Goal: Task Accomplishment & Management: Use online tool/utility

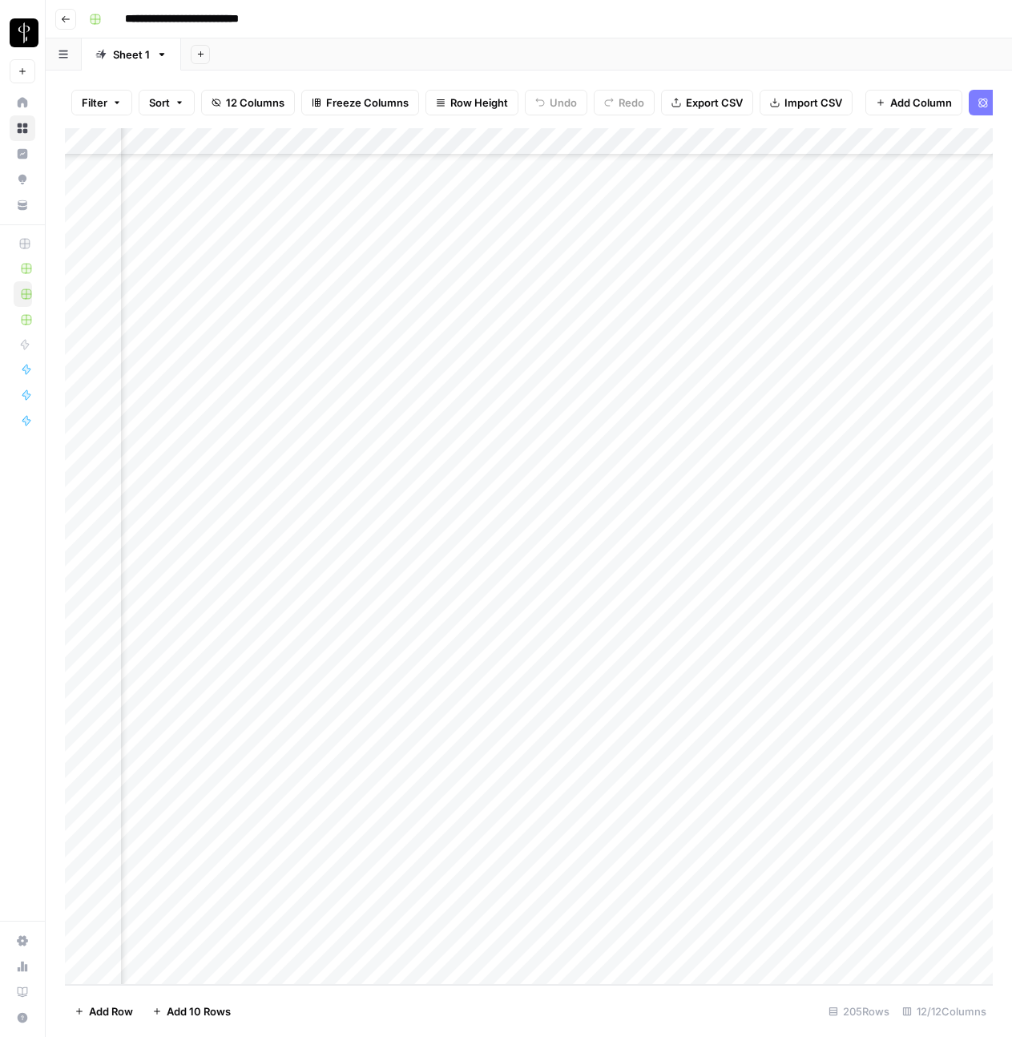
scroll to position [4782, 703]
click at [777, 617] on div "Add Column" at bounding box center [529, 556] width 928 height 857
click at [343, 615] on div "Add Column" at bounding box center [529, 556] width 928 height 857
click at [310, 618] on div "Add Column" at bounding box center [529, 556] width 928 height 857
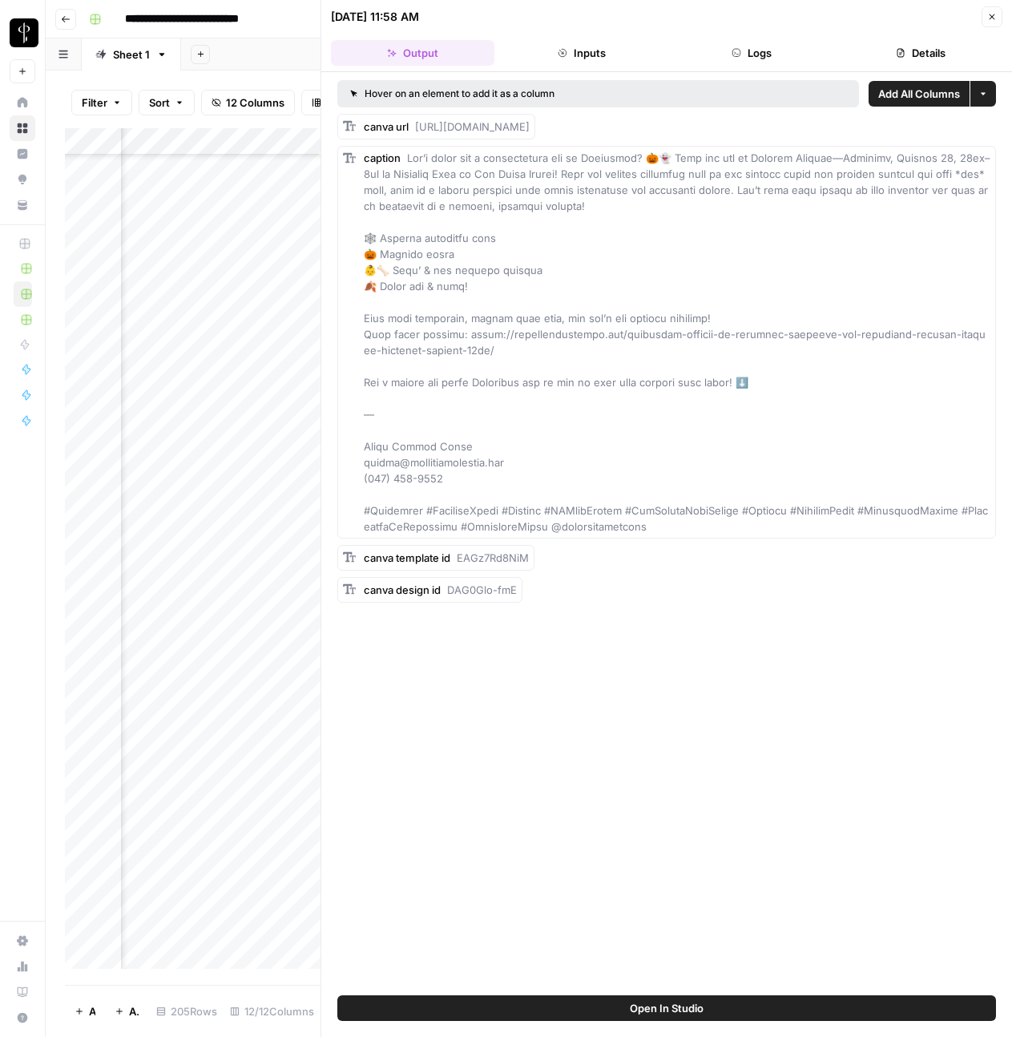
click at [758, 57] on button "Logs" at bounding box center [751, 53] width 163 height 26
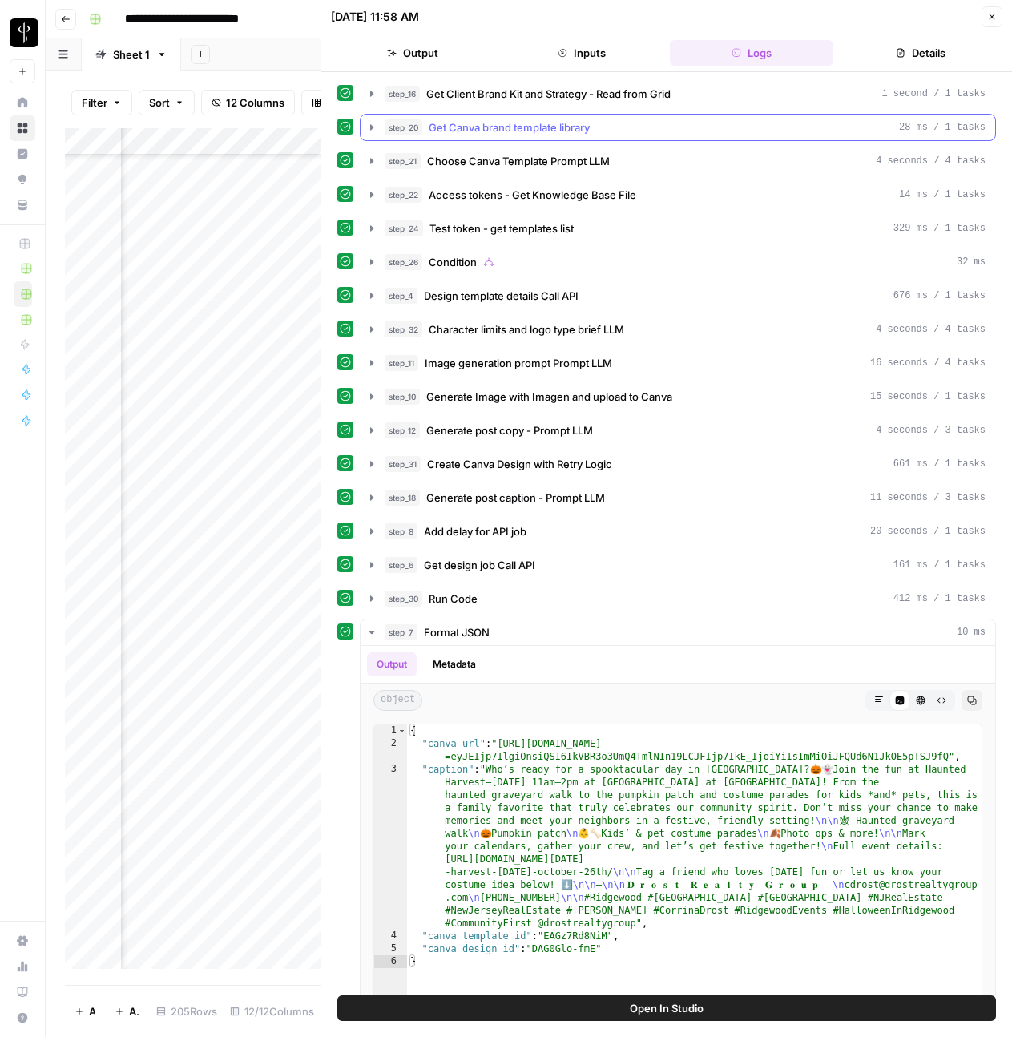
click at [372, 129] on icon "button" at bounding box center [371, 127] width 13 height 13
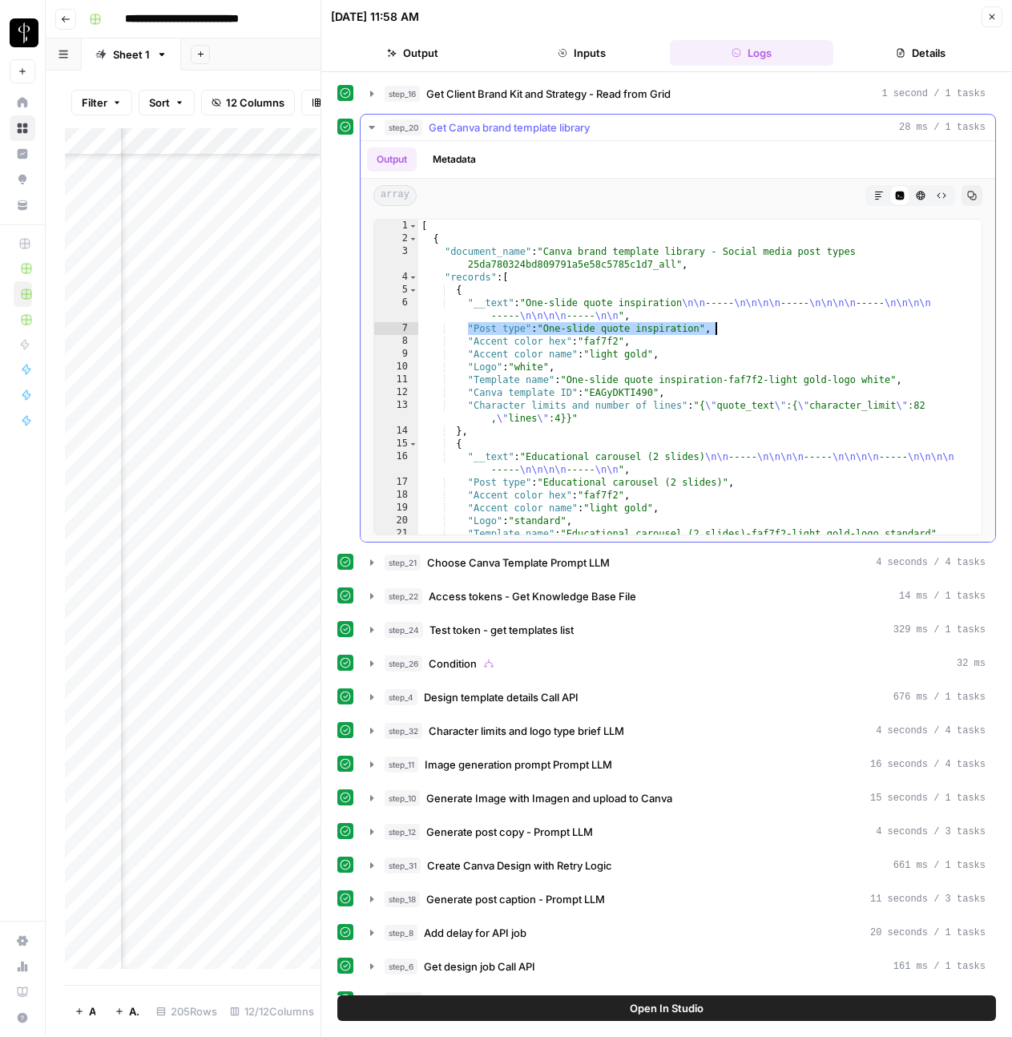
drag, startPoint x: 468, startPoint y: 329, endPoint x: 715, endPoint y: 328, distance: 246.8
click at [715, 328] on div "[ { "document_name" : "Canva brand template library - Social media post types 2…" at bounding box center [699, 390] width 563 height 341
drag, startPoint x: 465, startPoint y: 345, endPoint x: 633, endPoint y: 337, distance: 168.5
click at [633, 337] on div "[ { "document_name" : "Canva brand template library - Social media post types 2…" at bounding box center [699, 390] width 563 height 341
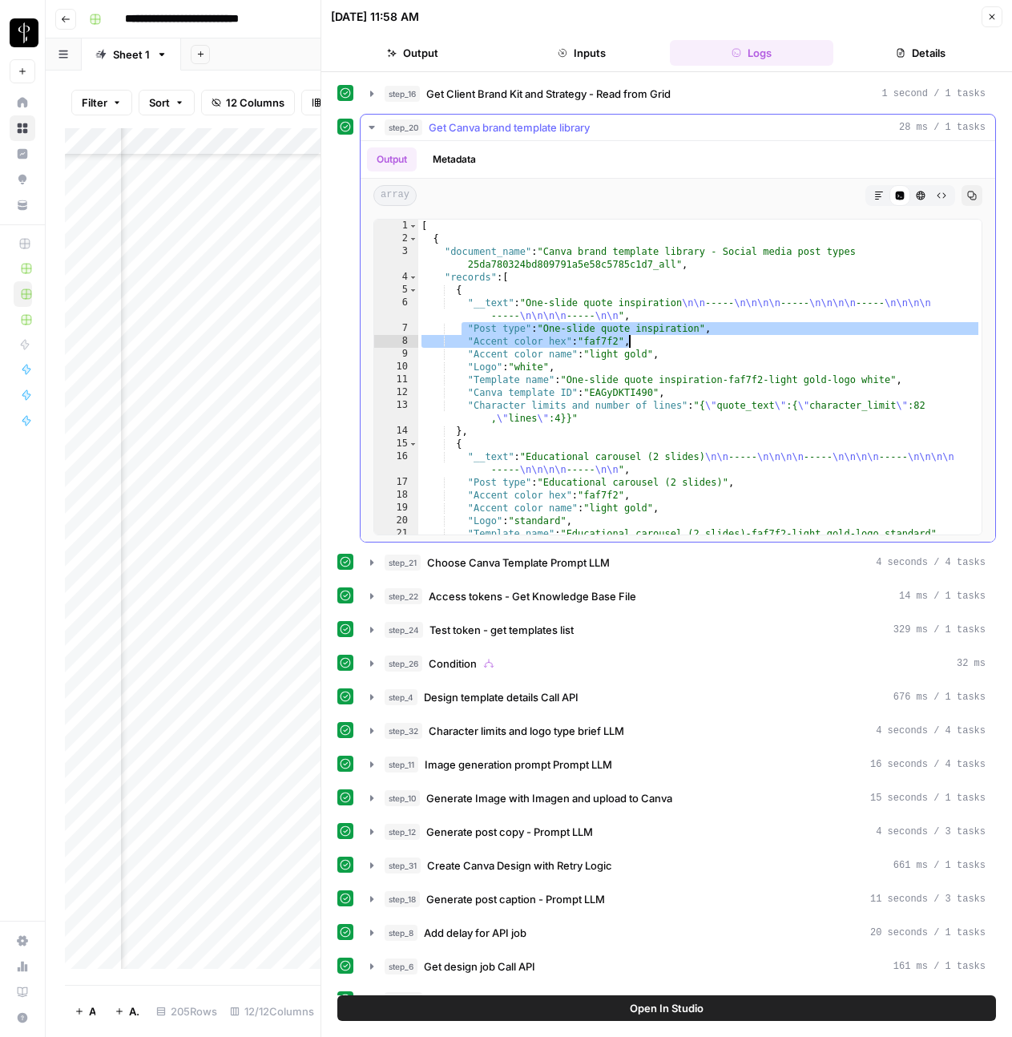
drag, startPoint x: 462, startPoint y: 328, endPoint x: 631, endPoint y: 340, distance: 170.3
click at [631, 340] on div "[ { "document_name" : "Canva brand template library - Social media post types 2…" at bounding box center [699, 390] width 563 height 341
type textarea "**********"
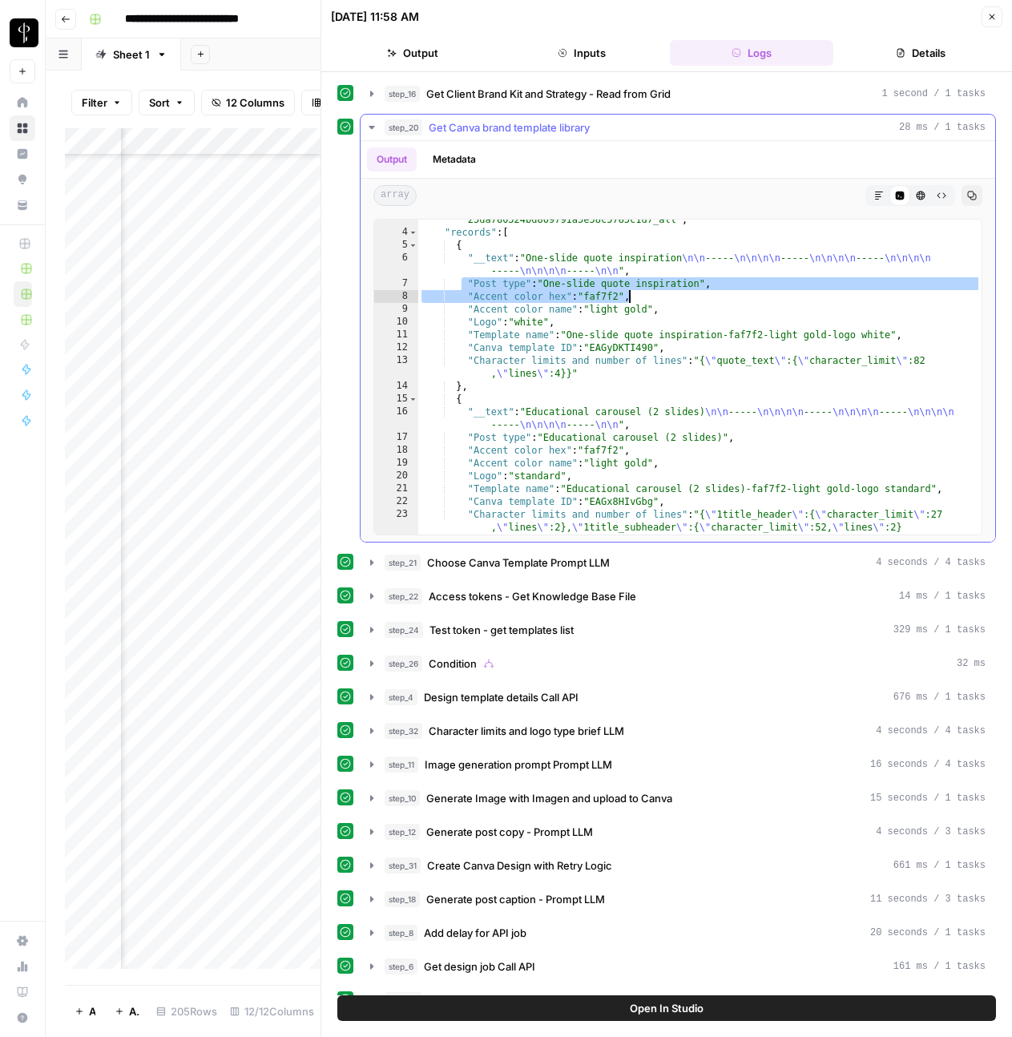
scroll to position [45, 0]
click at [370, 566] on icon "button" at bounding box center [371, 562] width 13 height 13
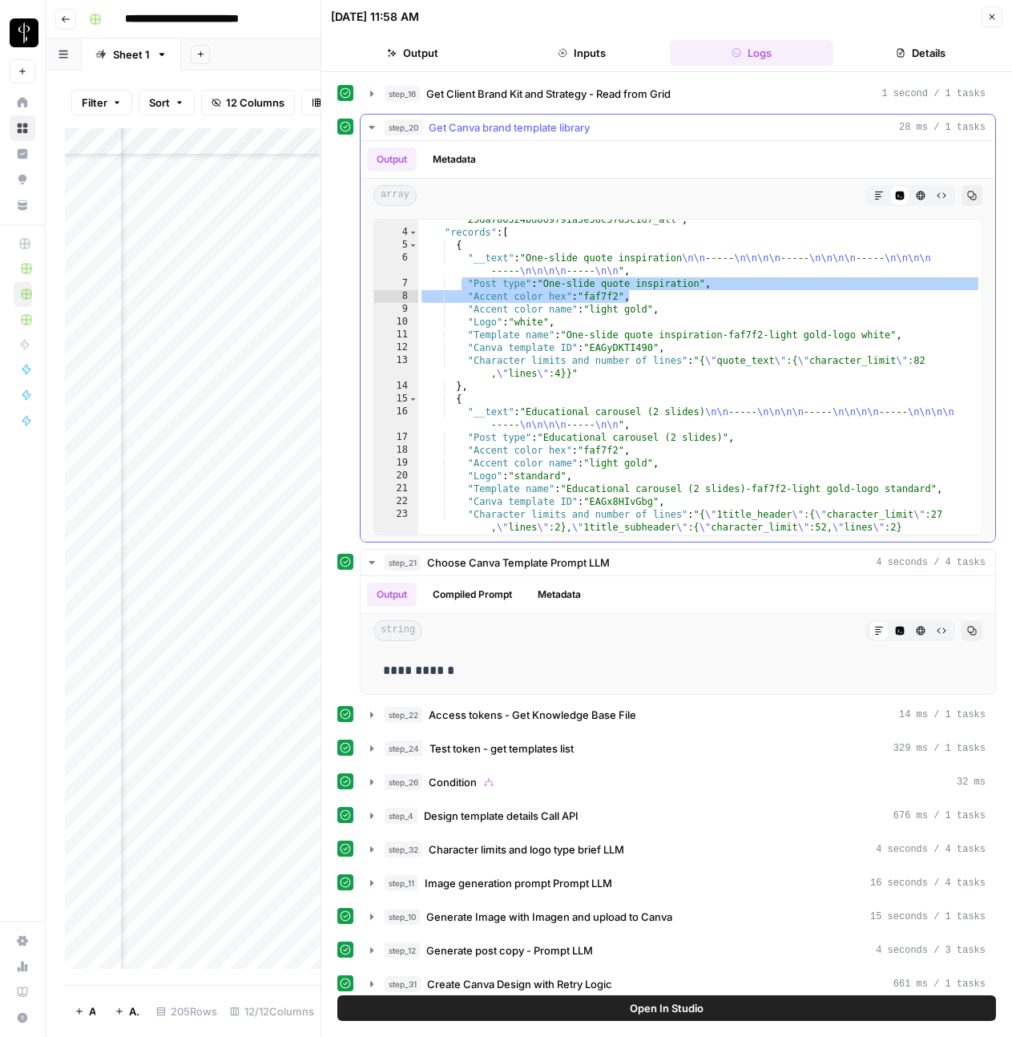
click at [369, 126] on icon "button" at bounding box center [372, 127] width 6 height 3
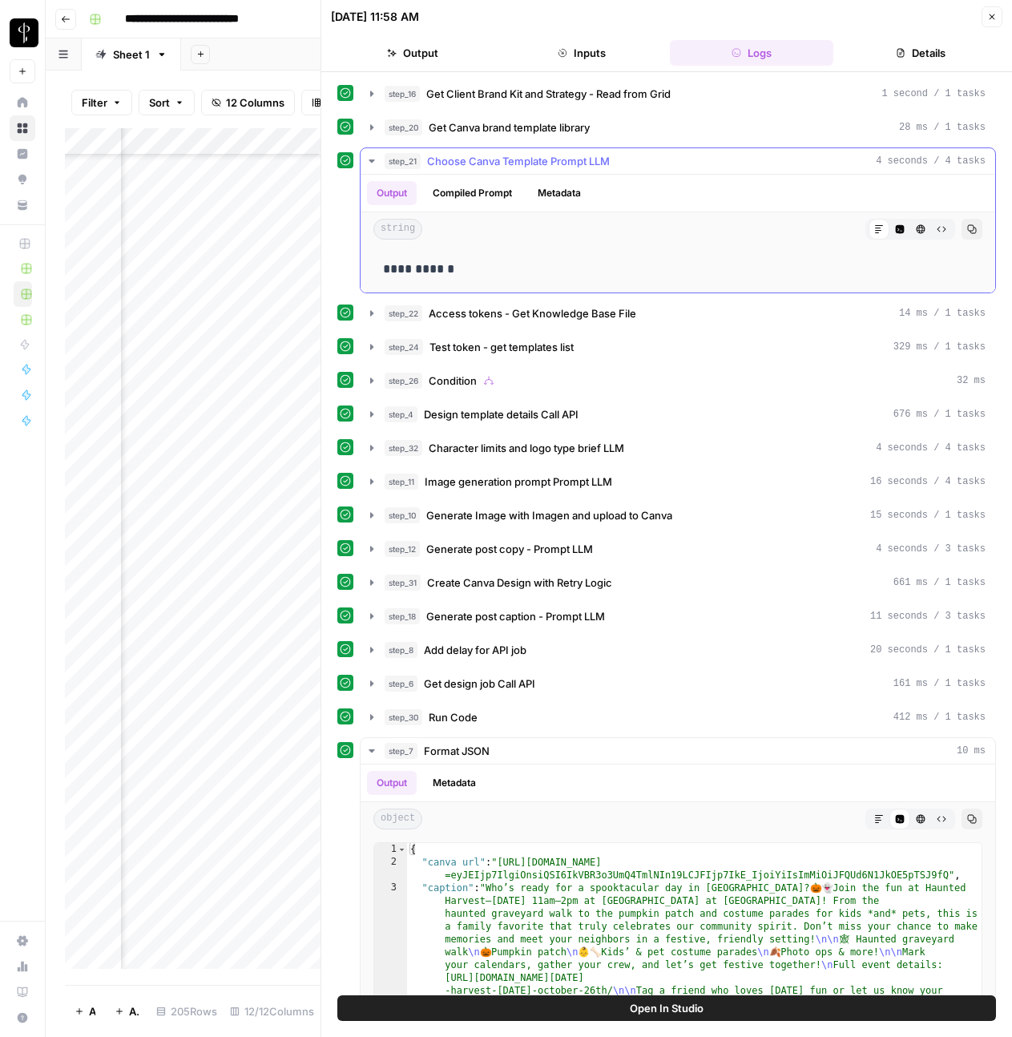
drag, startPoint x: 470, startPoint y: 265, endPoint x: 378, endPoint y: 271, distance: 91.5
click at [378, 271] on div "**********" at bounding box center [677, 269] width 609 height 34
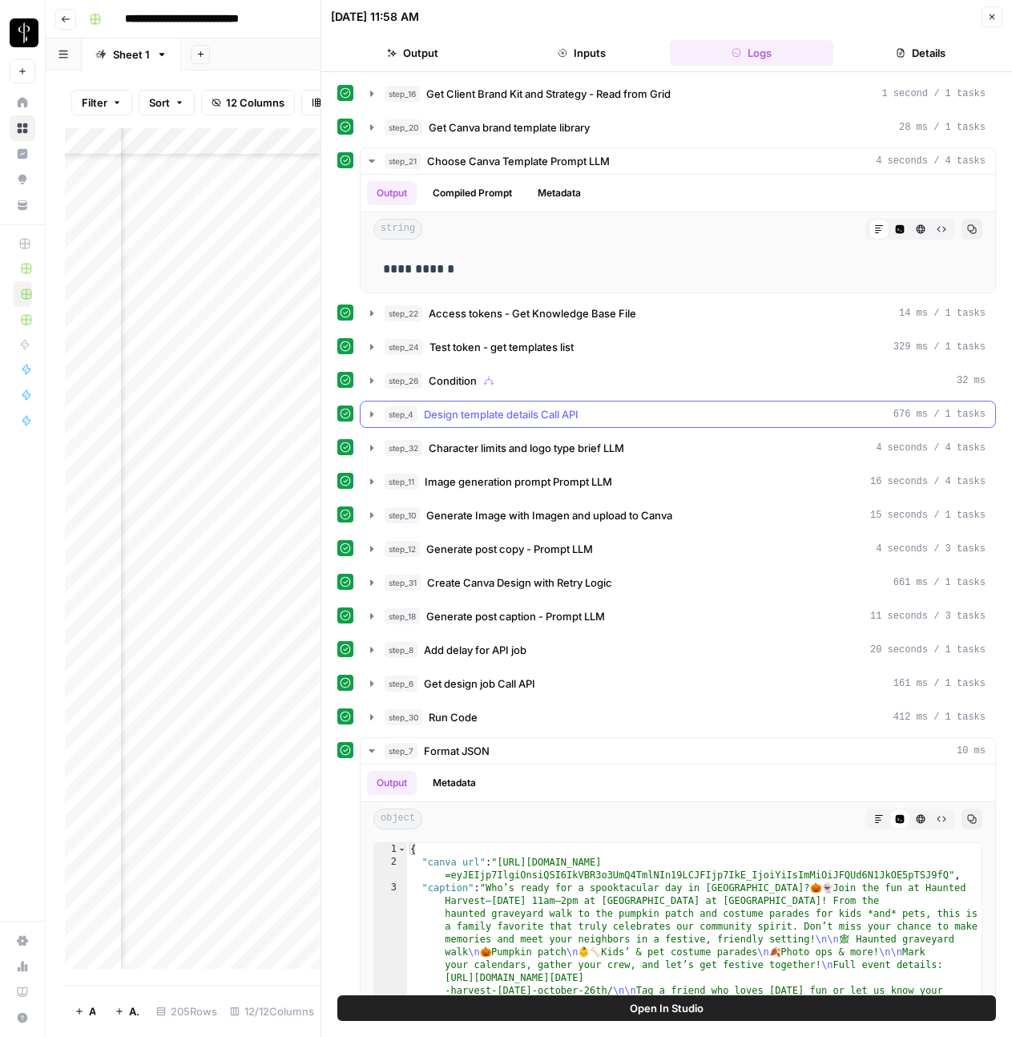
click at [371, 413] on icon "button" at bounding box center [371, 414] width 3 height 6
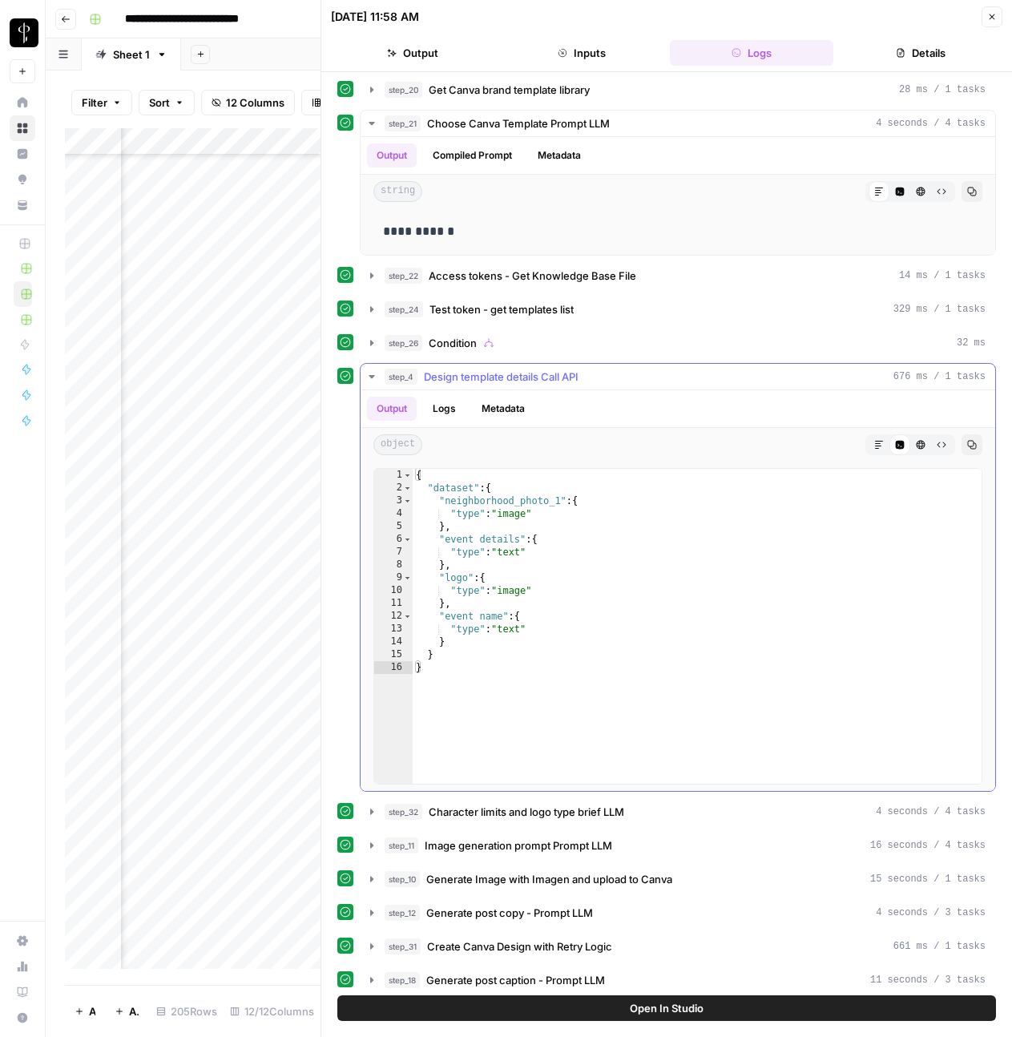
scroll to position [39, 0]
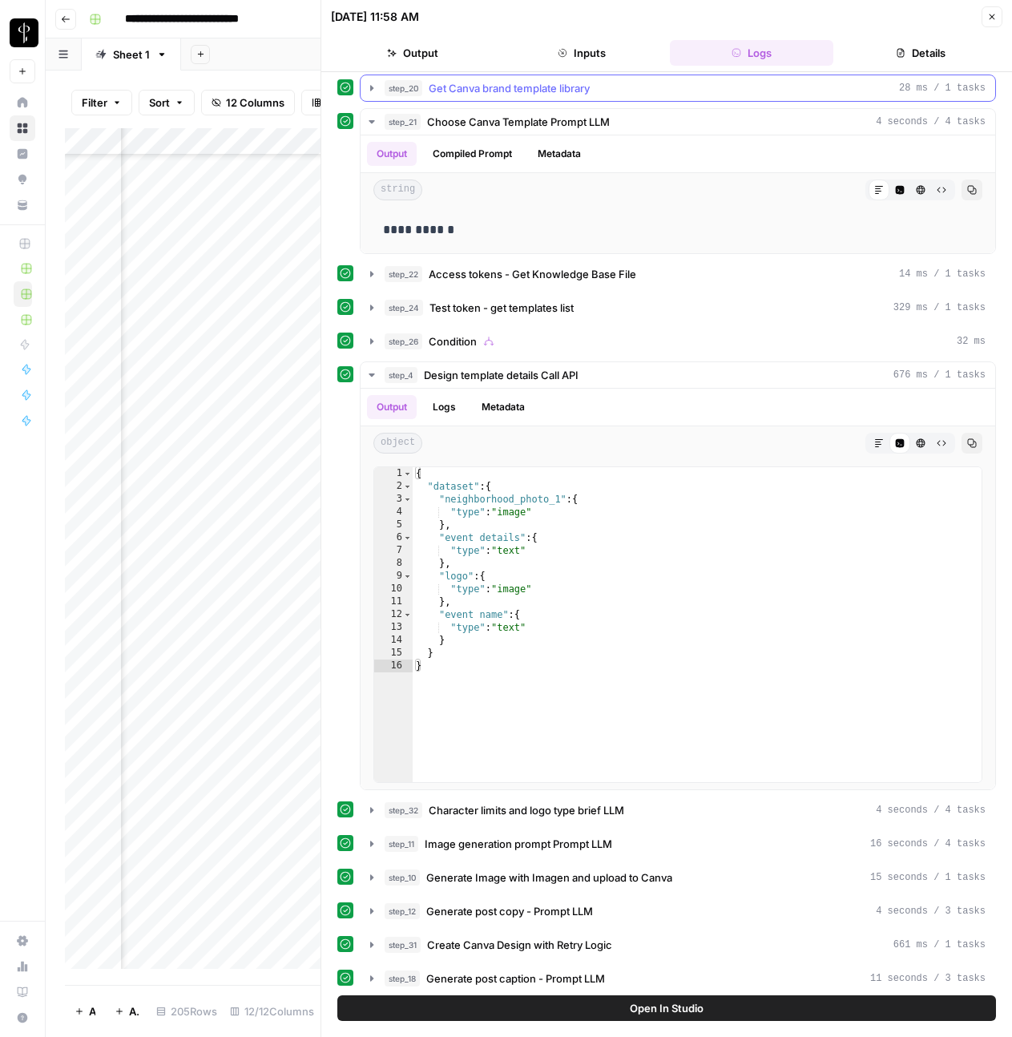
click at [513, 86] on span "Get Canva brand template library" at bounding box center [509, 88] width 161 height 16
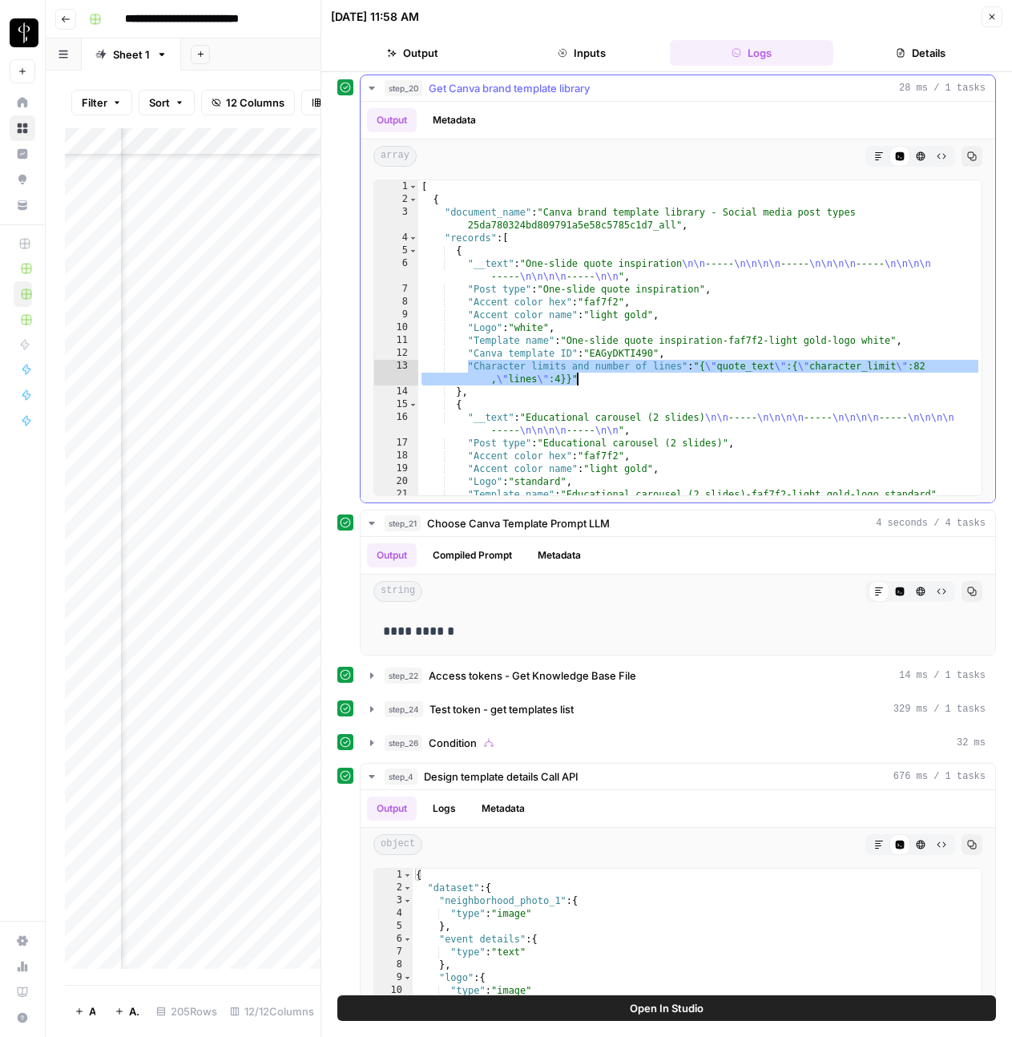
drag, startPoint x: 467, startPoint y: 365, endPoint x: 730, endPoint y: 384, distance: 263.5
click at [730, 384] on div "[ { "document_name" : "Canva brand template library - Social media post types 2…" at bounding box center [699, 350] width 563 height 341
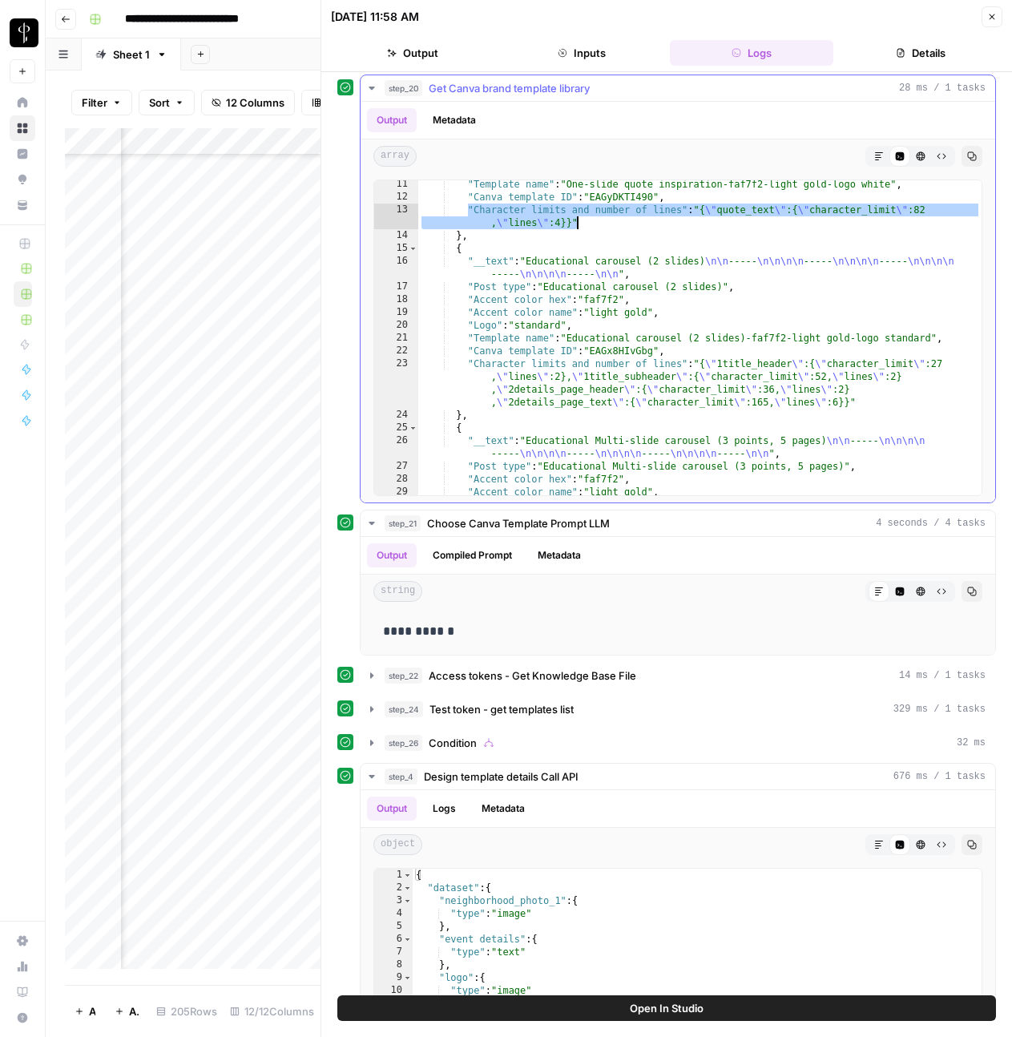
scroll to position [159, 0]
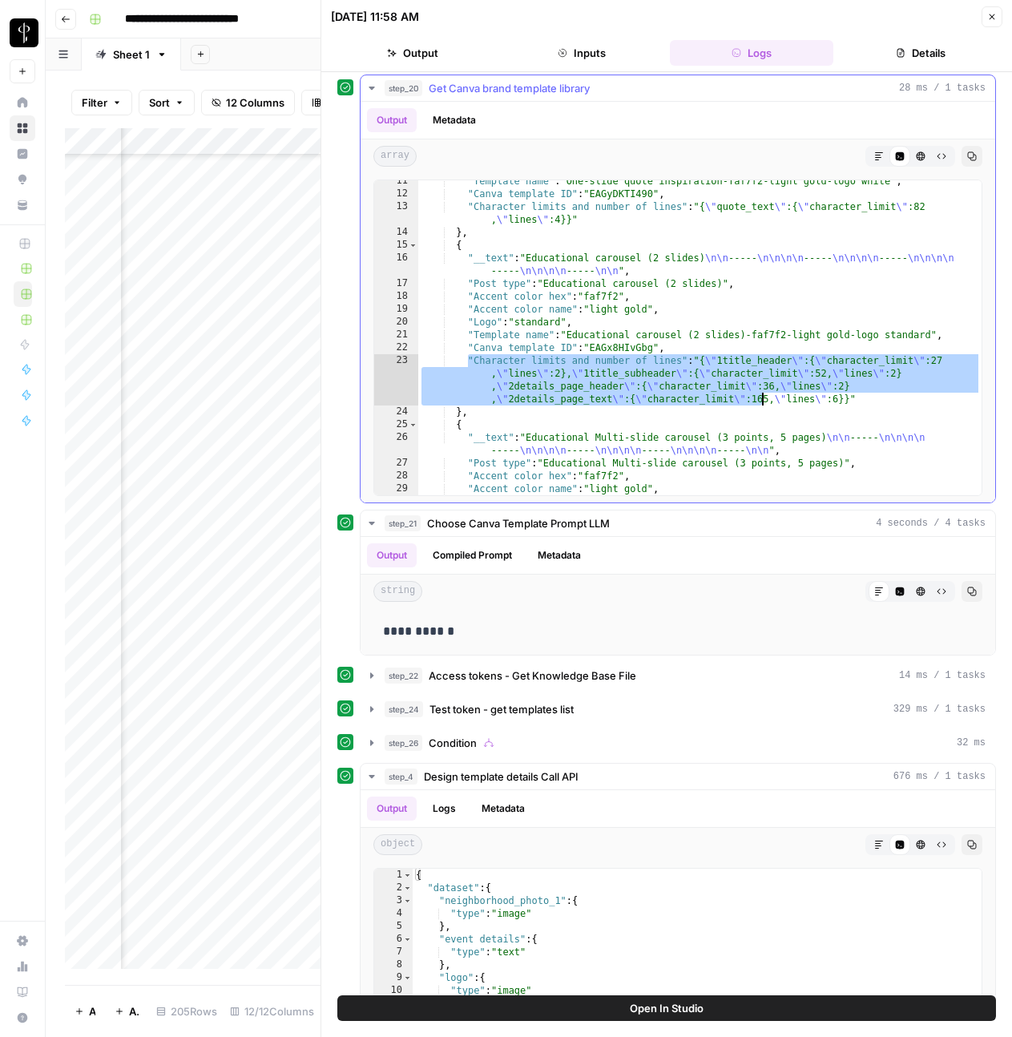
drag, startPoint x: 470, startPoint y: 362, endPoint x: 763, endPoint y: 393, distance: 295.0
click at [763, 393] on div ""Template name" : "One-slide quote inspiration-faf7f2-light gold-logo white" , …" at bounding box center [699, 345] width 563 height 341
type textarea "**********"
click at [374, 88] on icon "button" at bounding box center [371, 88] width 13 height 13
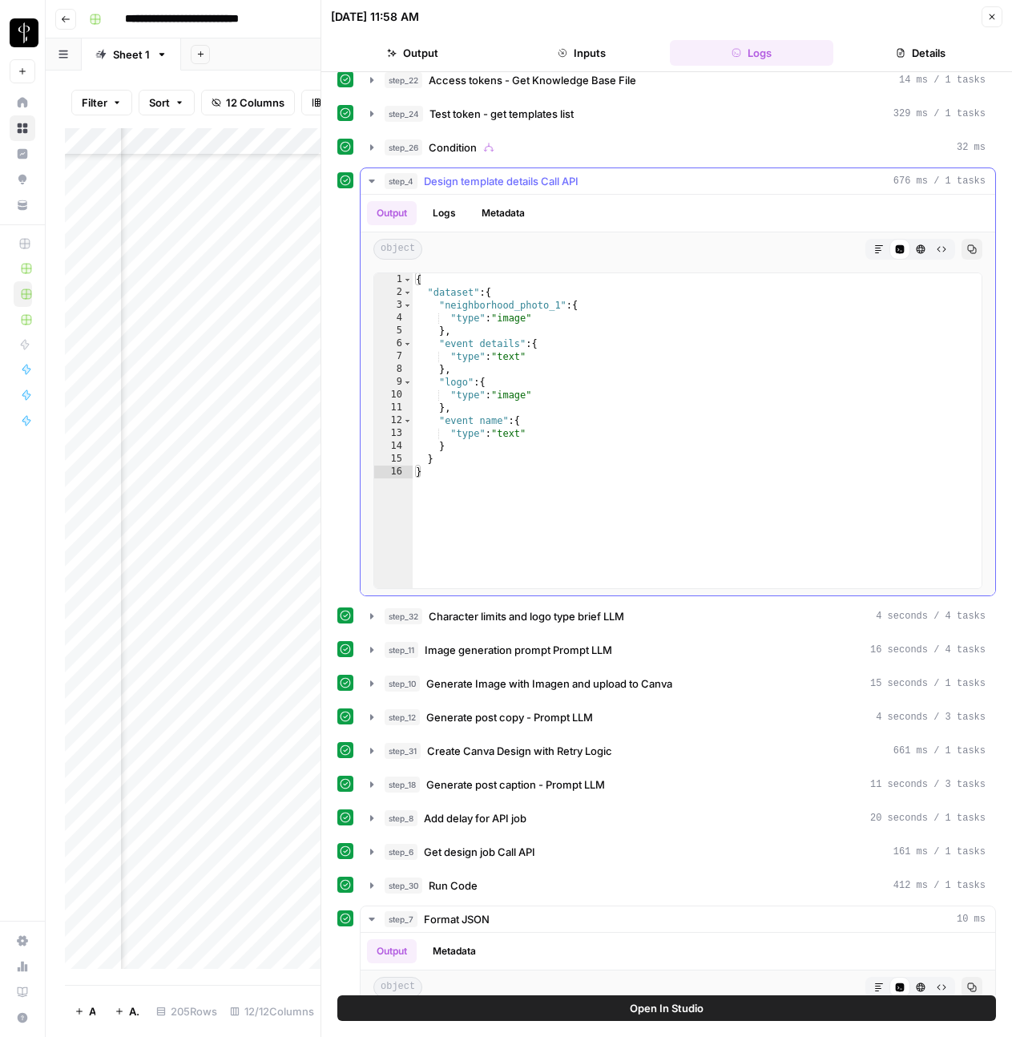
scroll to position [290, 0]
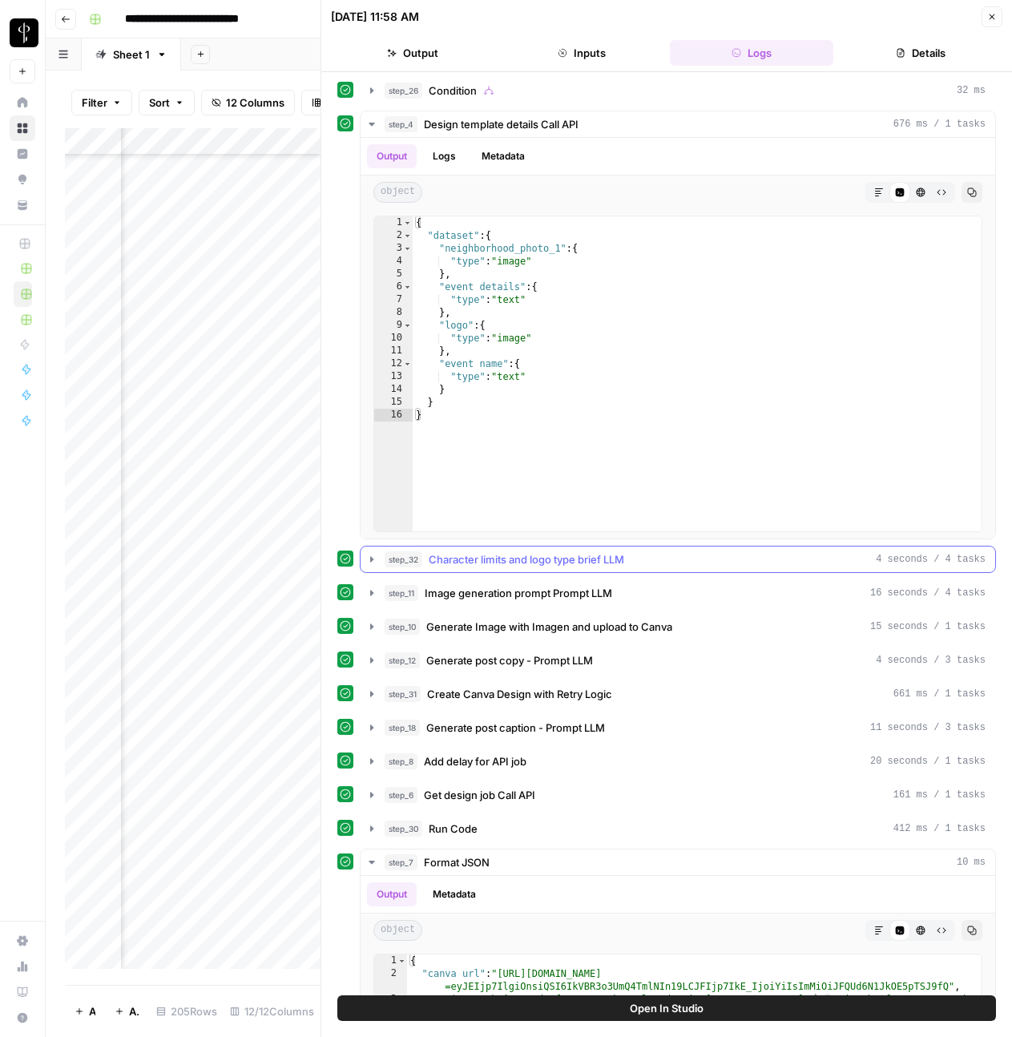
click at [376, 561] on icon "button" at bounding box center [371, 559] width 13 height 13
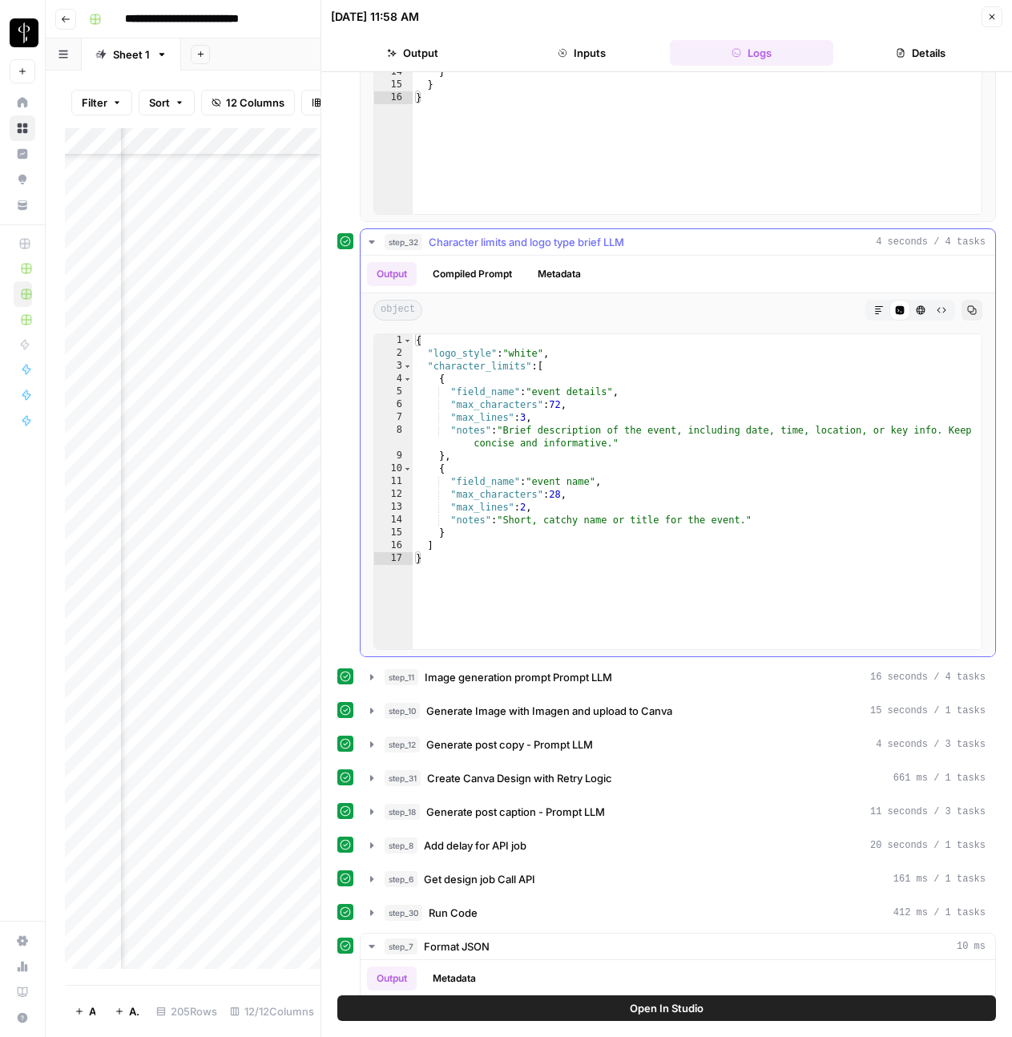
scroll to position [611, 0]
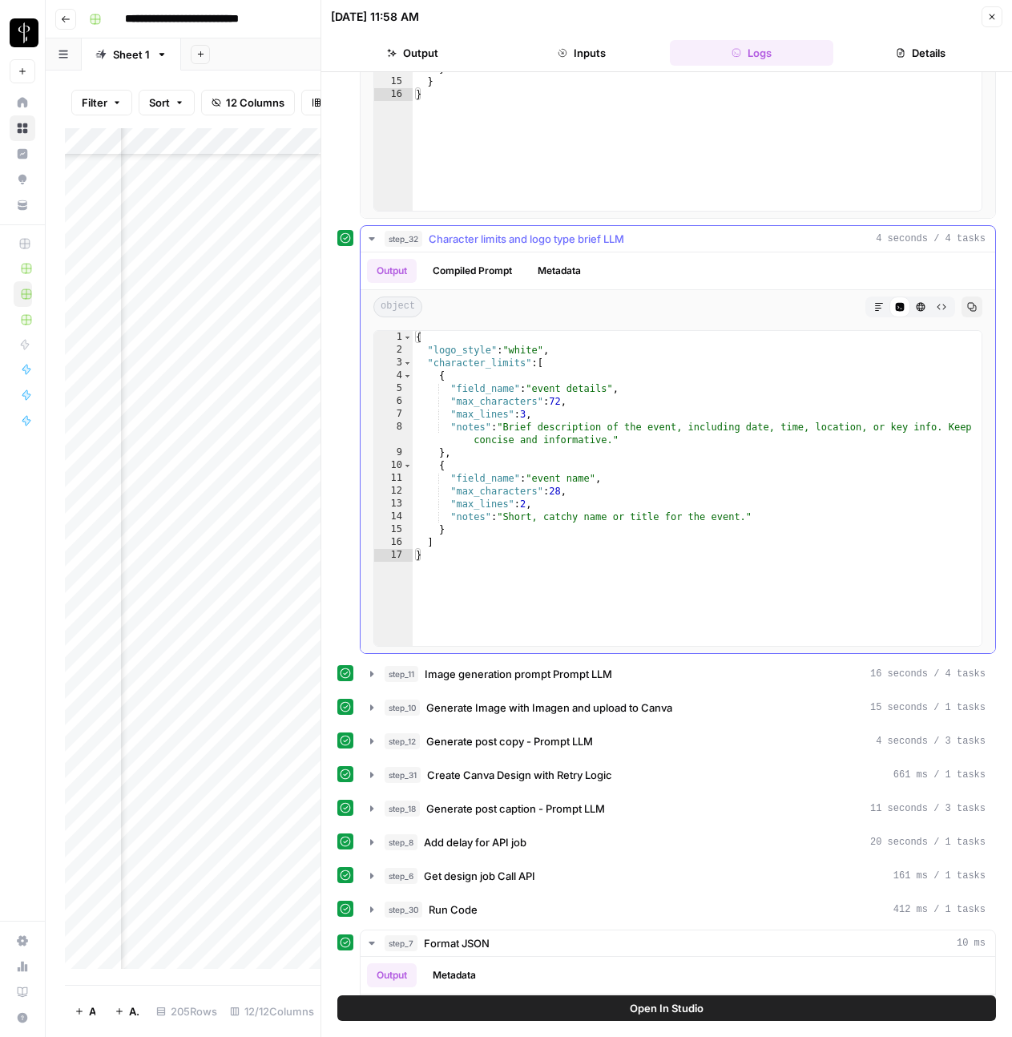
click at [375, 238] on icon "button" at bounding box center [371, 238] width 13 height 13
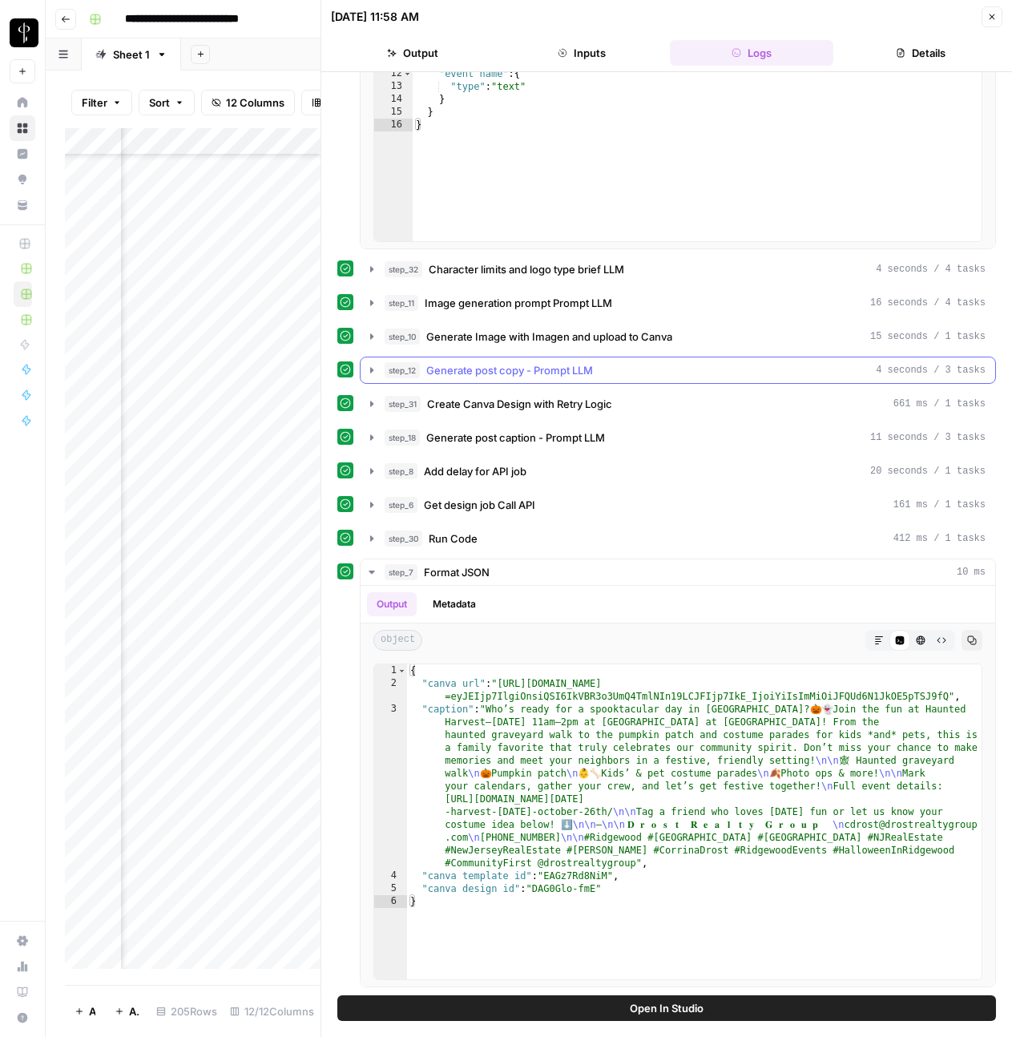
click at [372, 371] on icon "button" at bounding box center [371, 370] width 3 height 6
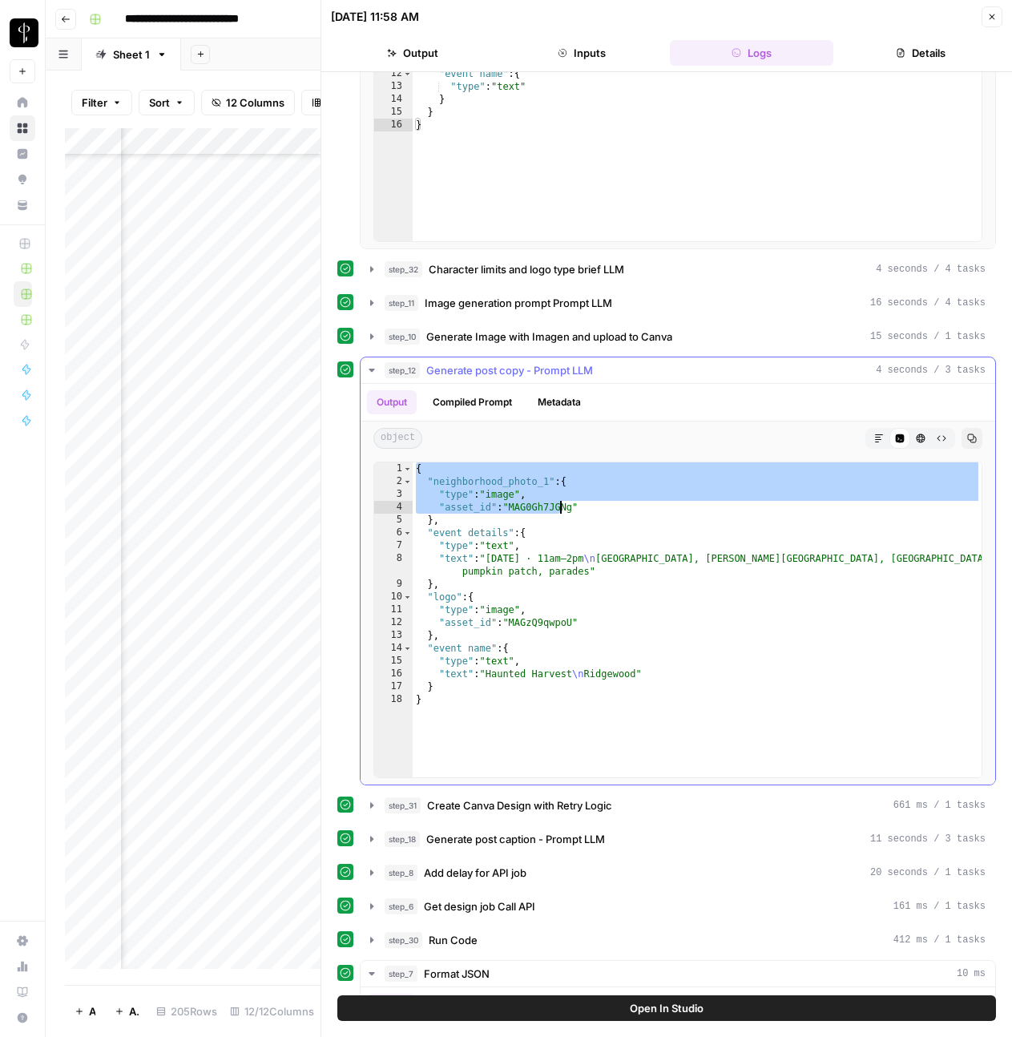
drag, startPoint x: 415, startPoint y: 470, endPoint x: 559, endPoint y: 506, distance: 148.5
click at [559, 506] on div "{ "neighborhood_photo_1" : { "type" : "image" , "asset_id" : "MAG0Gh7JGNg" } , …" at bounding box center [697, 632] width 569 height 341
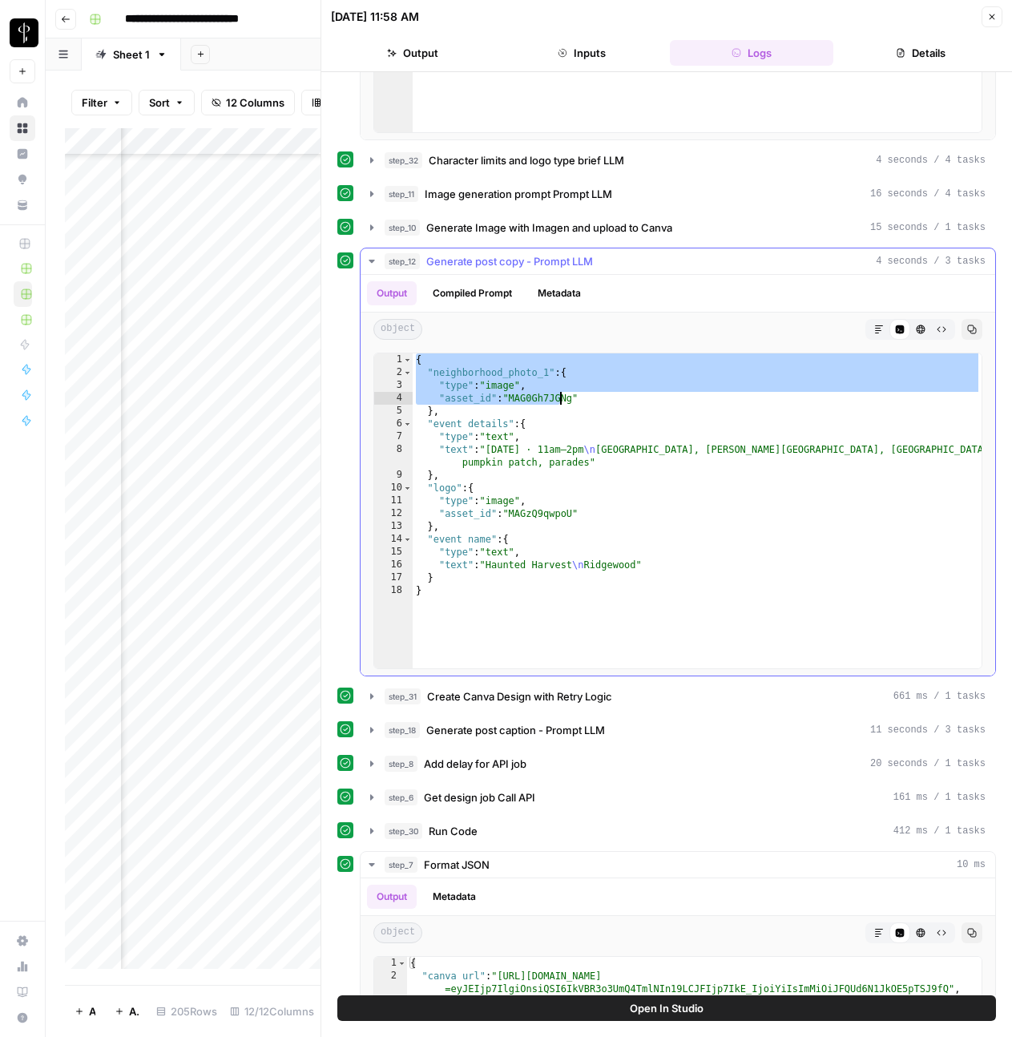
scroll to position [691, 0]
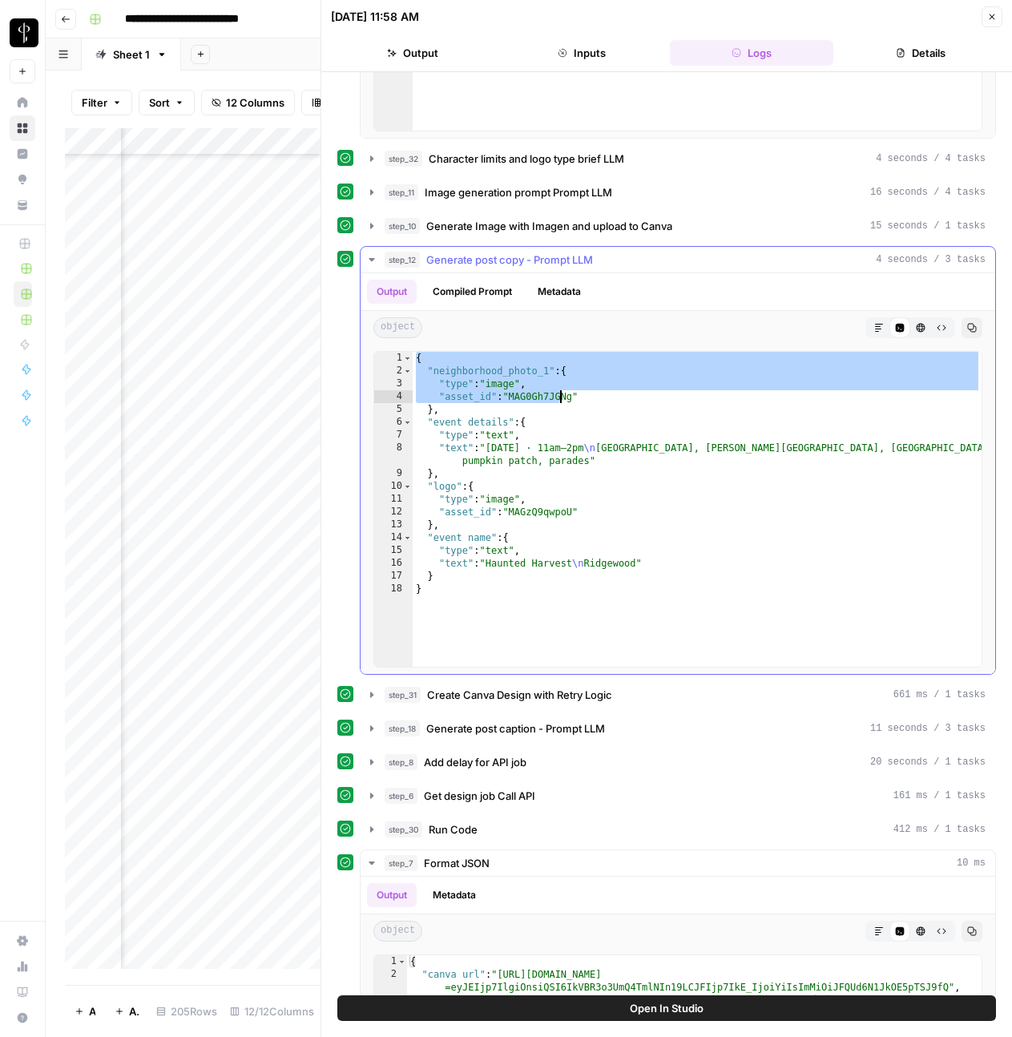
click at [434, 608] on div "{ "neighborhood_photo_1" : { "type" : "image" , "asset_id" : "MAG0Gh7JGNg" } , …" at bounding box center [697, 522] width 569 height 341
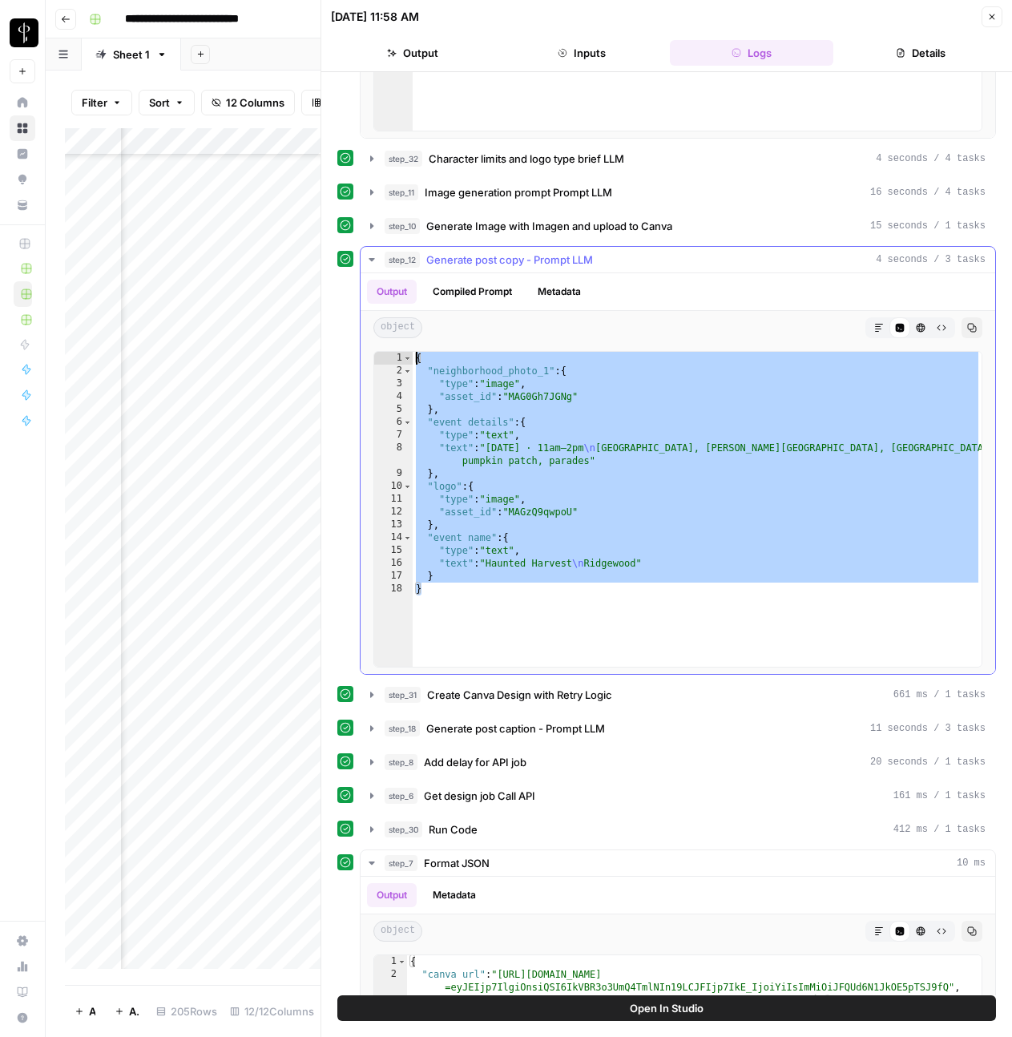
drag, startPoint x: 438, startPoint y: 598, endPoint x: 400, endPoint y: 361, distance: 240.2
click at [400, 361] on div "* 1 2 3 4 5 6 7 8 9 10 11 12 13 14 15 16 17 18 { "neighborhood_photo_1" : { "ty…" at bounding box center [677, 509] width 609 height 317
type textarea "**********"
click at [990, 23] on button "Close" at bounding box center [992, 16] width 21 height 21
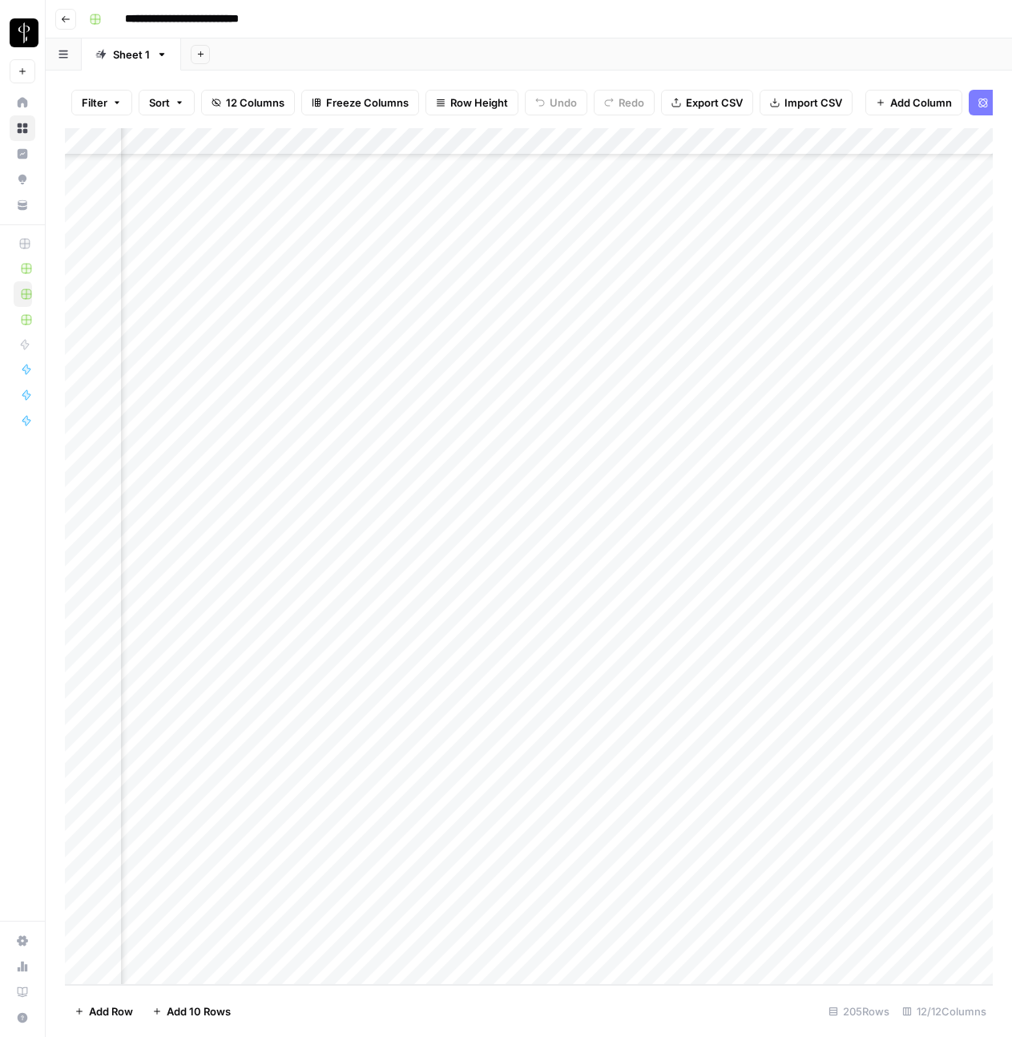
click at [807, 18] on div "**********" at bounding box center [540, 19] width 914 height 26
click at [827, 143] on div "Add Column" at bounding box center [529, 556] width 928 height 857
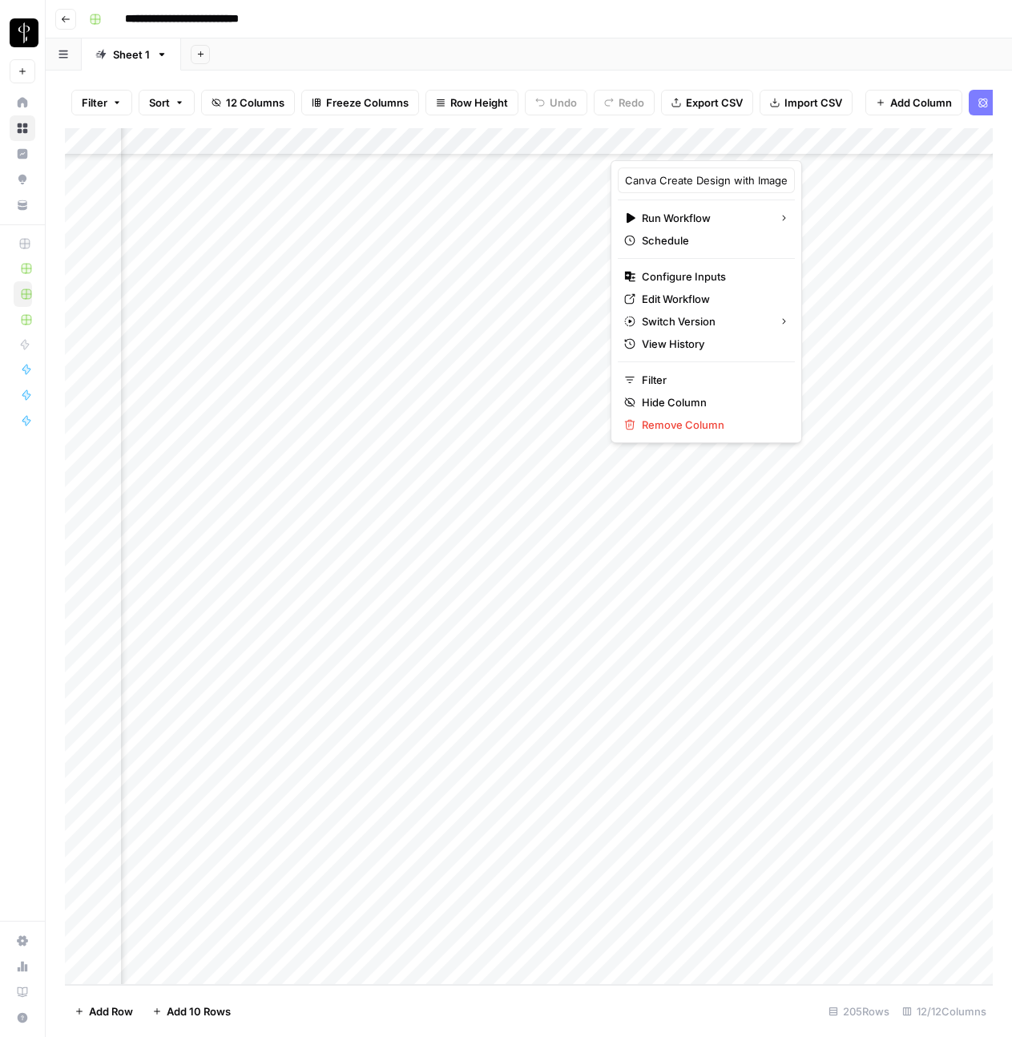
click at [682, 782] on div "Add Column" at bounding box center [529, 556] width 928 height 857
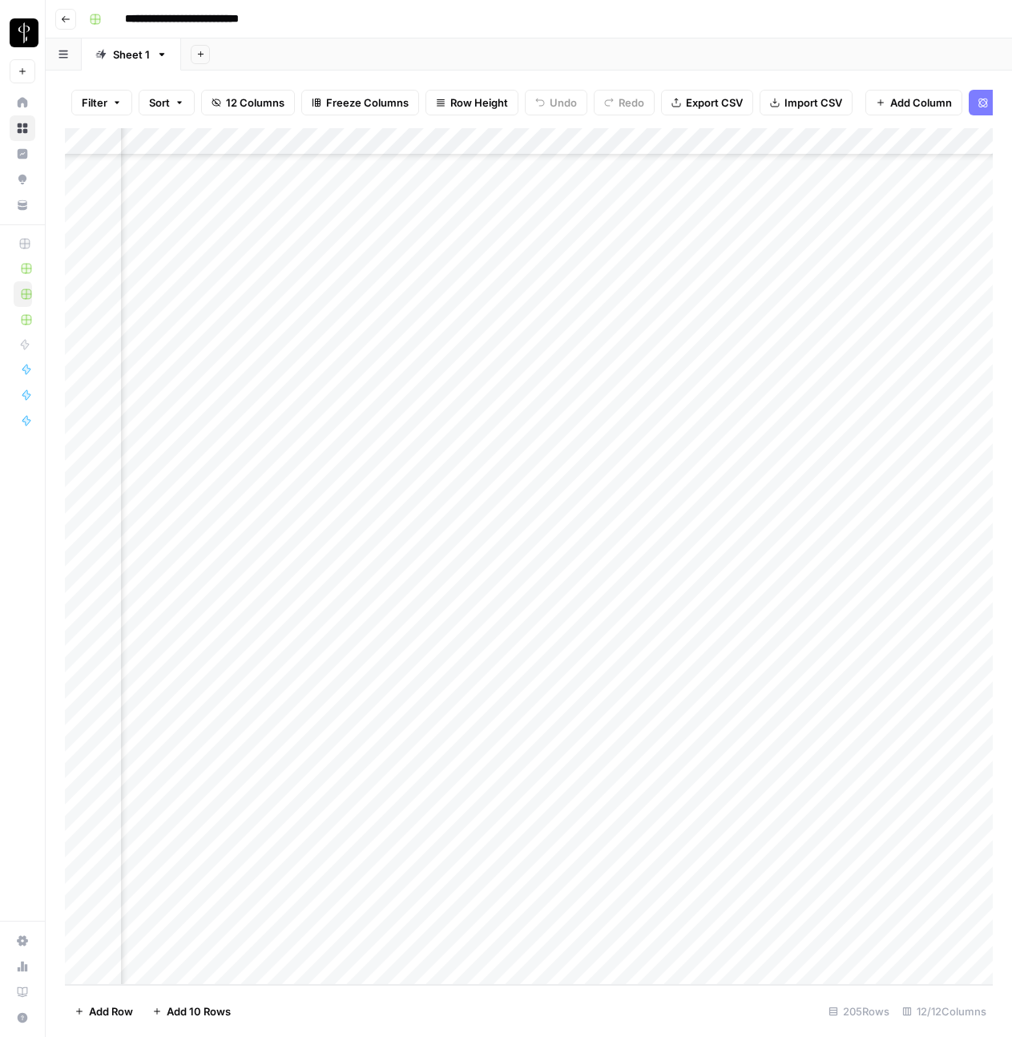
click at [707, 783] on div "Add Column" at bounding box center [529, 556] width 928 height 857
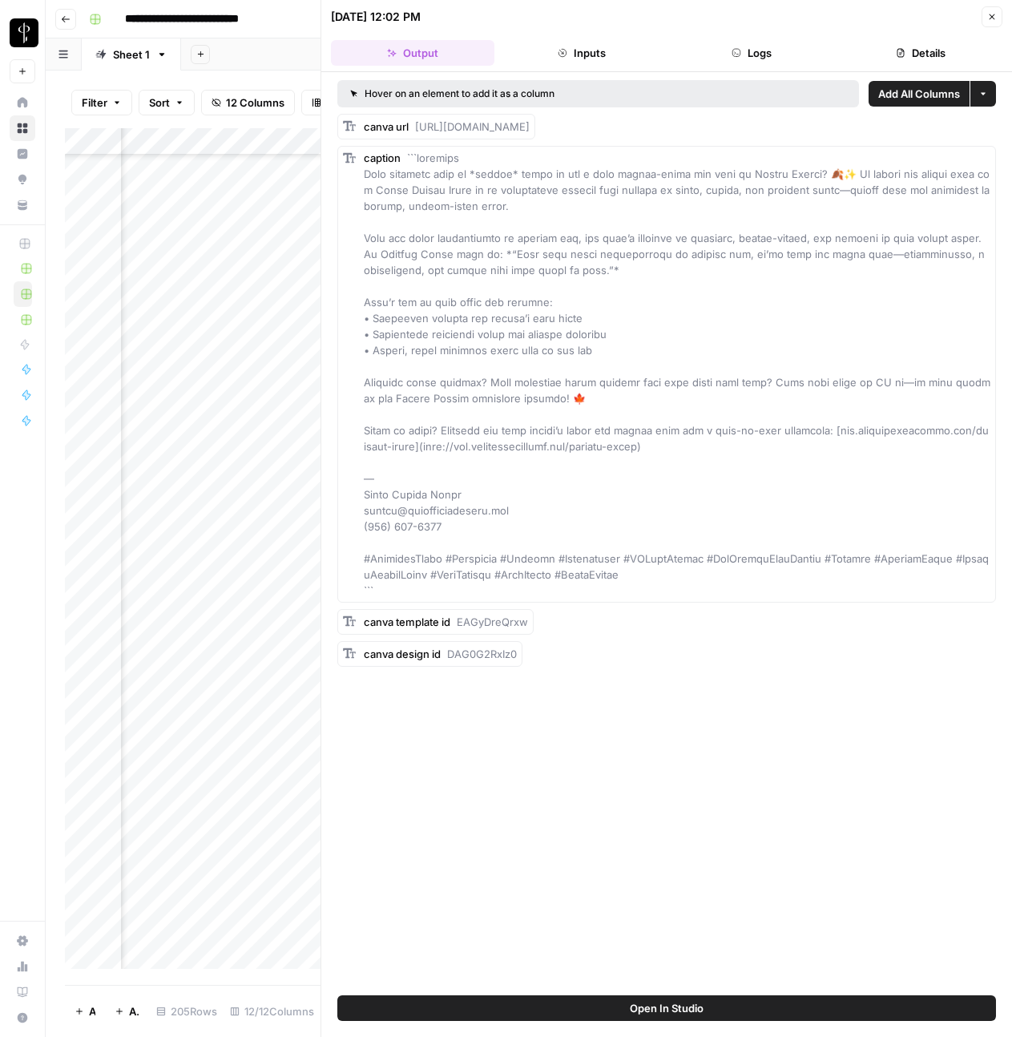
click at [745, 53] on button "Logs" at bounding box center [751, 53] width 163 height 26
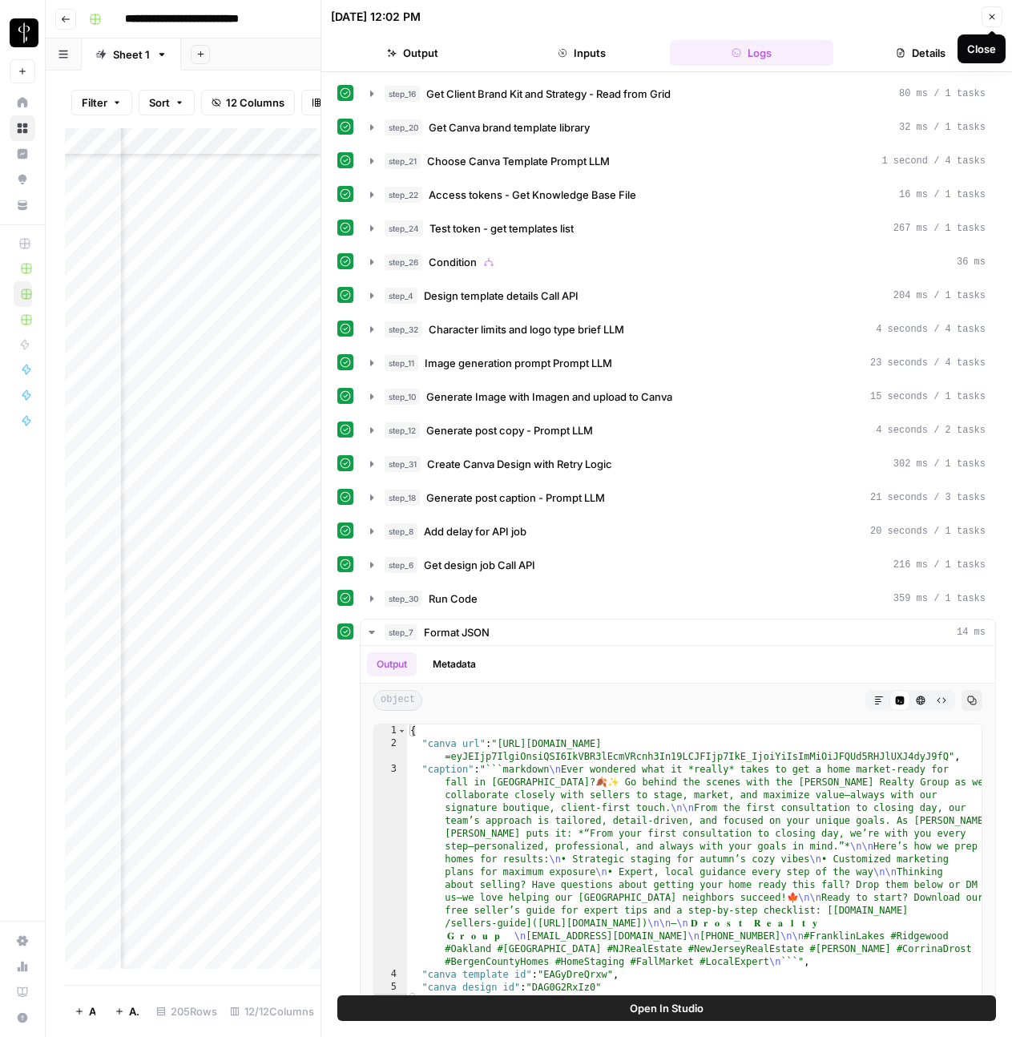
click at [996, 19] on icon "button" at bounding box center [992, 17] width 10 height 10
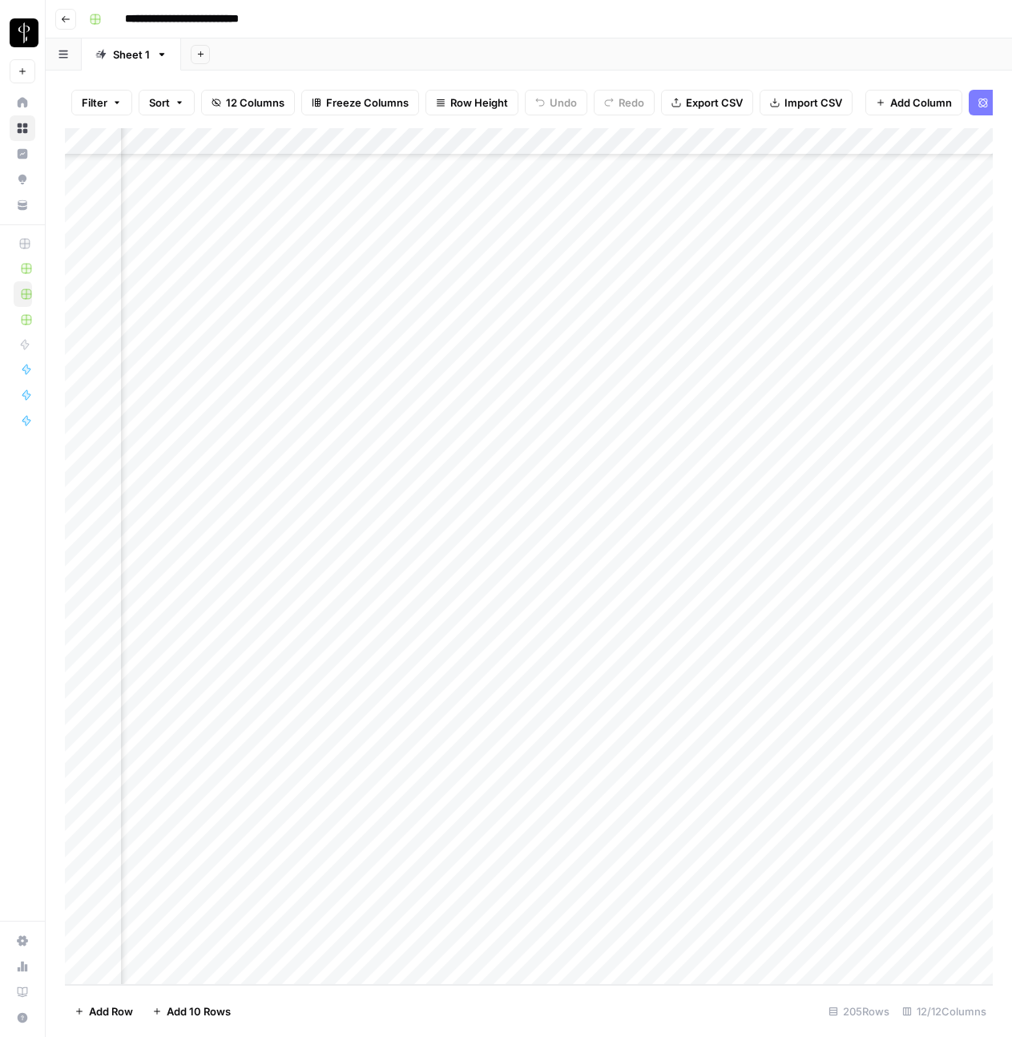
click at [824, 140] on div "Add Column" at bounding box center [529, 556] width 928 height 857
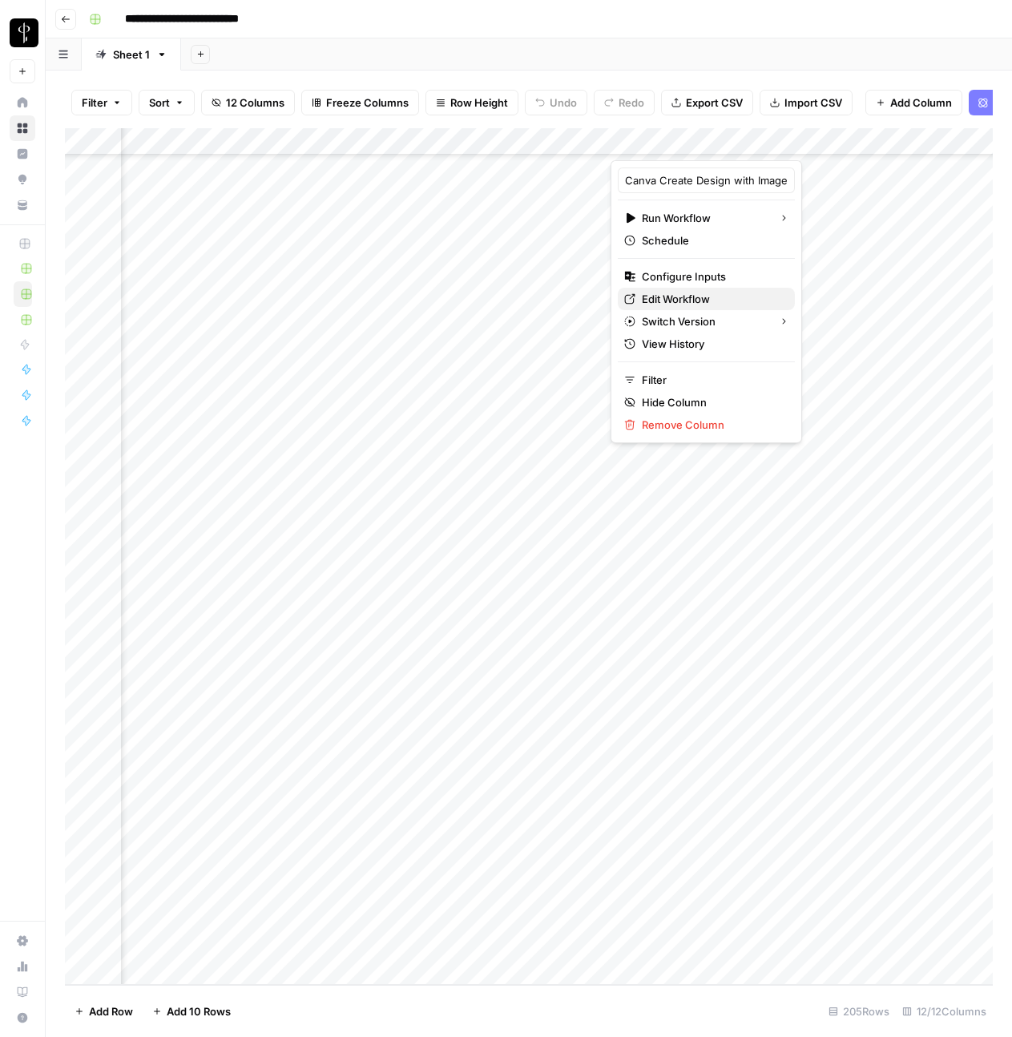
click at [698, 306] on span "Edit Workflow" at bounding box center [712, 299] width 140 height 16
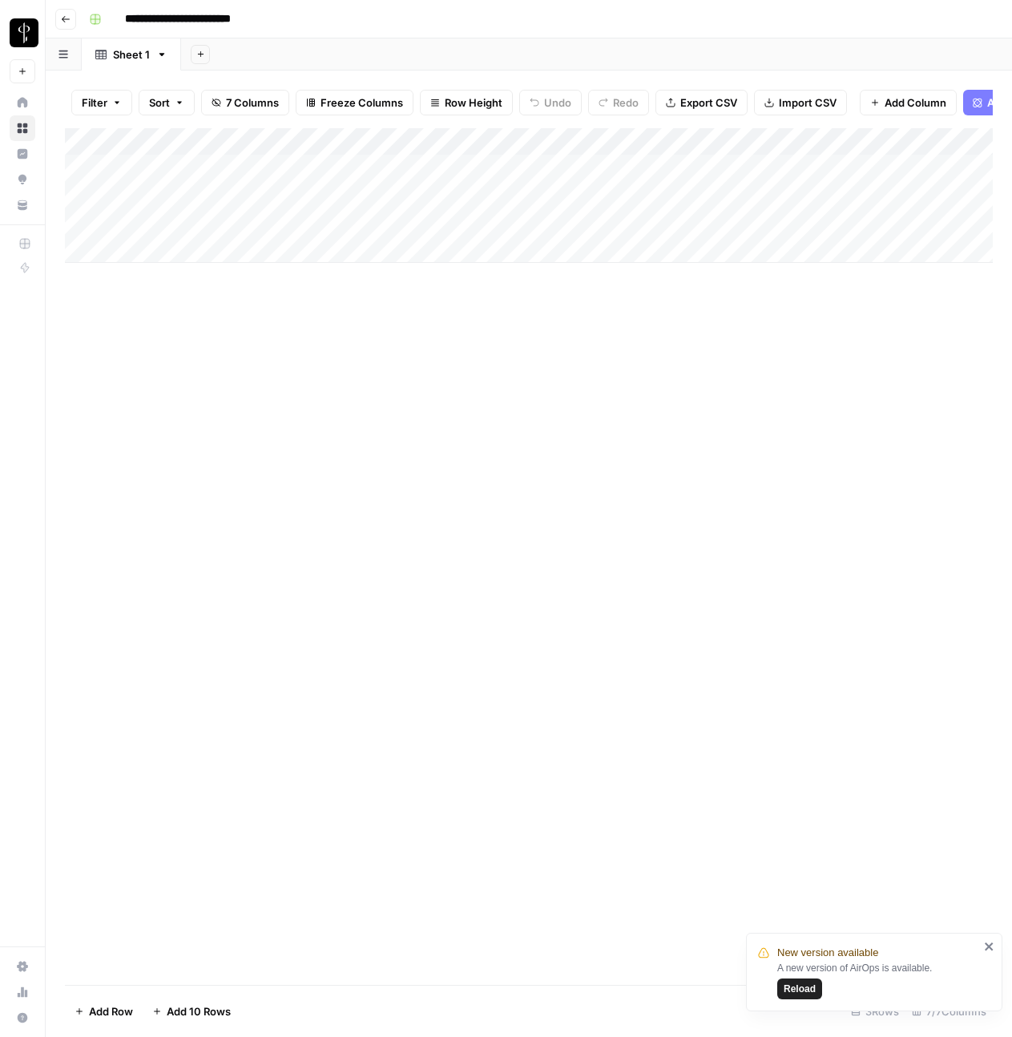
click at [71, 19] on button "Go back" at bounding box center [65, 19] width 21 height 21
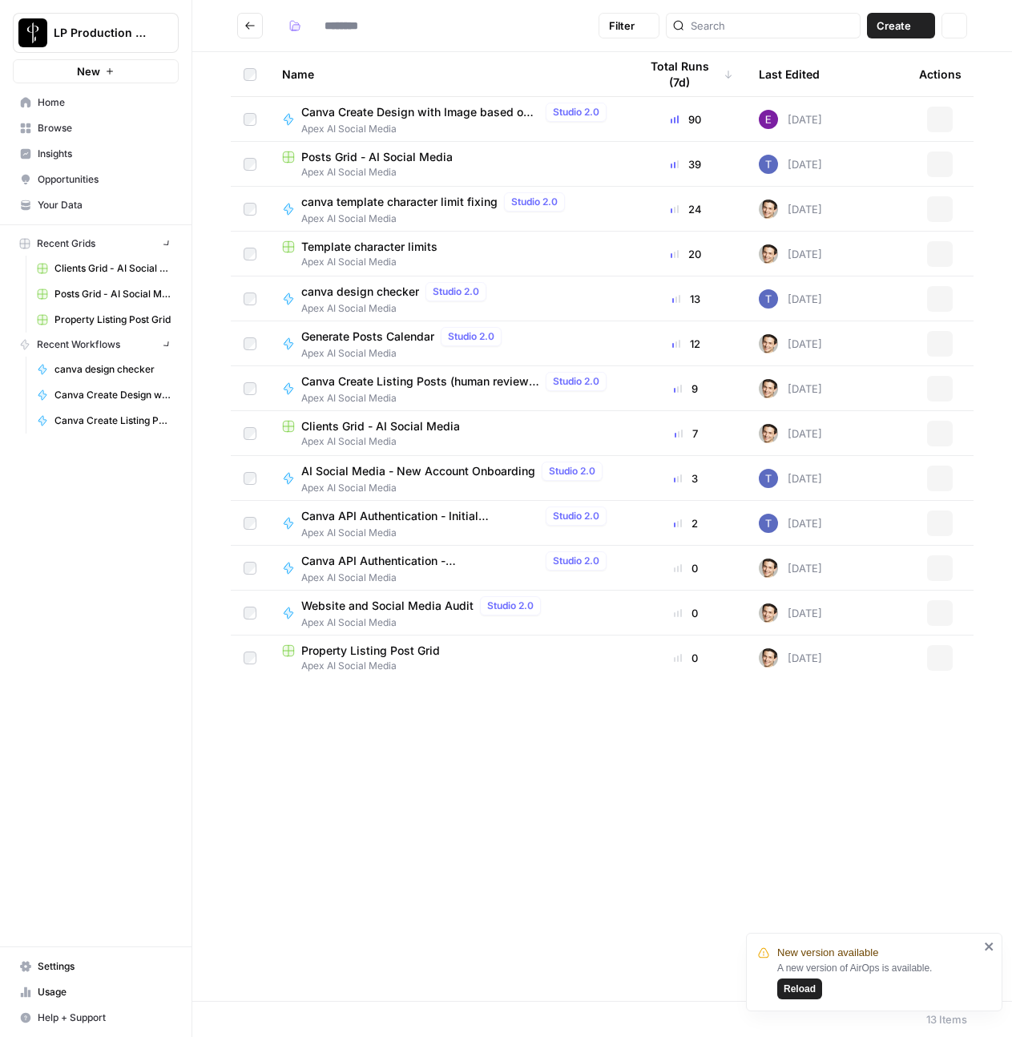
type input "**********"
click at [356, 430] on span "Clients Grid - AI Social Media" at bounding box center [380, 426] width 159 height 16
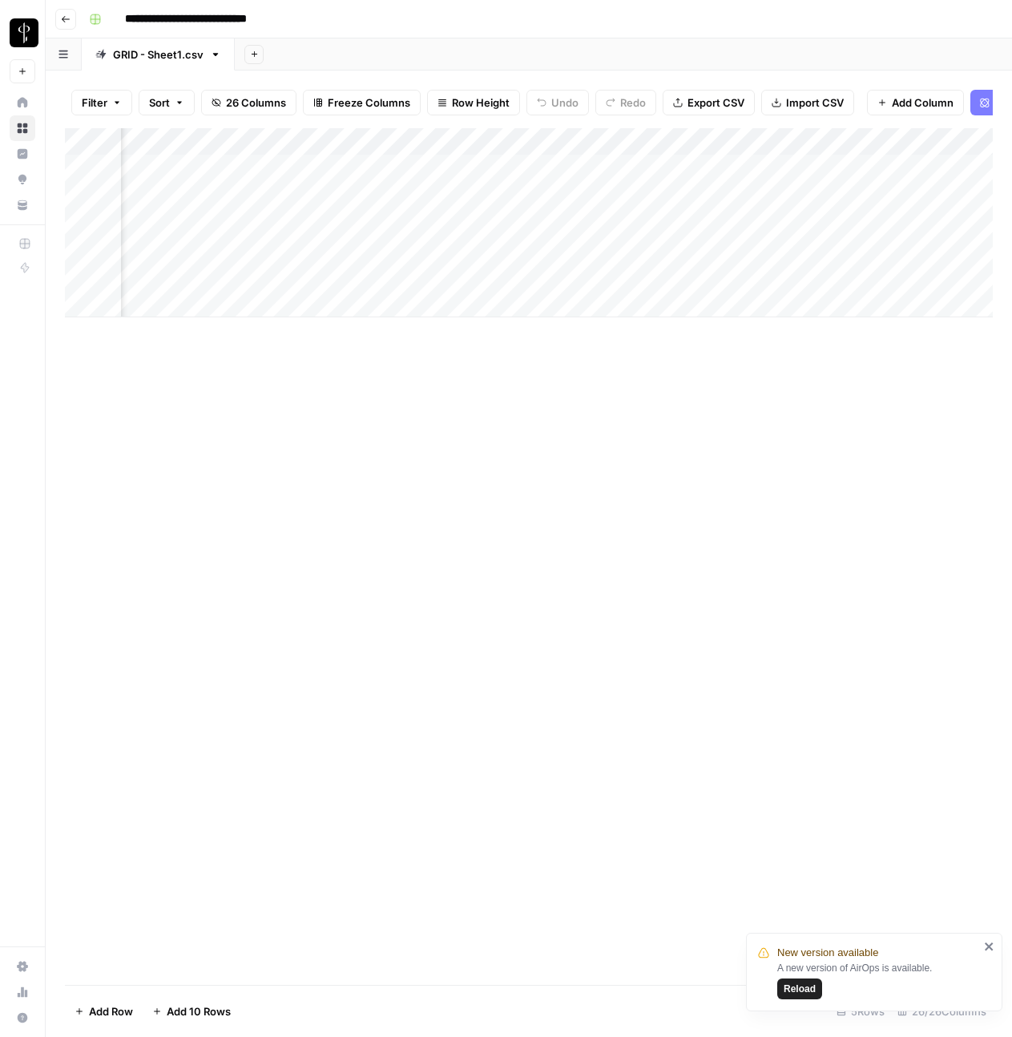
scroll to position [0, 2985]
click at [559, 167] on div "Add Column" at bounding box center [529, 222] width 928 height 189
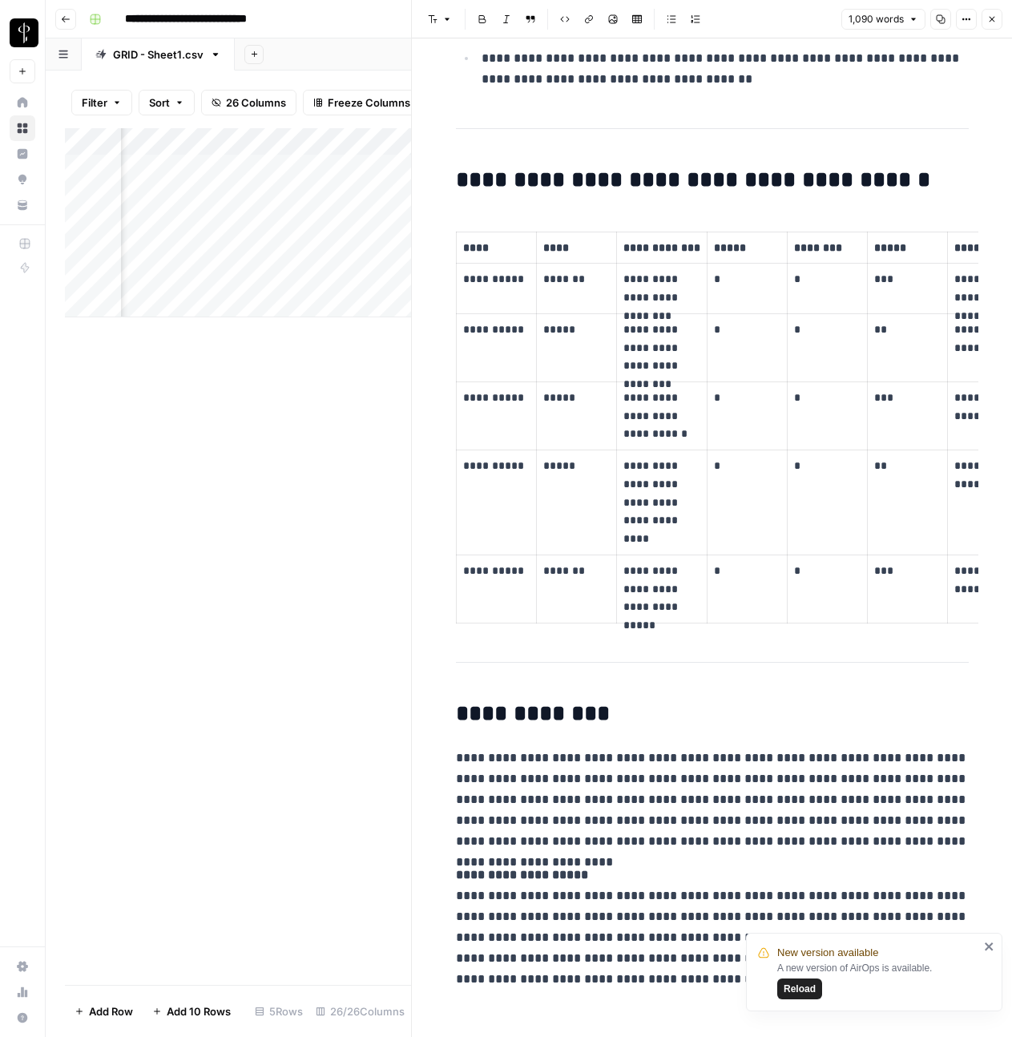
scroll to position [5828, 0]
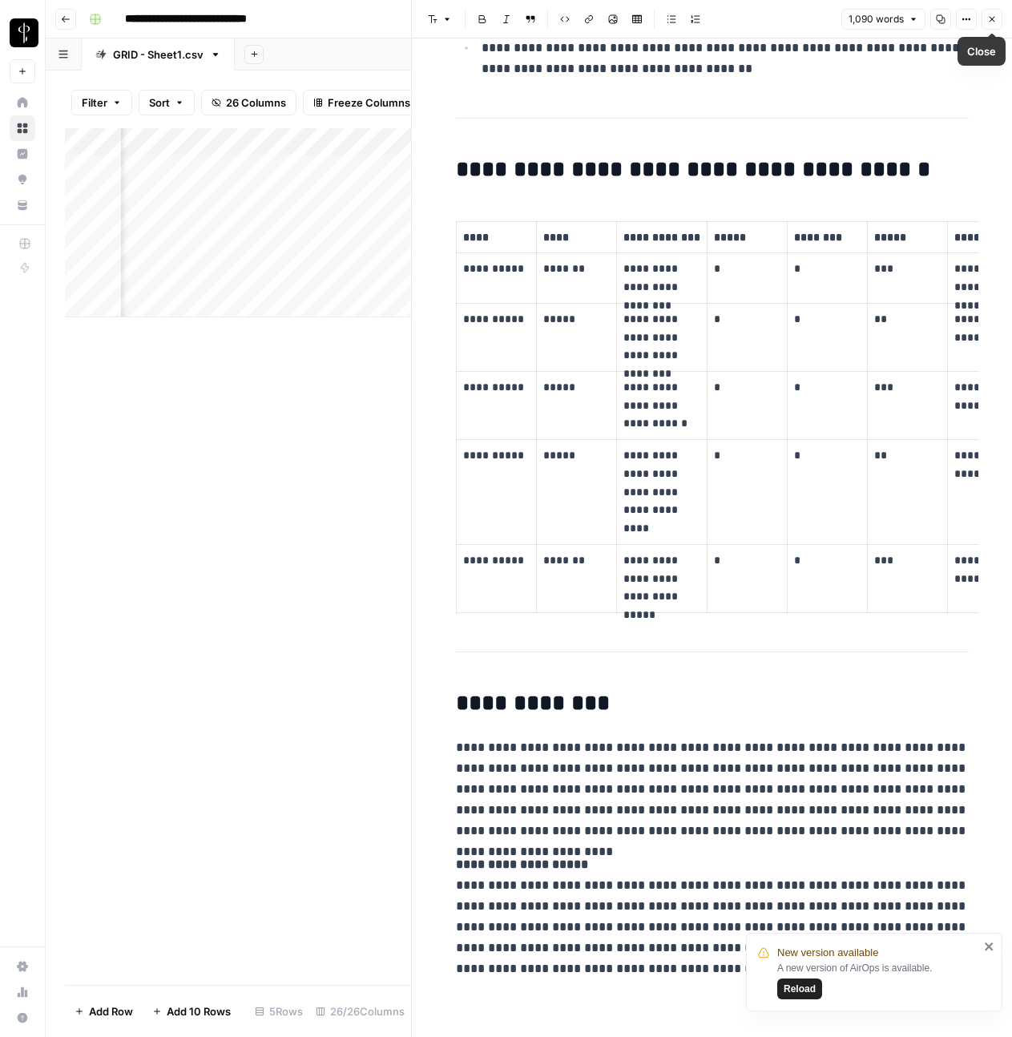
click at [991, 18] on icon "button" at bounding box center [992, 19] width 10 height 10
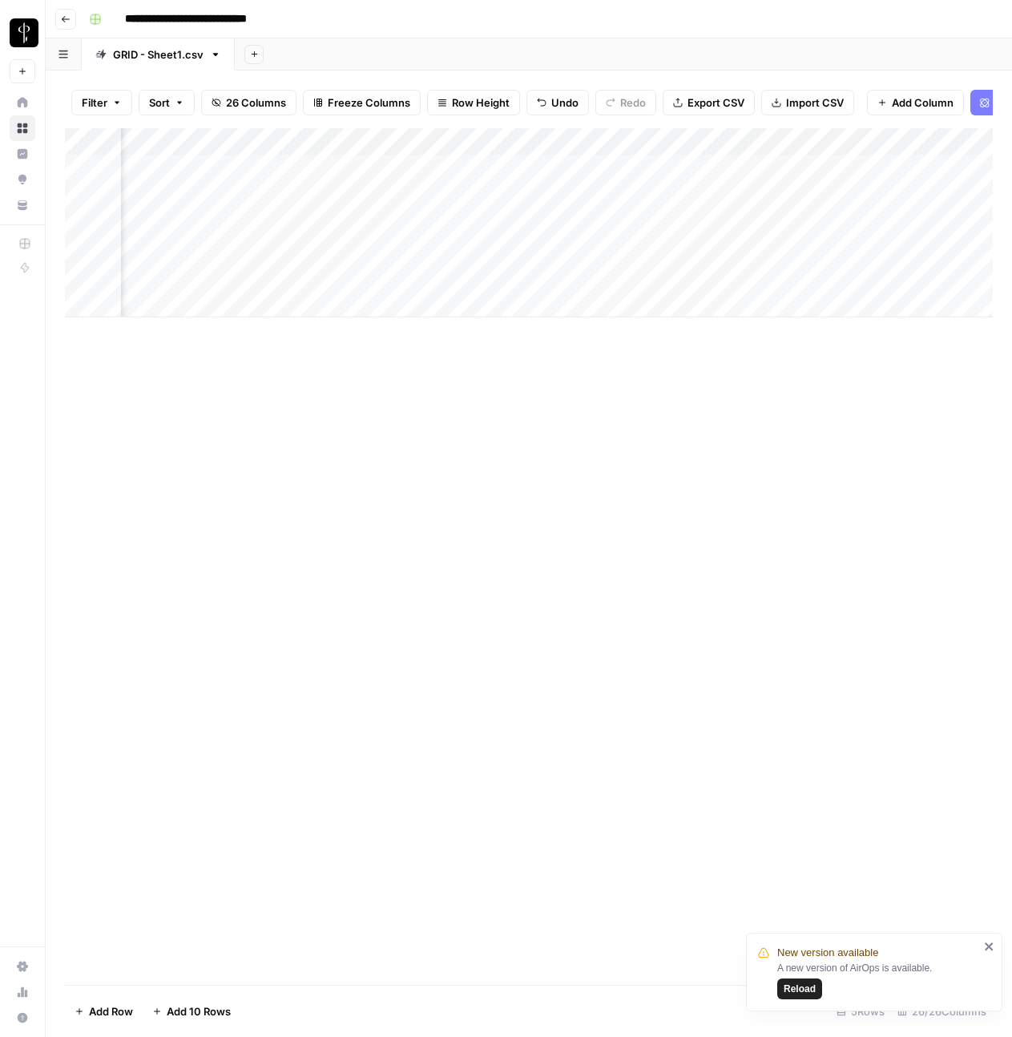
scroll to position [0, 1168]
click at [688, 166] on div "Add Column" at bounding box center [529, 222] width 928 height 189
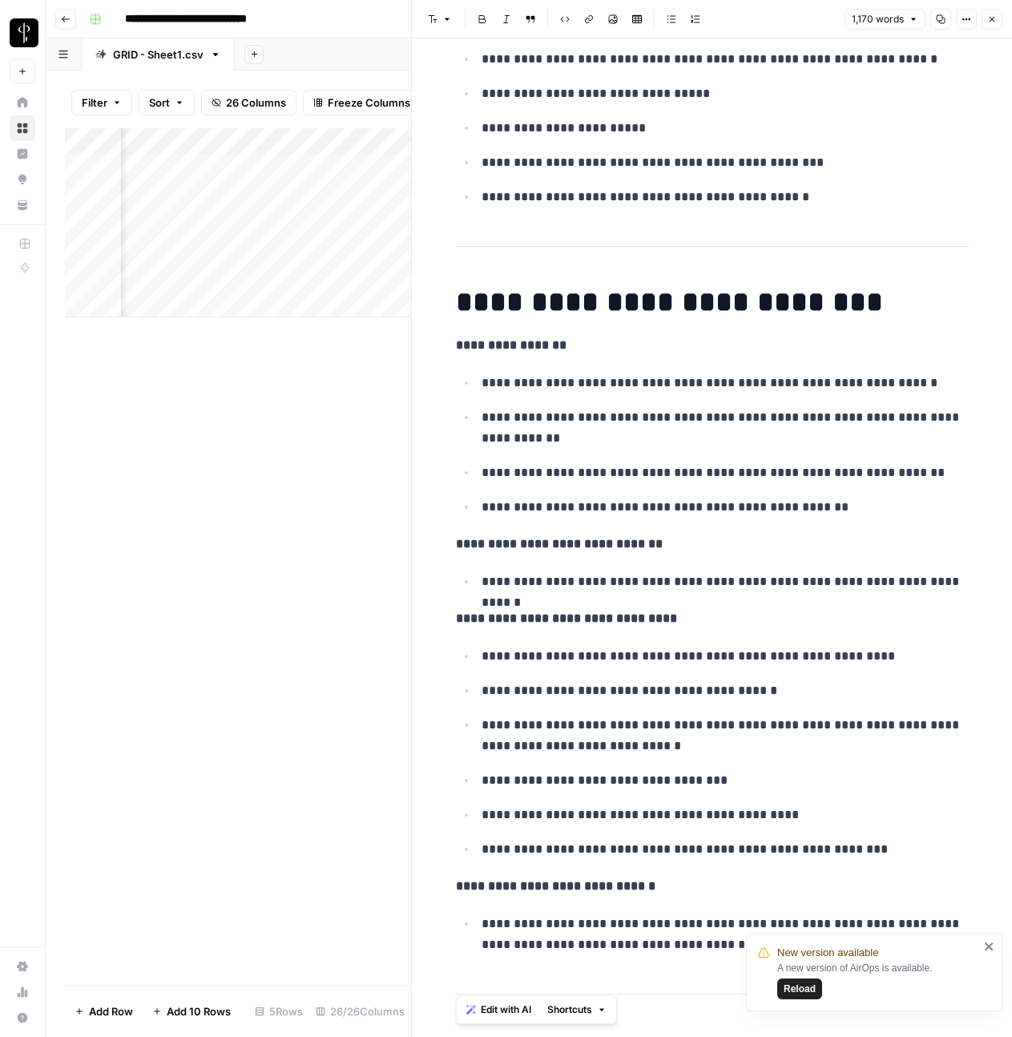
scroll to position [1184, 0]
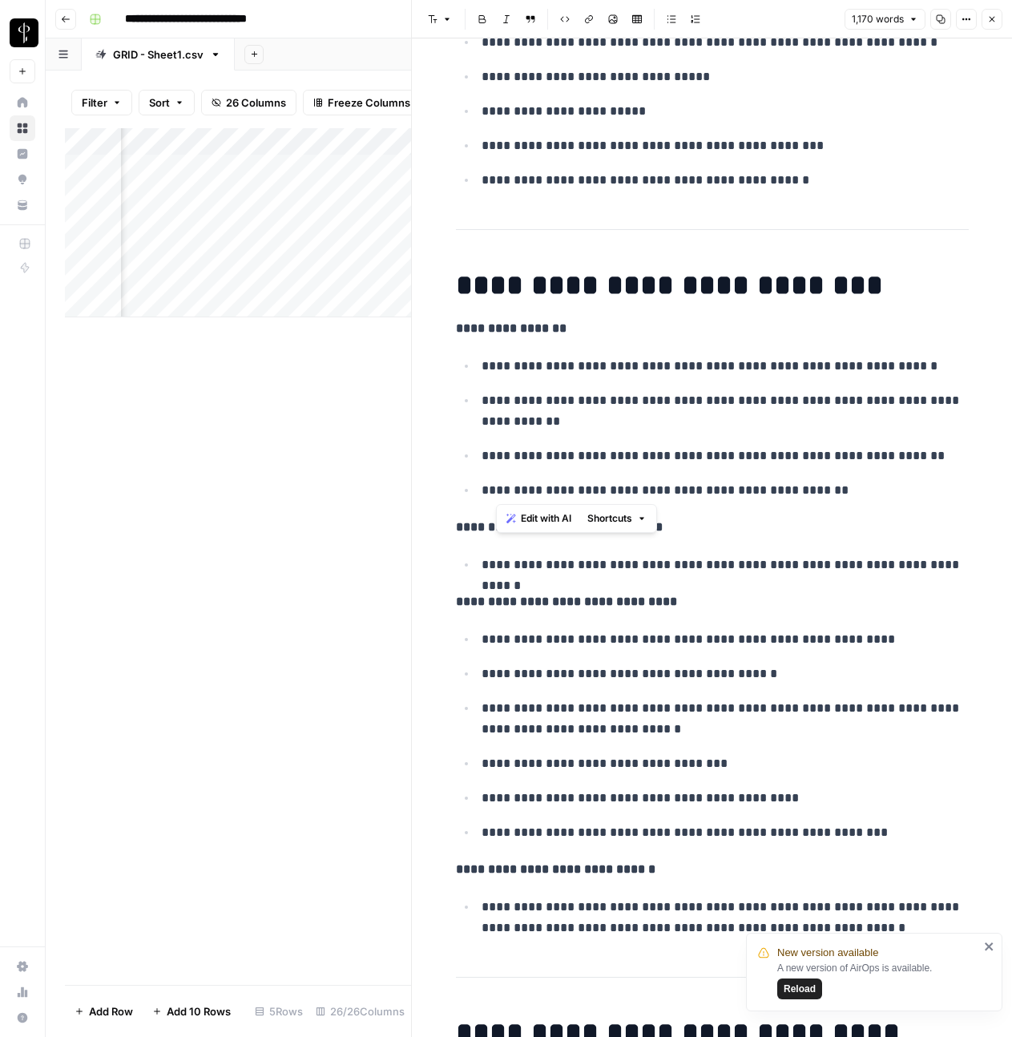
drag, startPoint x: 494, startPoint y: 362, endPoint x: 605, endPoint y: 500, distance: 176.7
click at [605, 500] on ul "**********" at bounding box center [712, 428] width 513 height 146
drag, startPoint x: 516, startPoint y: 566, endPoint x: 918, endPoint y: 566, distance: 401.5
click at [918, 566] on li "**********" at bounding box center [723, 565] width 492 height 22
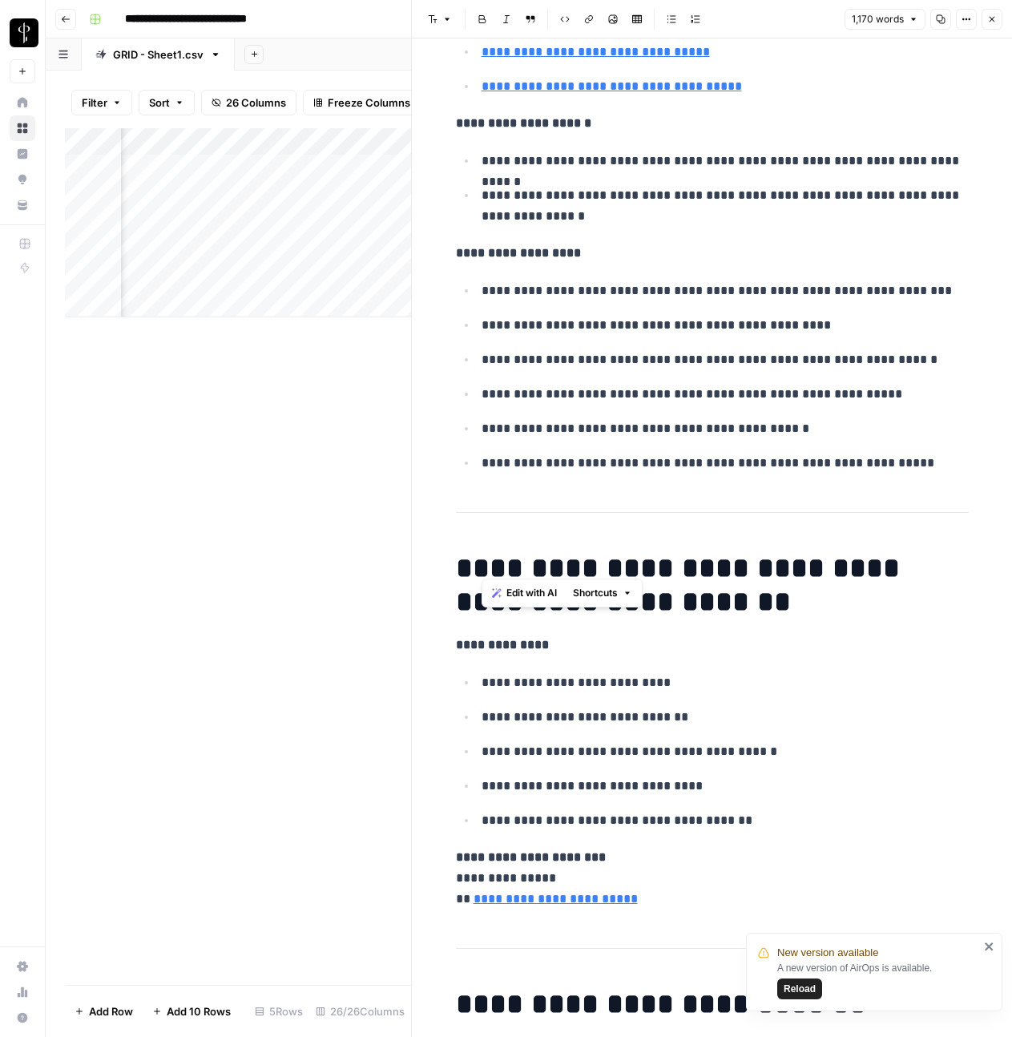
scroll to position [4569, 0]
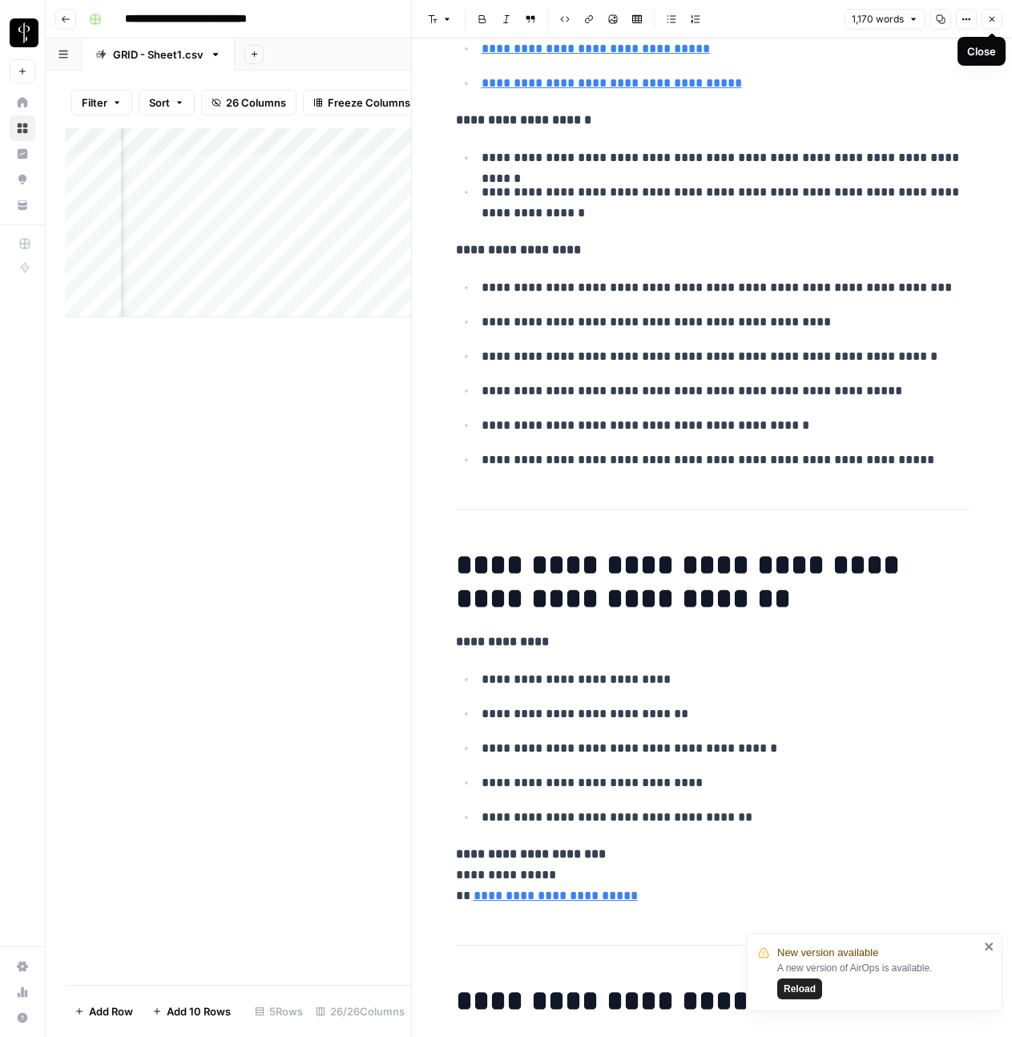
click at [990, 17] on icon "button" at bounding box center [993, 20] width 6 height 6
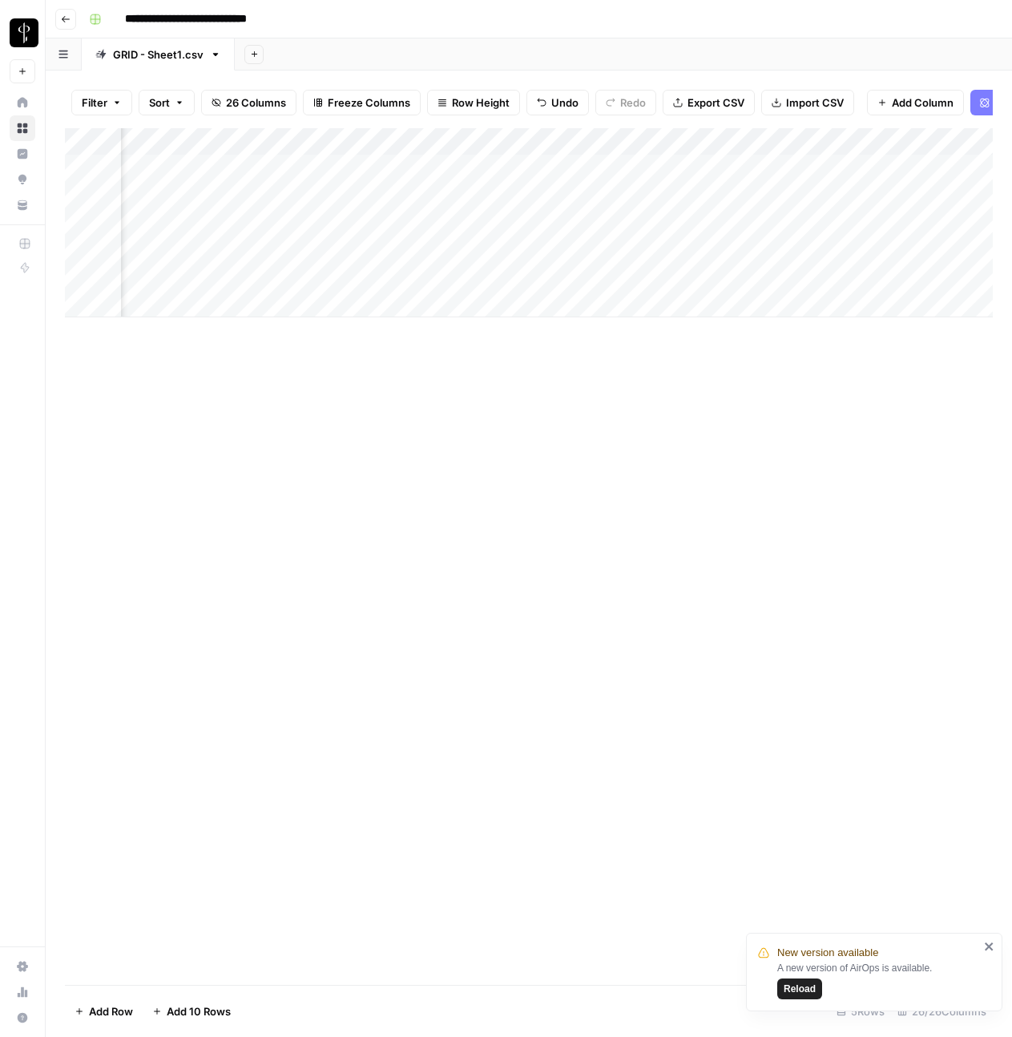
click at [64, 17] on icon "button" at bounding box center [66, 19] width 8 height 6
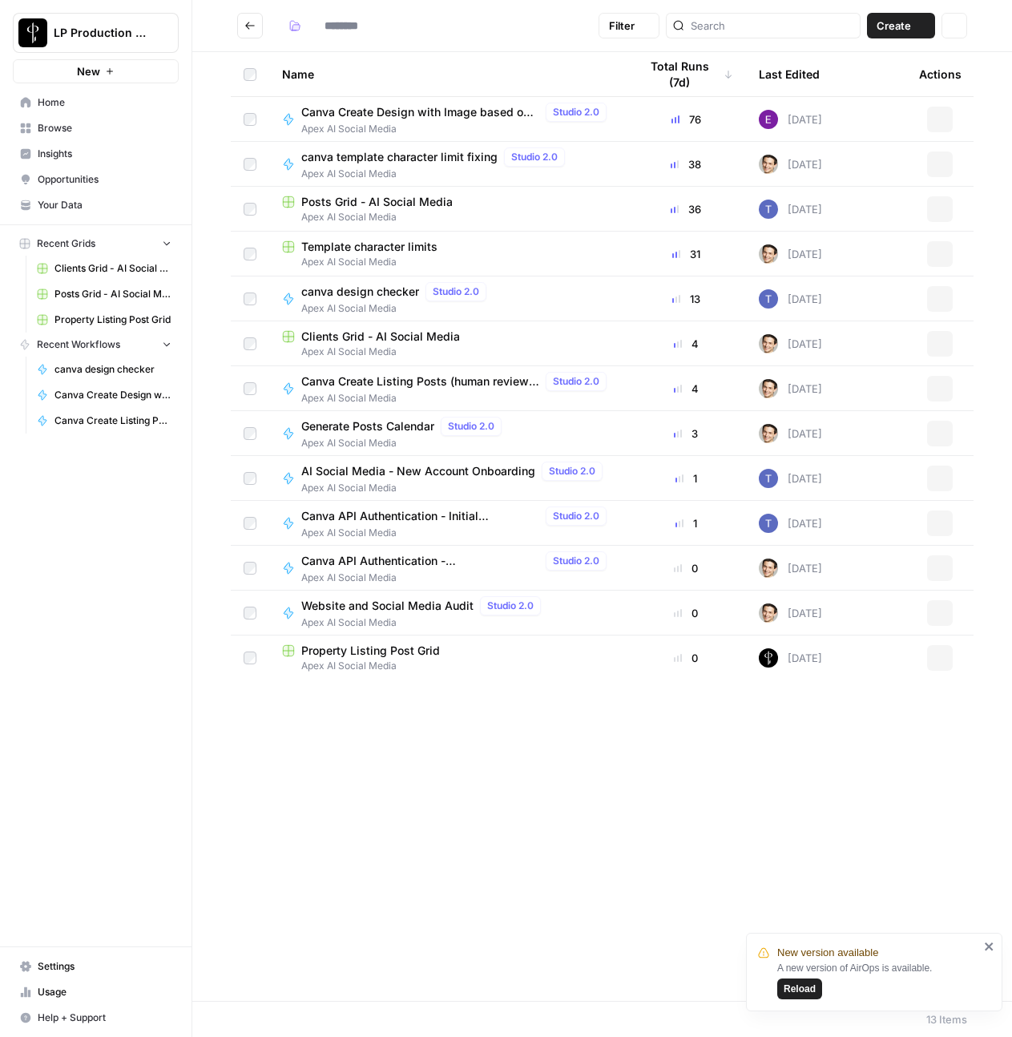
type input "**********"
click at [373, 431] on span "Generate Posts Calendar" at bounding box center [367, 426] width 133 height 16
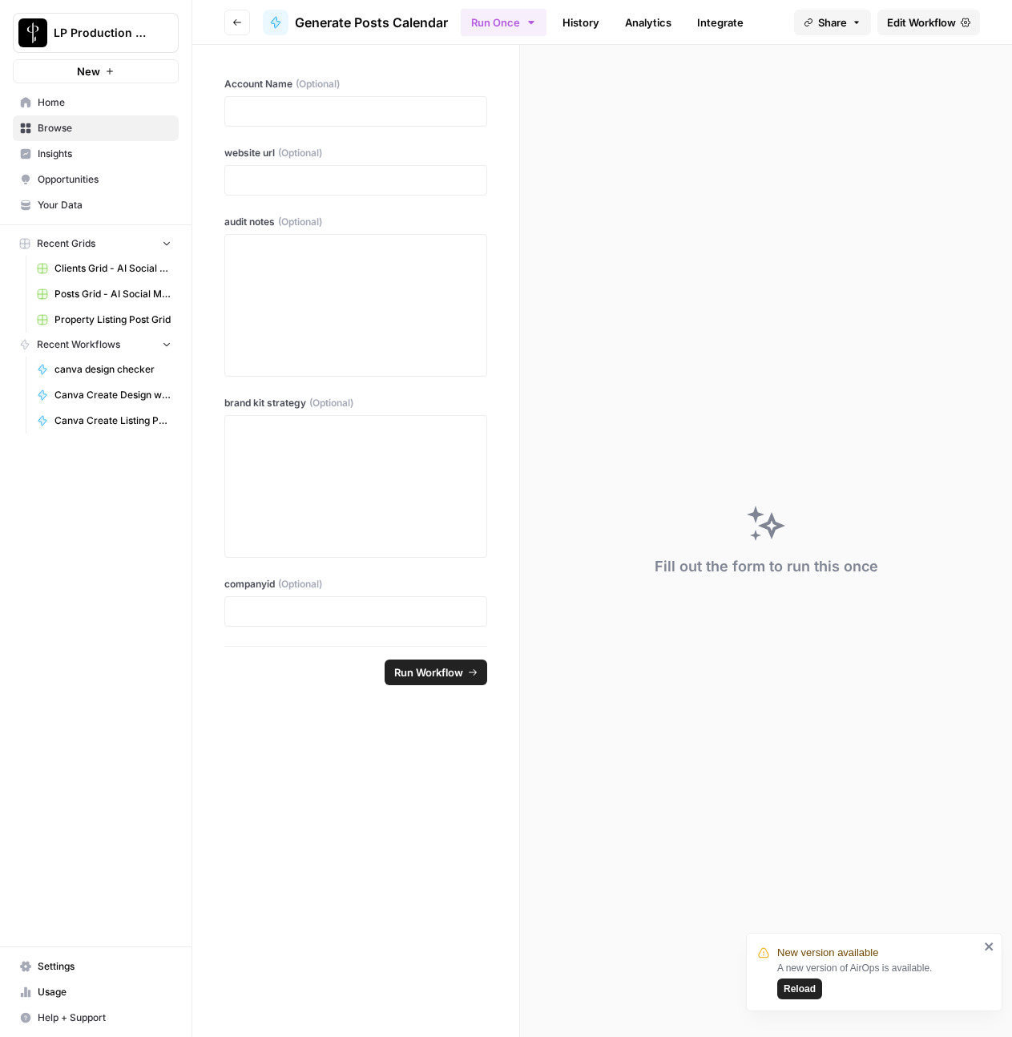
click at [924, 23] on span "Edit Workflow" at bounding box center [921, 22] width 69 height 16
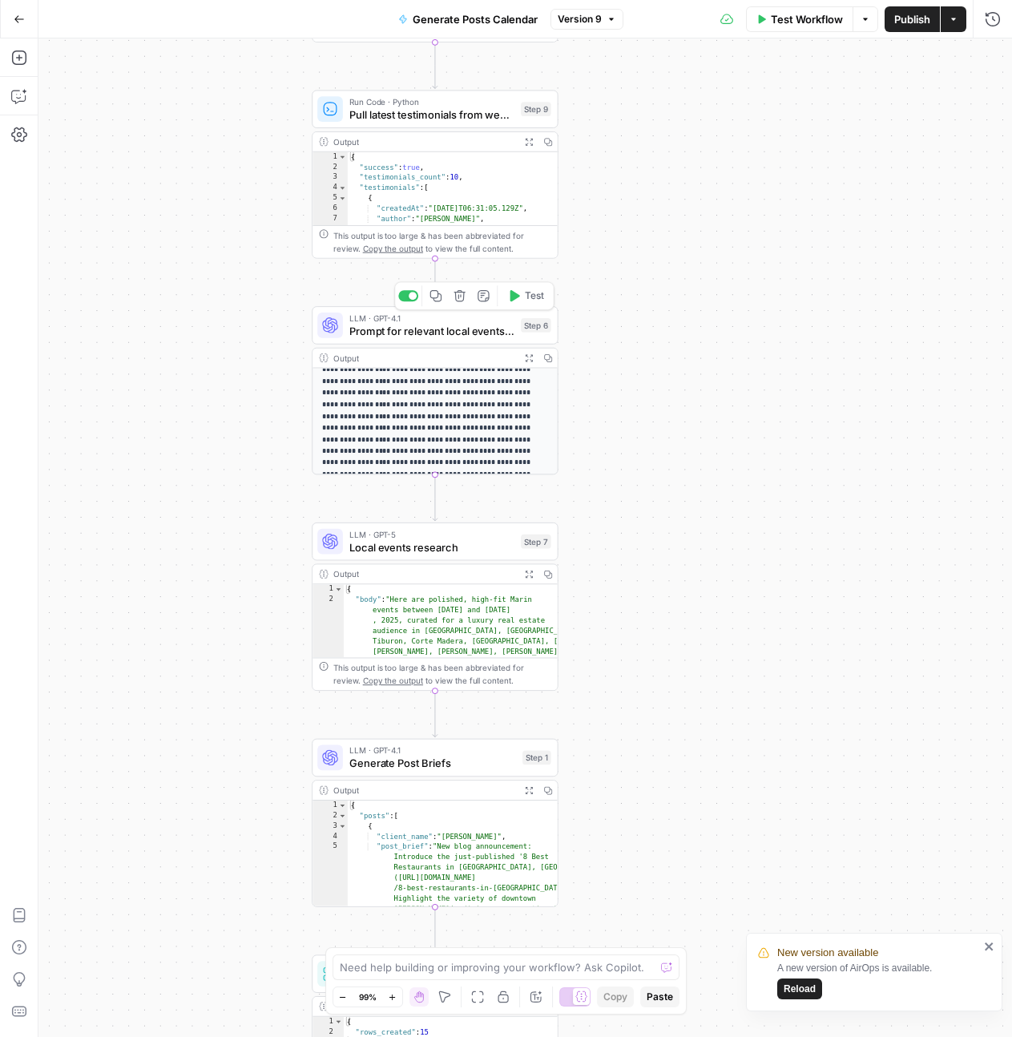
scroll to position [75, 0]
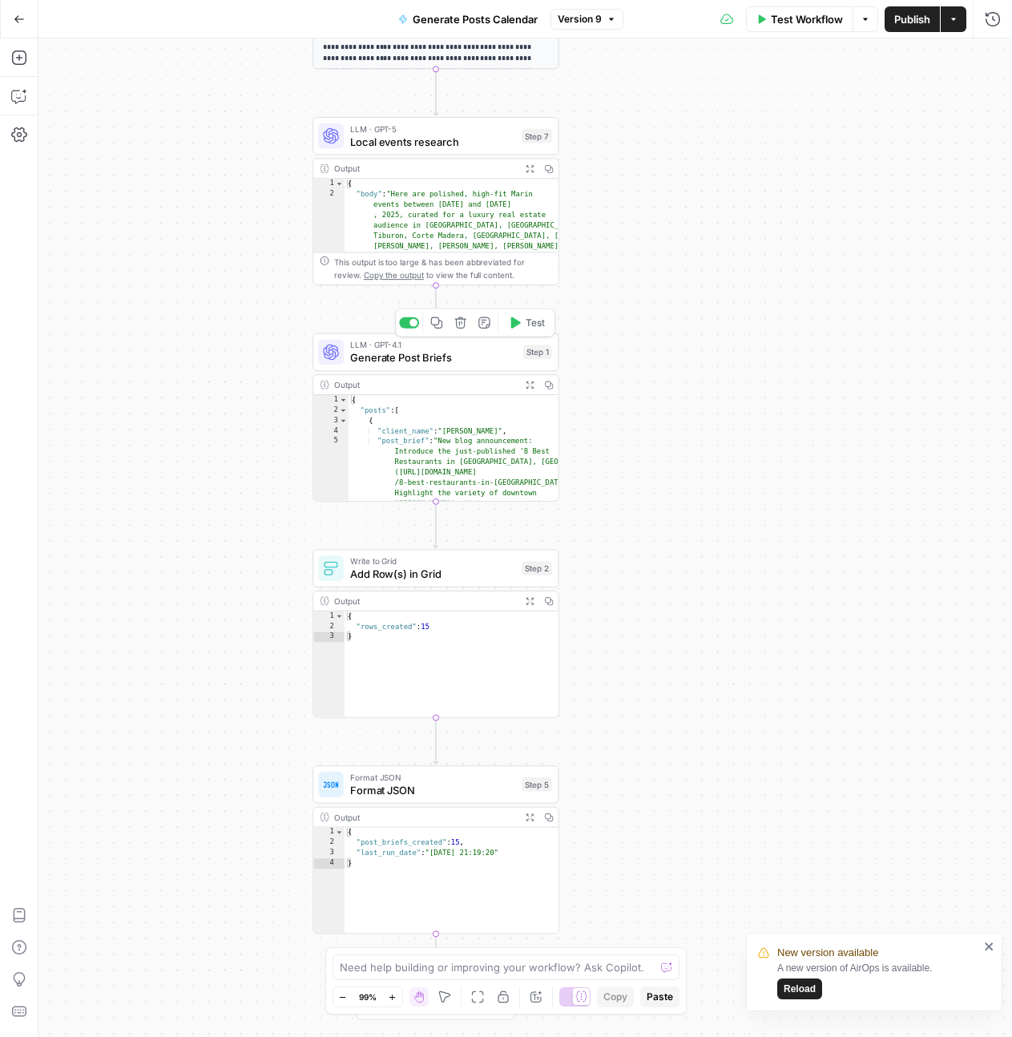
click at [378, 352] on span "Generate Post Briefs" at bounding box center [433, 357] width 167 height 16
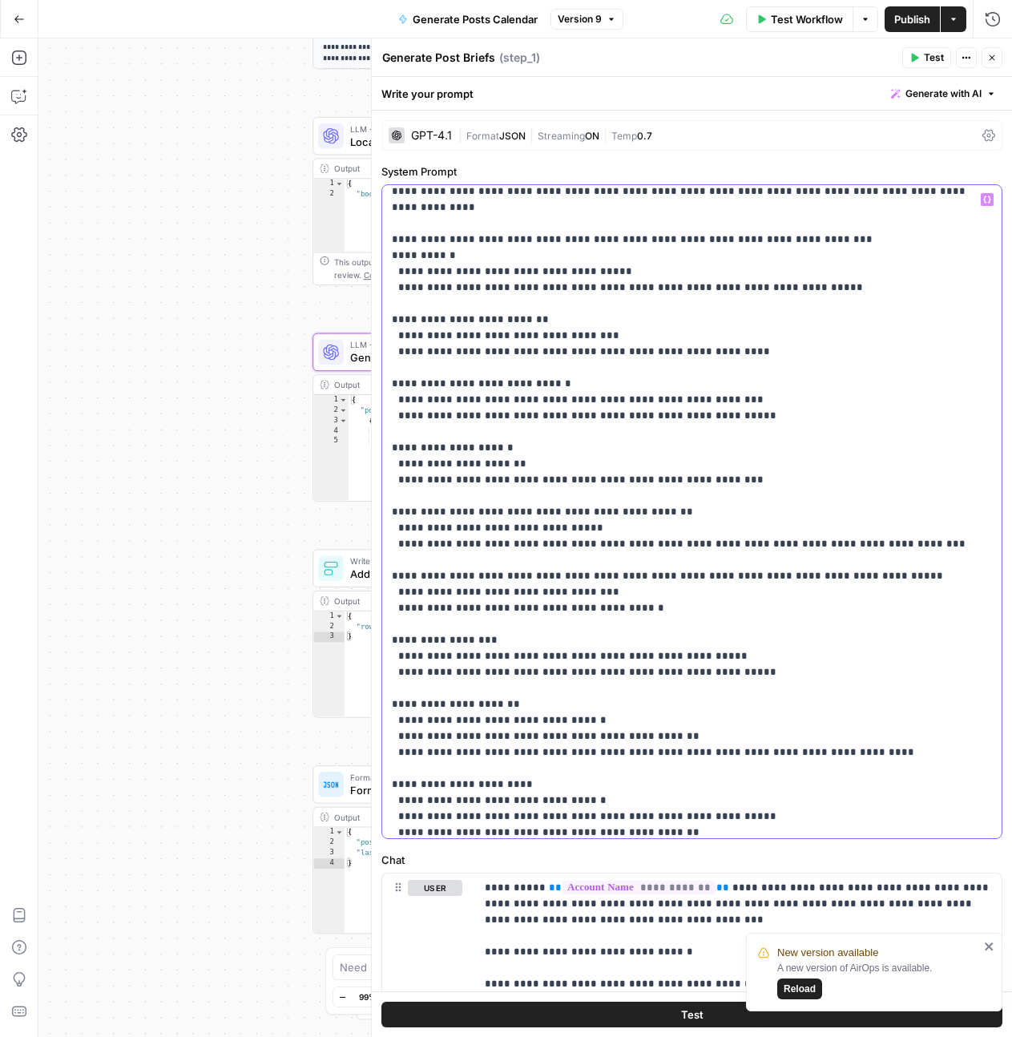
scroll to position [209, 0]
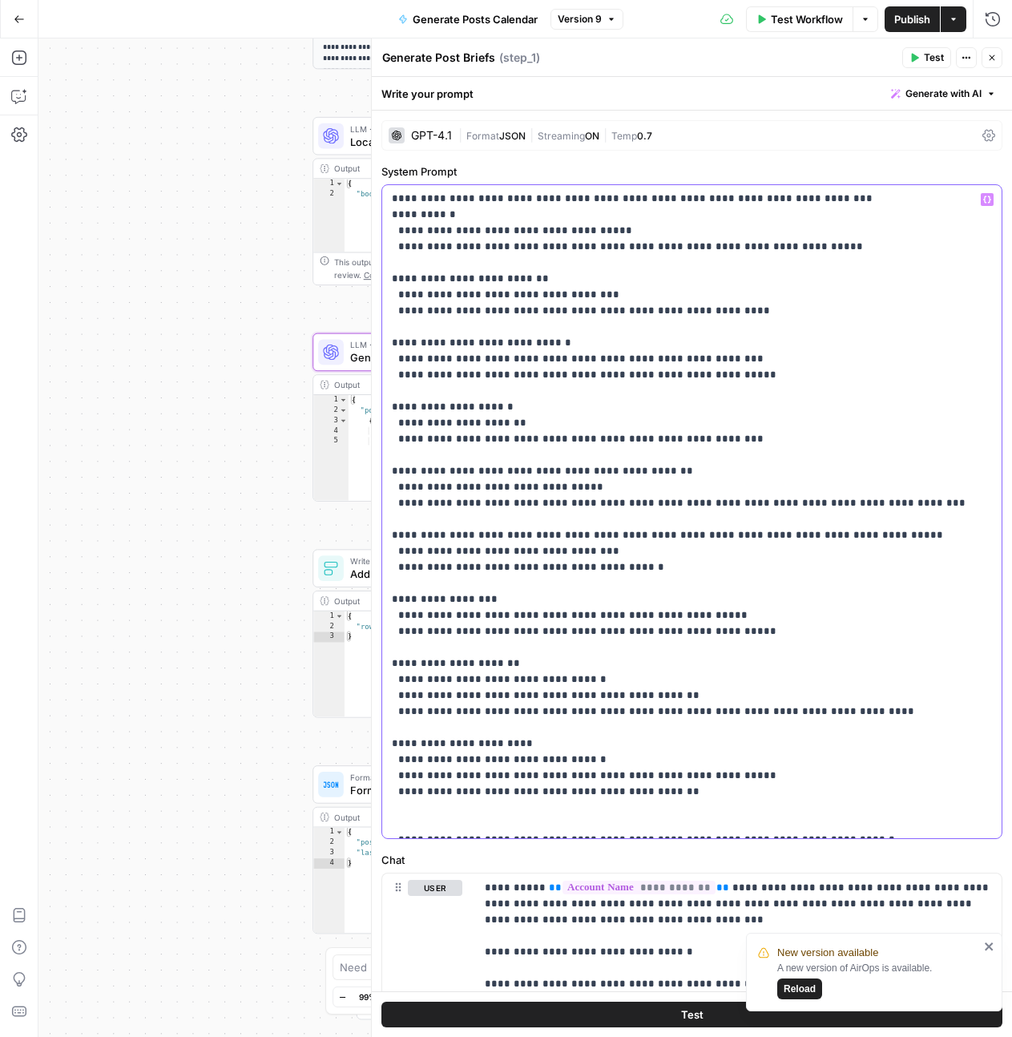
drag, startPoint x: 393, startPoint y: 393, endPoint x: 738, endPoint y: 785, distance: 522.4
click at [738, 785] on p "**********" at bounding box center [692, 406] width 600 height 849
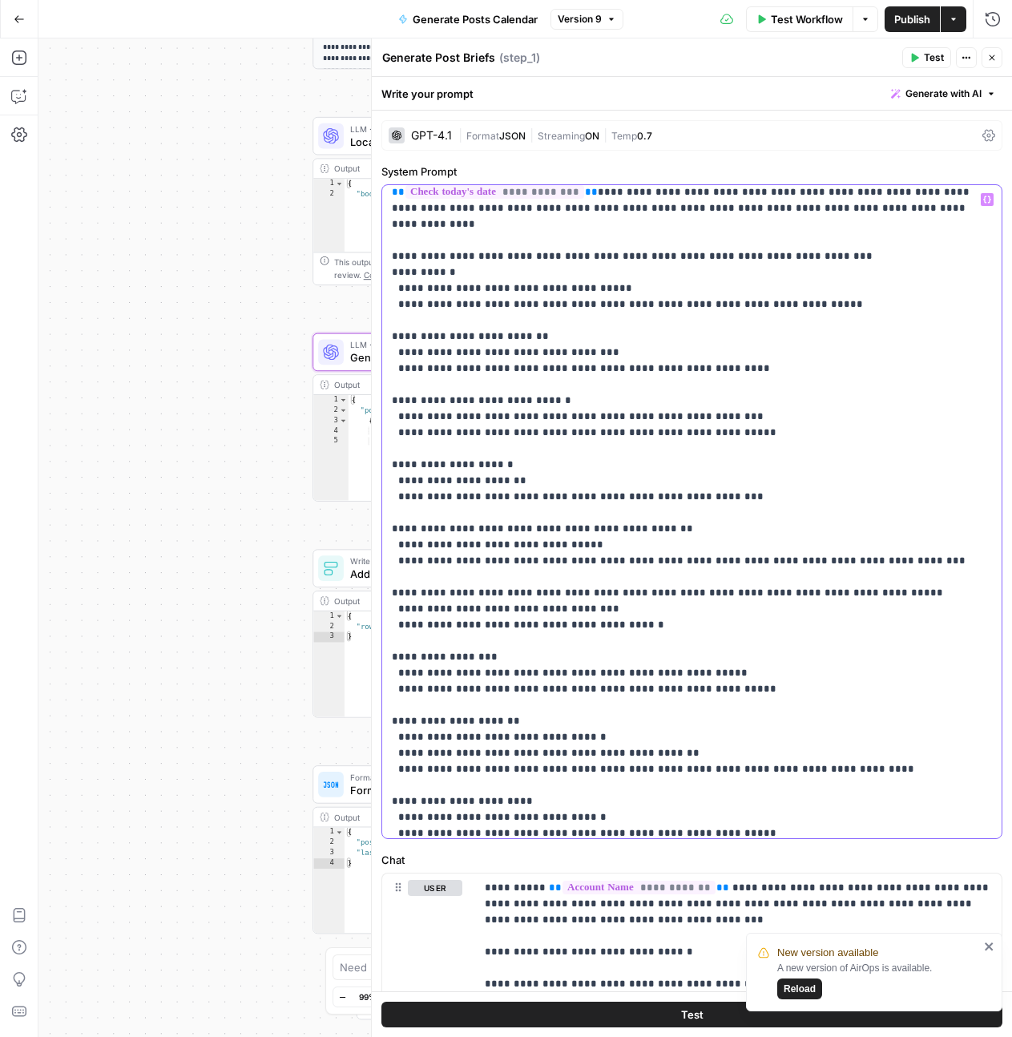
click at [427, 574] on p "**********" at bounding box center [692, 464] width 600 height 849
click at [409, 637] on p "**********" at bounding box center [692, 464] width 600 height 849
click at [429, 698] on p "**********" at bounding box center [692, 464] width 600 height 849
click at [449, 784] on p "**********" at bounding box center [692, 464] width 600 height 849
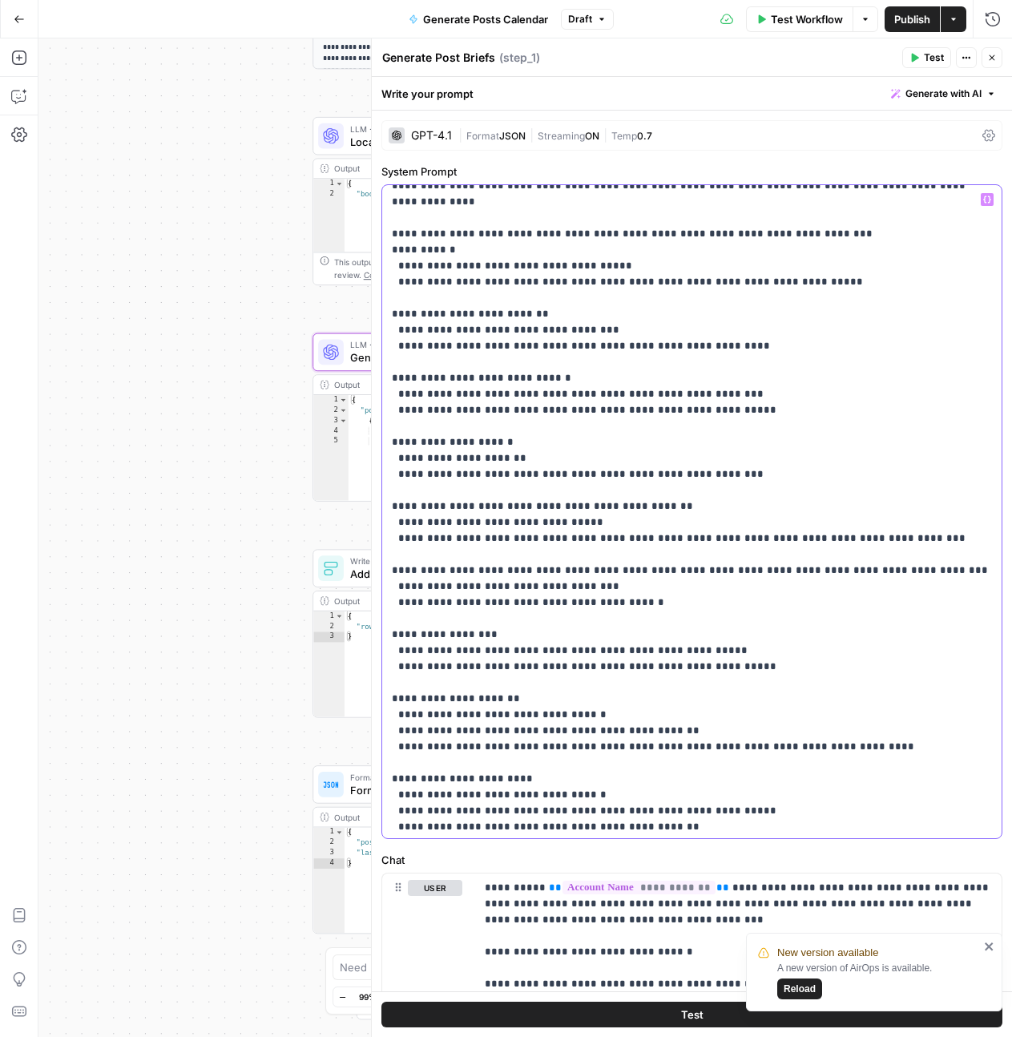
scroll to position [170, 0]
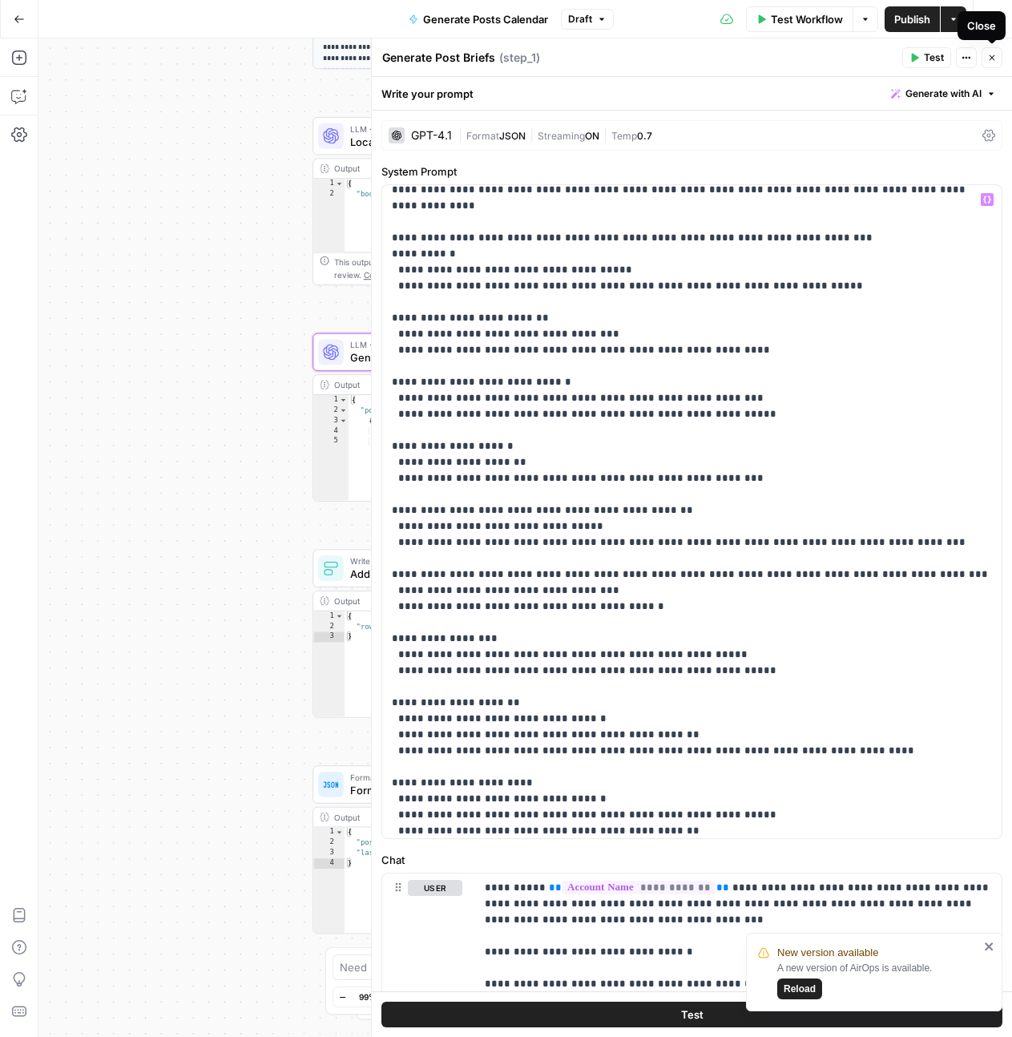
click at [995, 57] on icon "button" at bounding box center [992, 58] width 10 height 10
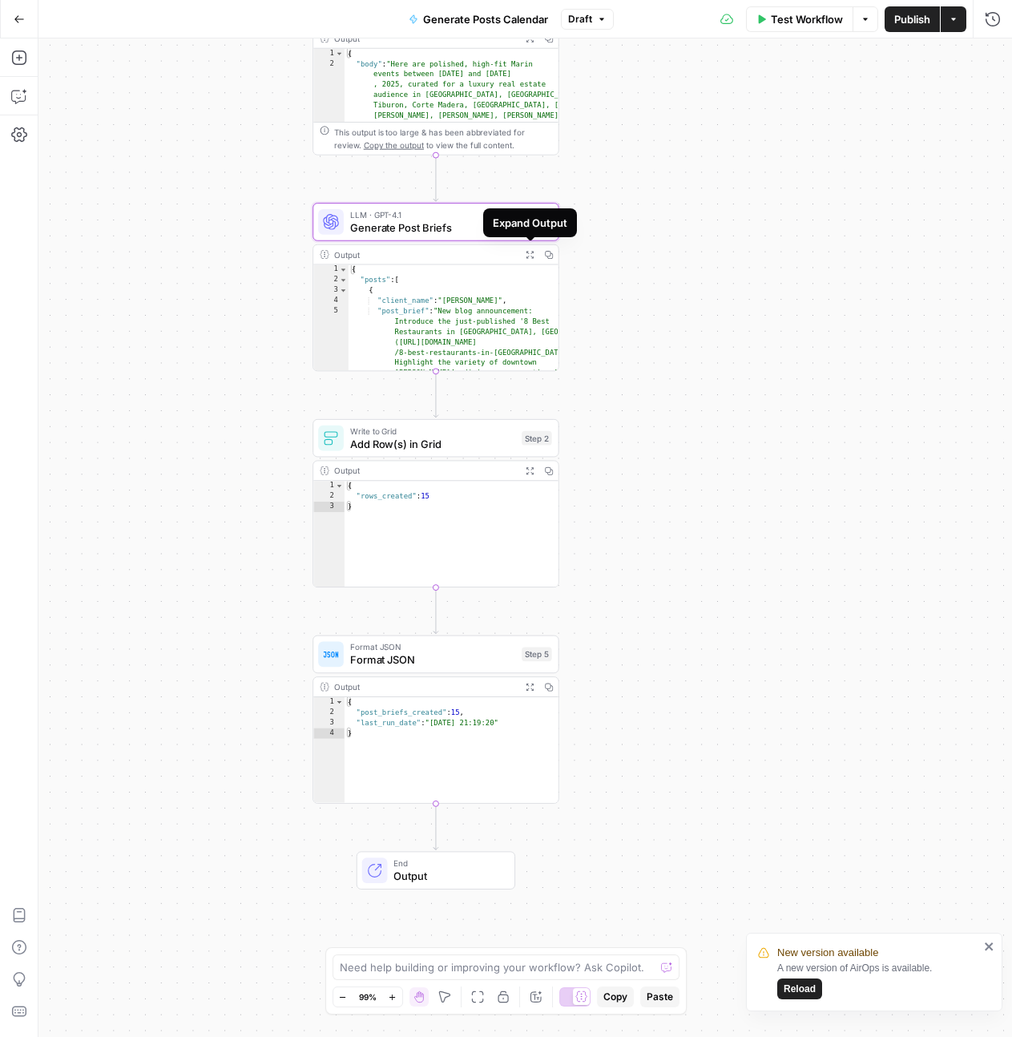
click at [525, 254] on icon "button" at bounding box center [529, 254] width 9 height 9
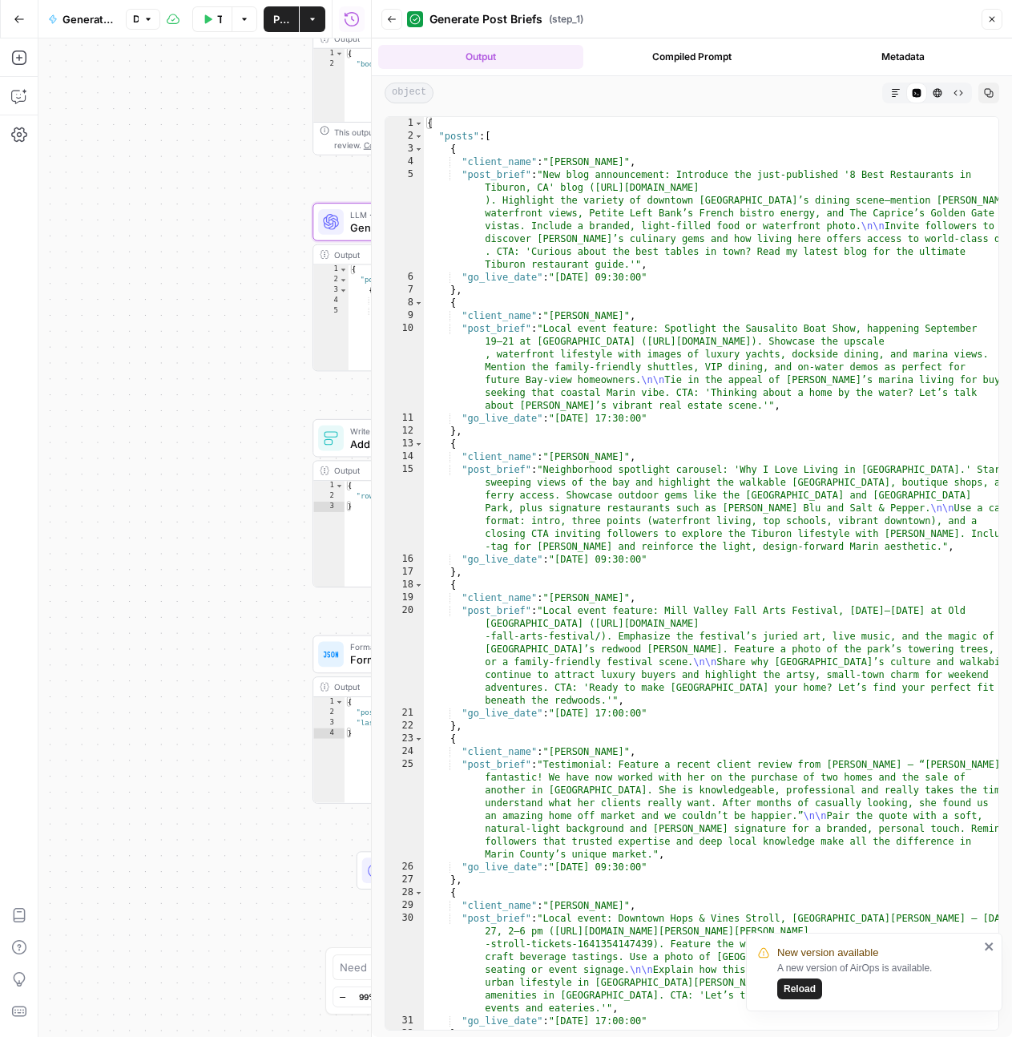
type textarea "**********"
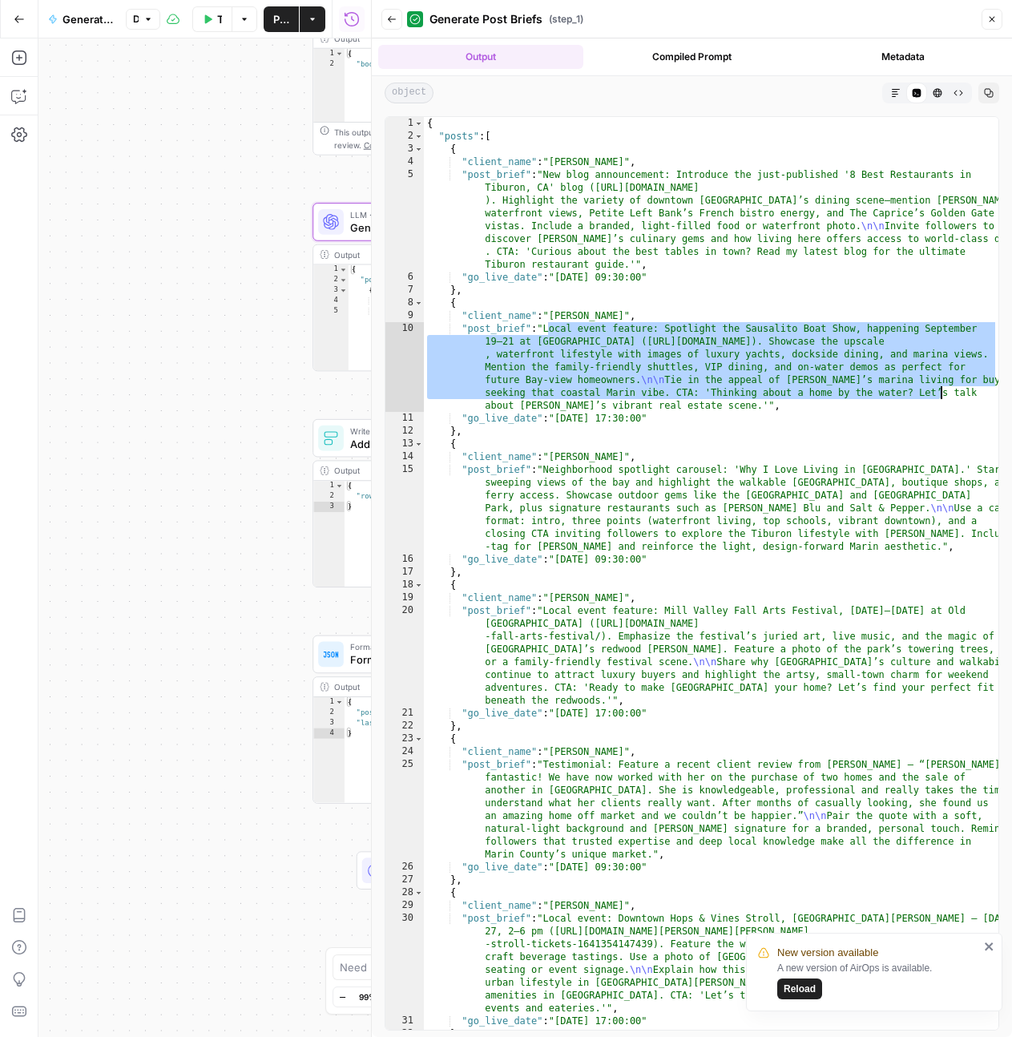
drag, startPoint x: 549, startPoint y: 328, endPoint x: 941, endPoint y: 393, distance: 397.3
click at [941, 393] on div "{ "posts" : [ { "client_name" : "[PERSON_NAME]" , "post_brief" : "New blog anno…" at bounding box center [711, 586] width 575 height 938
click at [991, 15] on icon "button" at bounding box center [992, 19] width 10 height 10
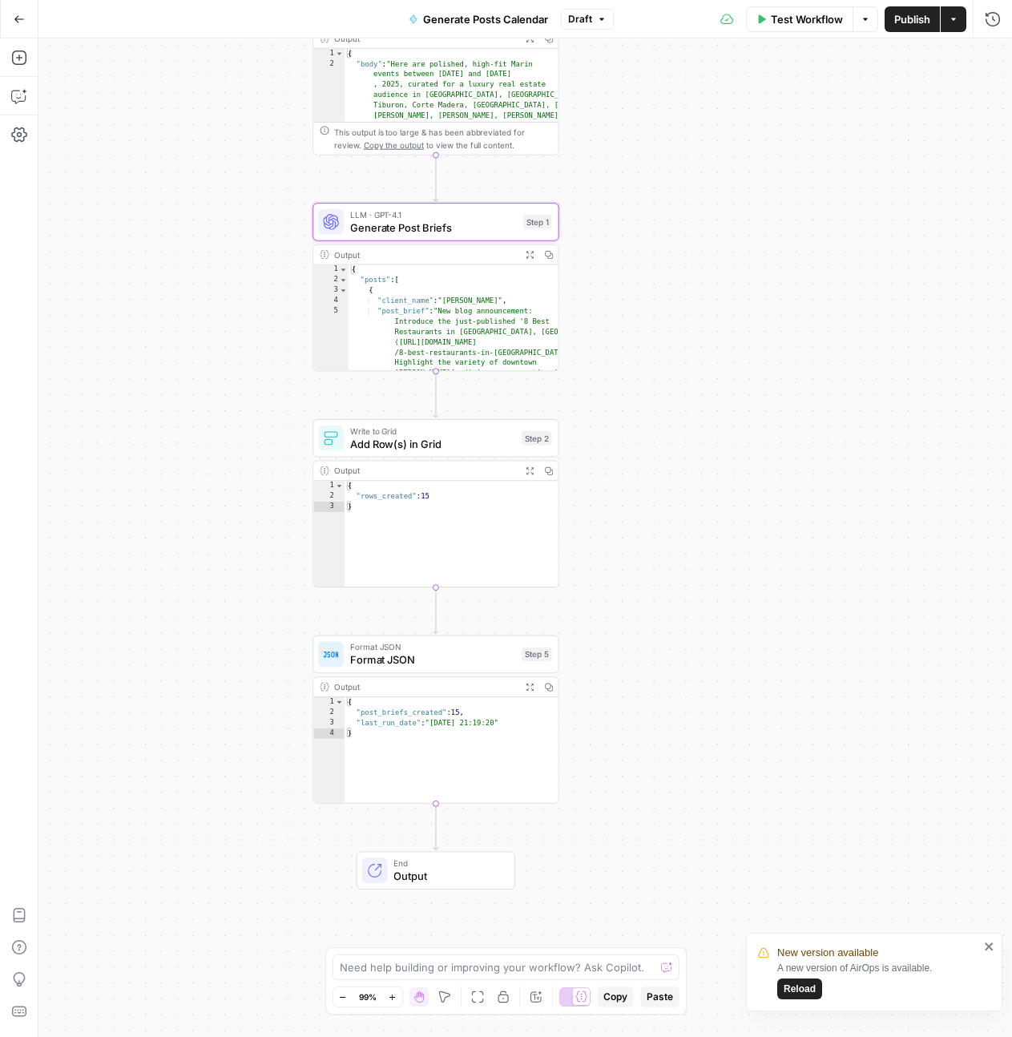
click at [19, 23] on icon "button" at bounding box center [19, 19] width 11 height 11
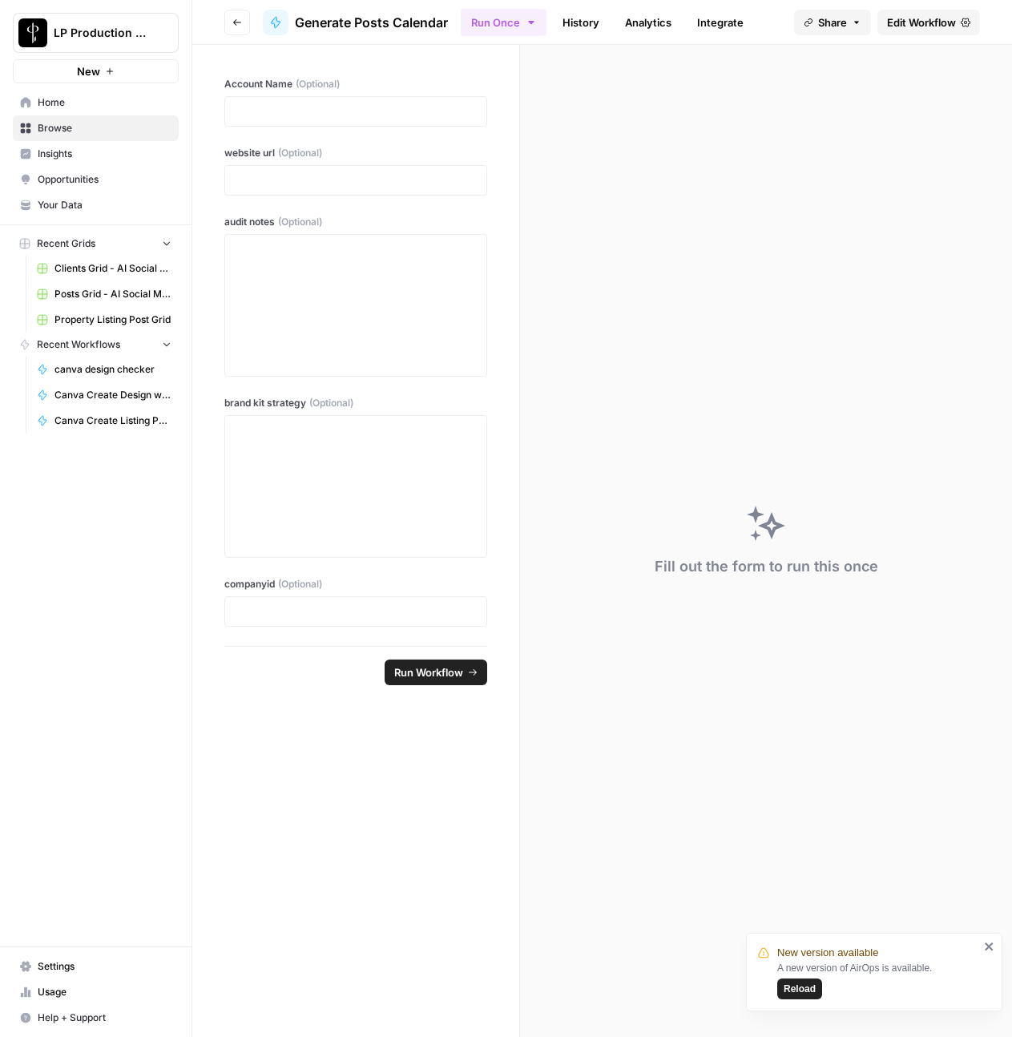
click at [227, 18] on button "Go back" at bounding box center [237, 23] width 26 height 26
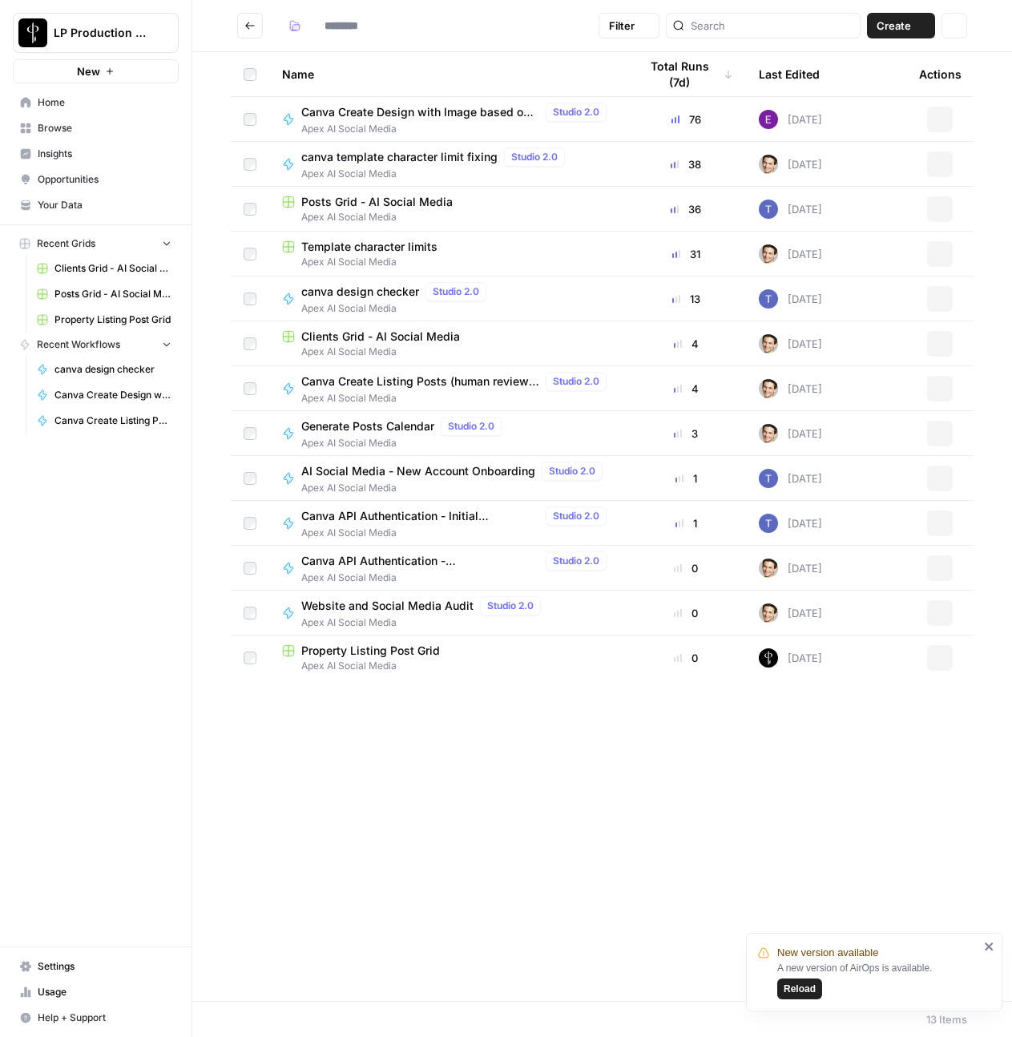
type input "**********"
click at [351, 208] on span "Posts Grid - AI Social Media" at bounding box center [376, 202] width 151 height 16
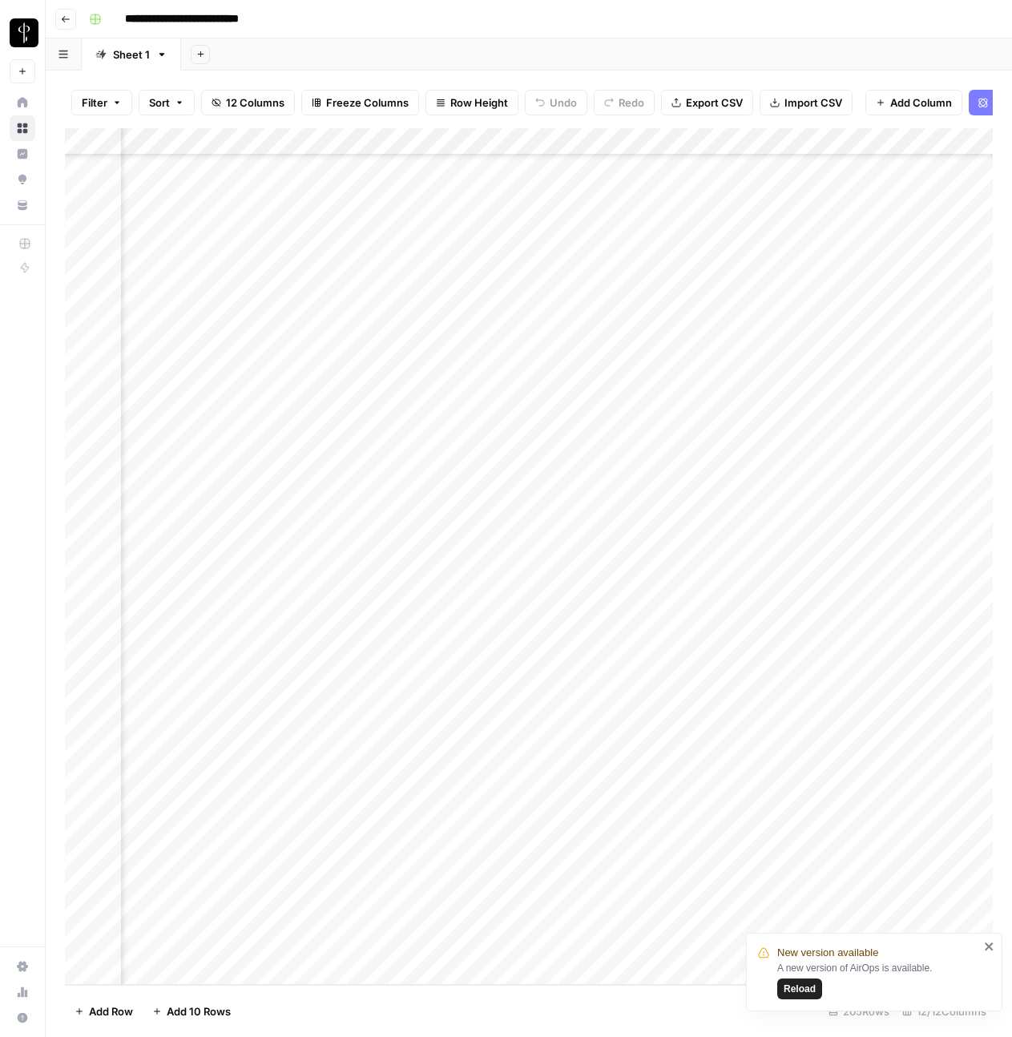
scroll to position [4782, 648]
click at [830, 888] on div "Add Column" at bounding box center [529, 556] width 928 height 857
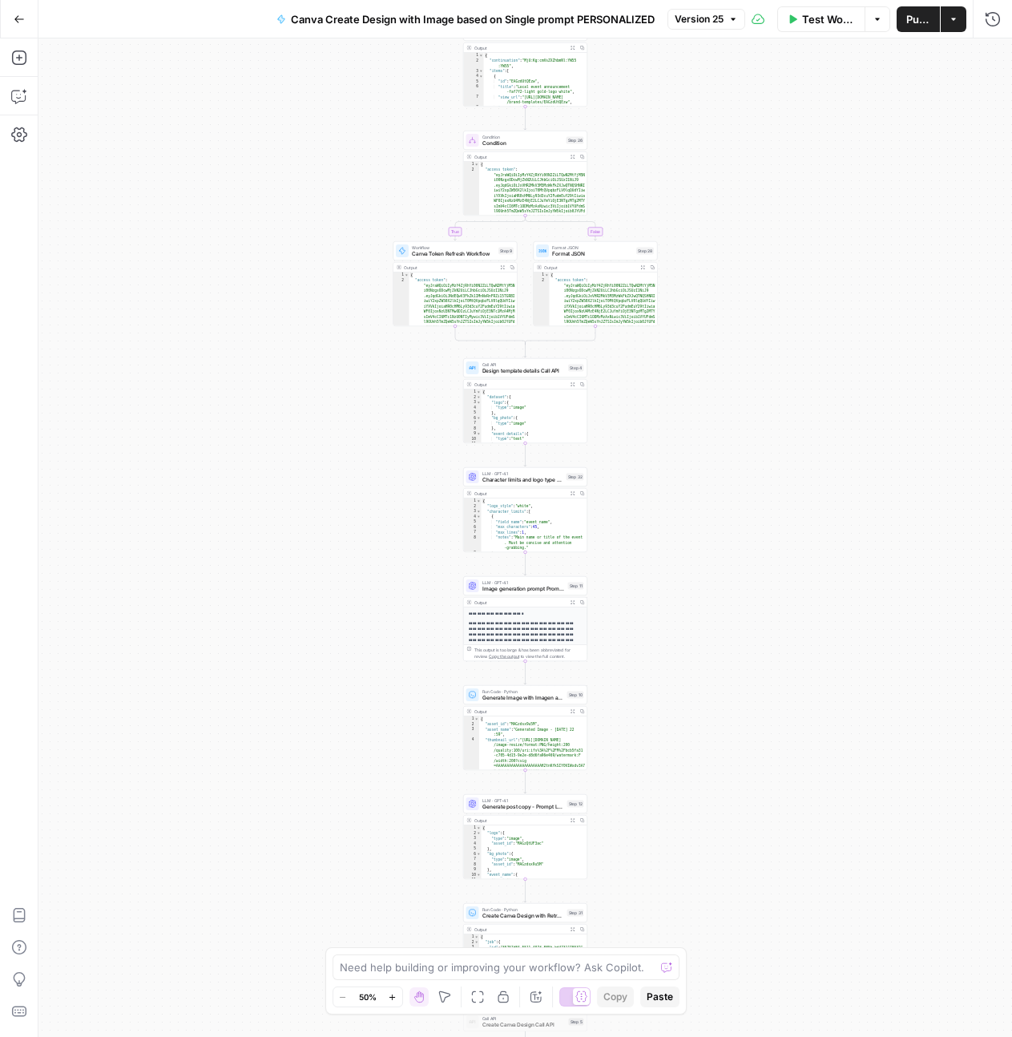
click at [25, 25] on button "Go Back" at bounding box center [19, 19] width 29 height 29
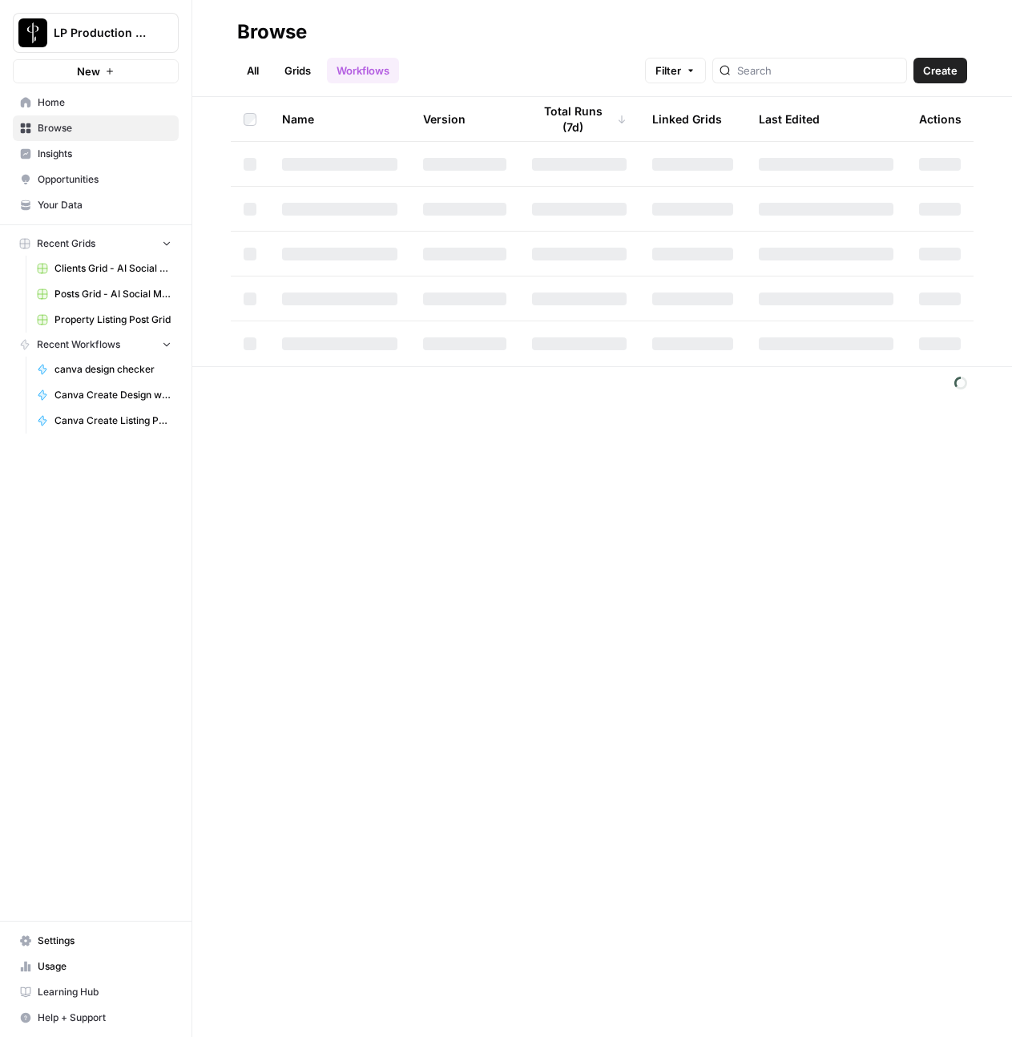
click at [63, 135] on span "Browse" at bounding box center [105, 128] width 134 height 14
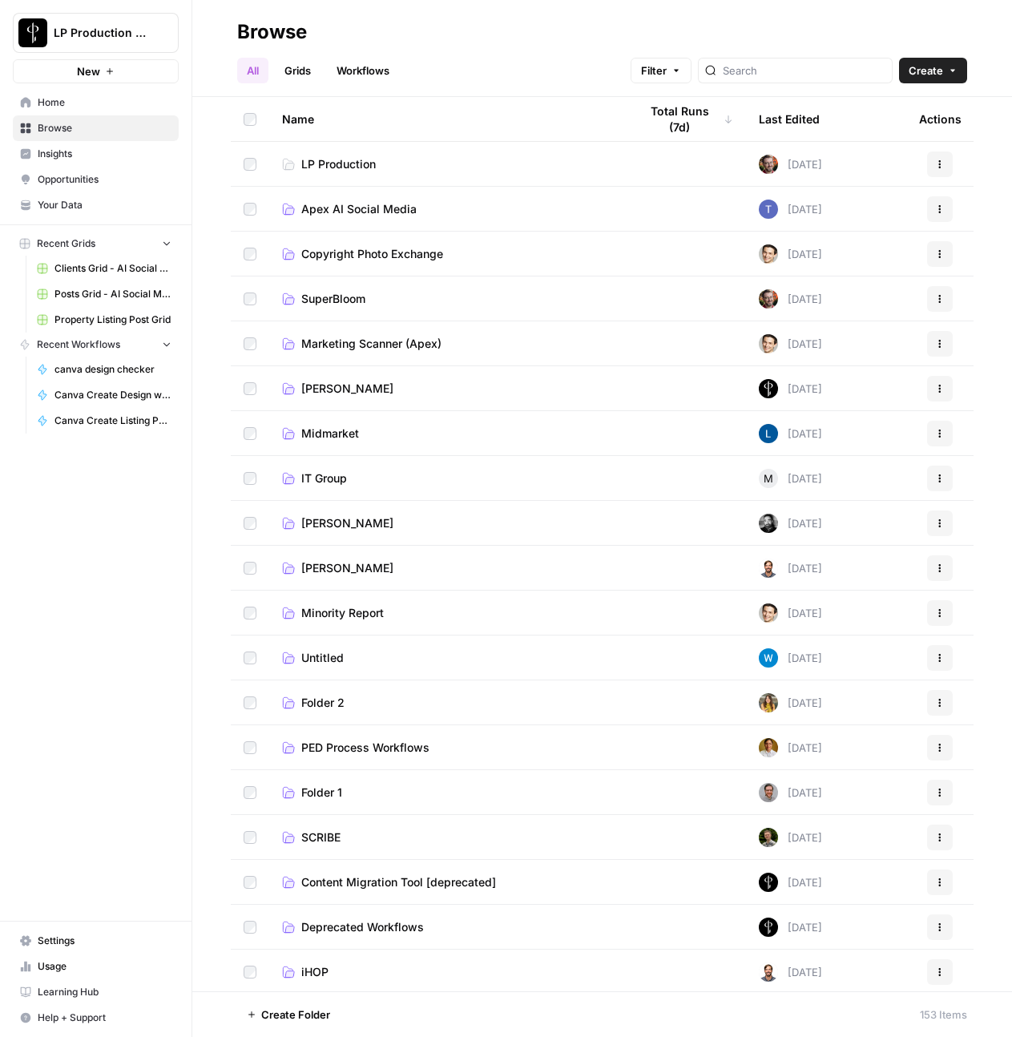
click at [349, 214] on span "Apex AI Social Media" at bounding box center [358, 209] width 115 height 16
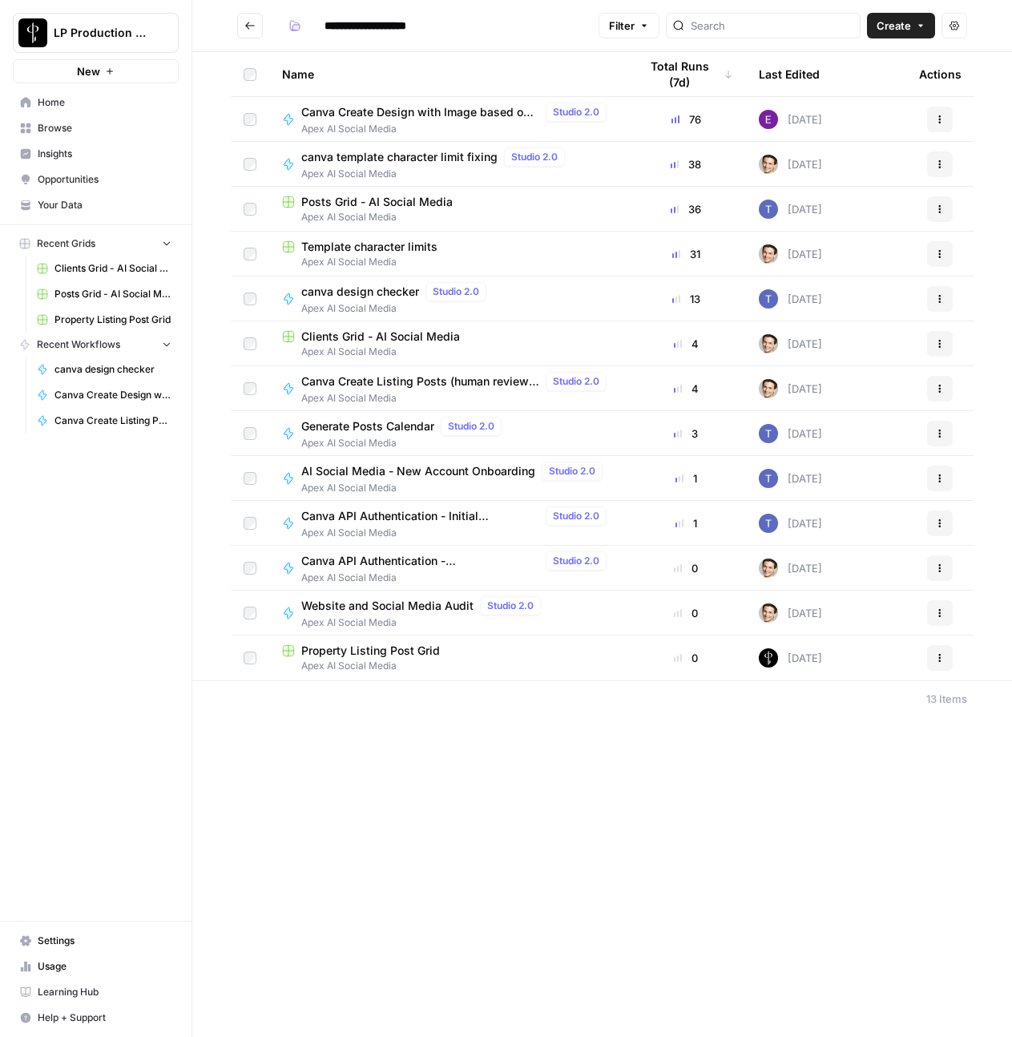
click at [334, 301] on span "Apex AI Social Media" at bounding box center [397, 308] width 192 height 14
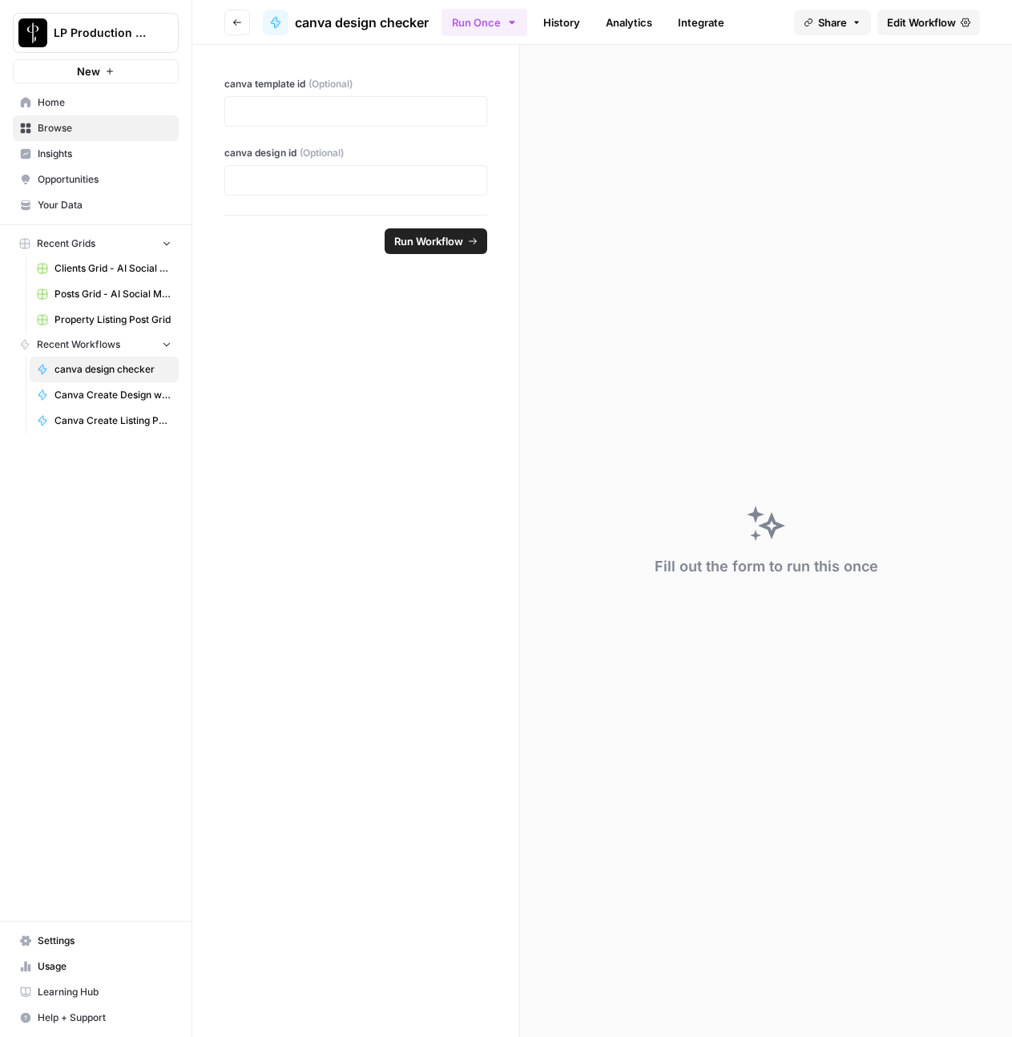
click at [913, 37] on header "Go back canva design checker Run Once History Analytics Integrate Share Edit Wo…" at bounding box center [602, 22] width 820 height 45
click at [922, 20] on span "Edit Workflow" at bounding box center [921, 22] width 69 height 16
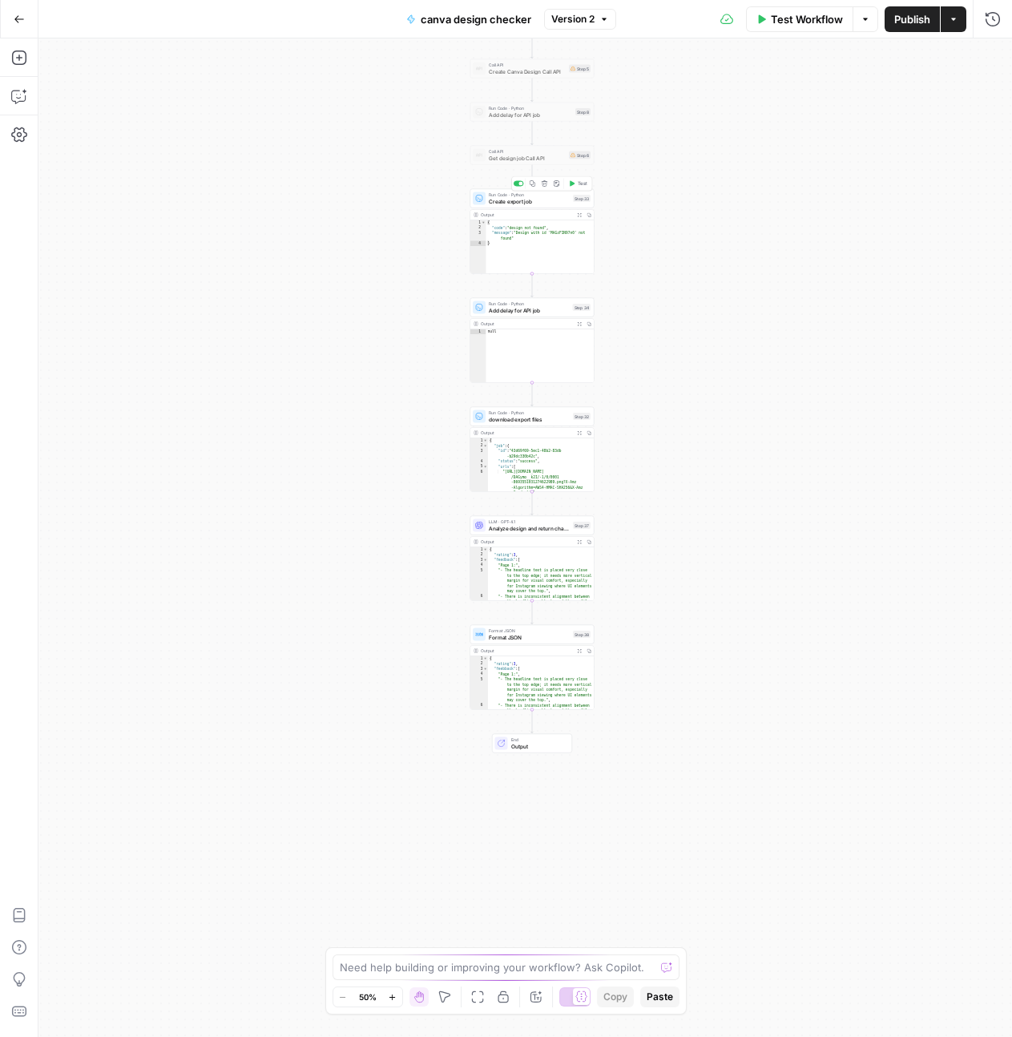
click at [510, 198] on span "Create export job" at bounding box center [529, 201] width 81 height 8
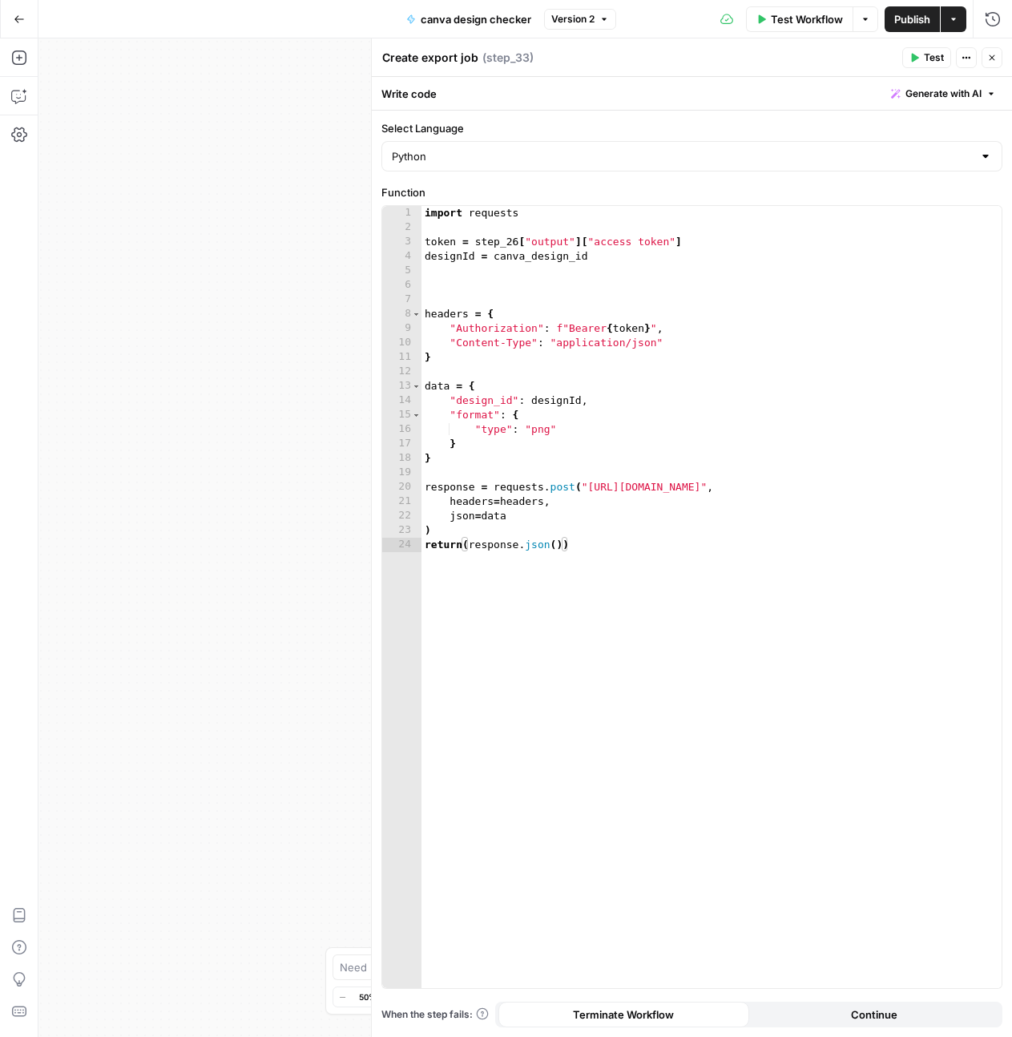
click at [985, 60] on button "Close" at bounding box center [992, 57] width 21 height 21
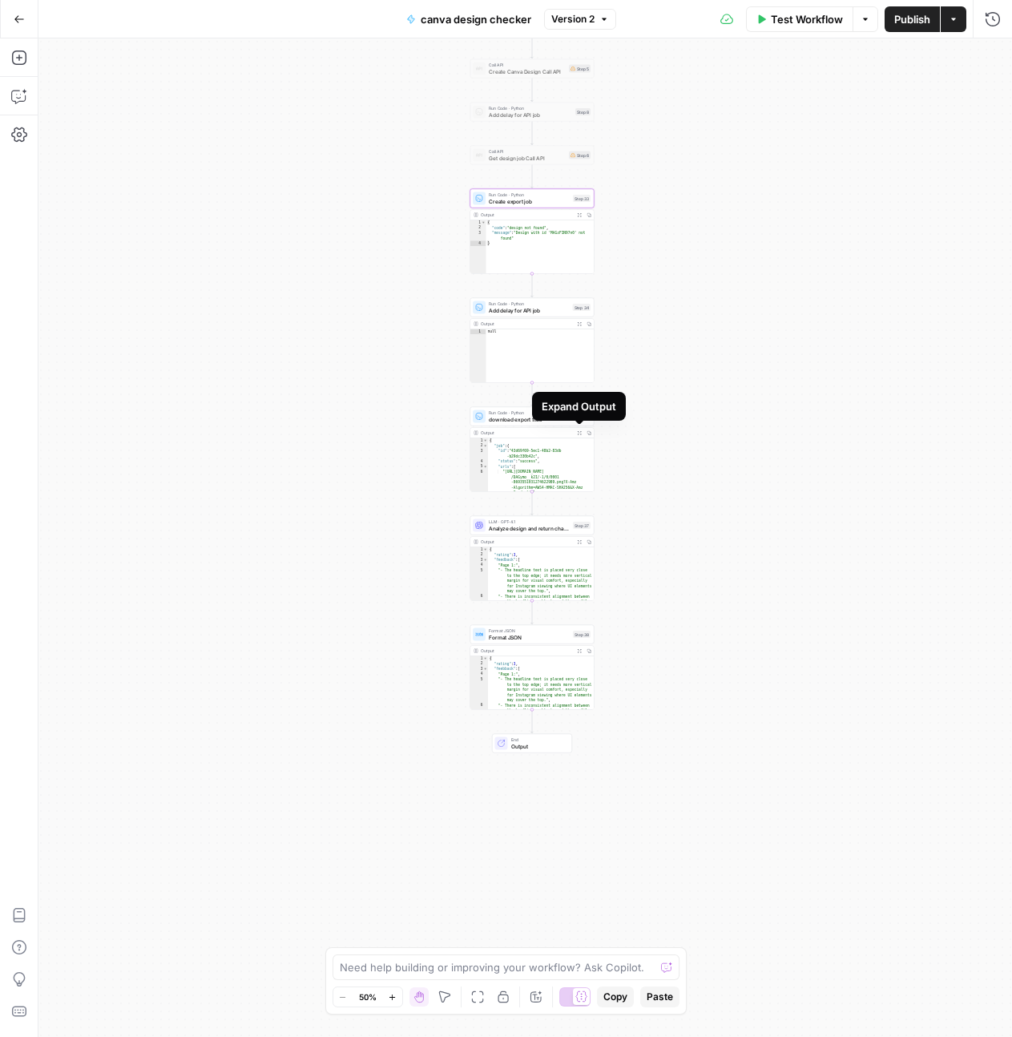
click at [579, 435] on button "Expand Output" at bounding box center [580, 433] width 10 height 10
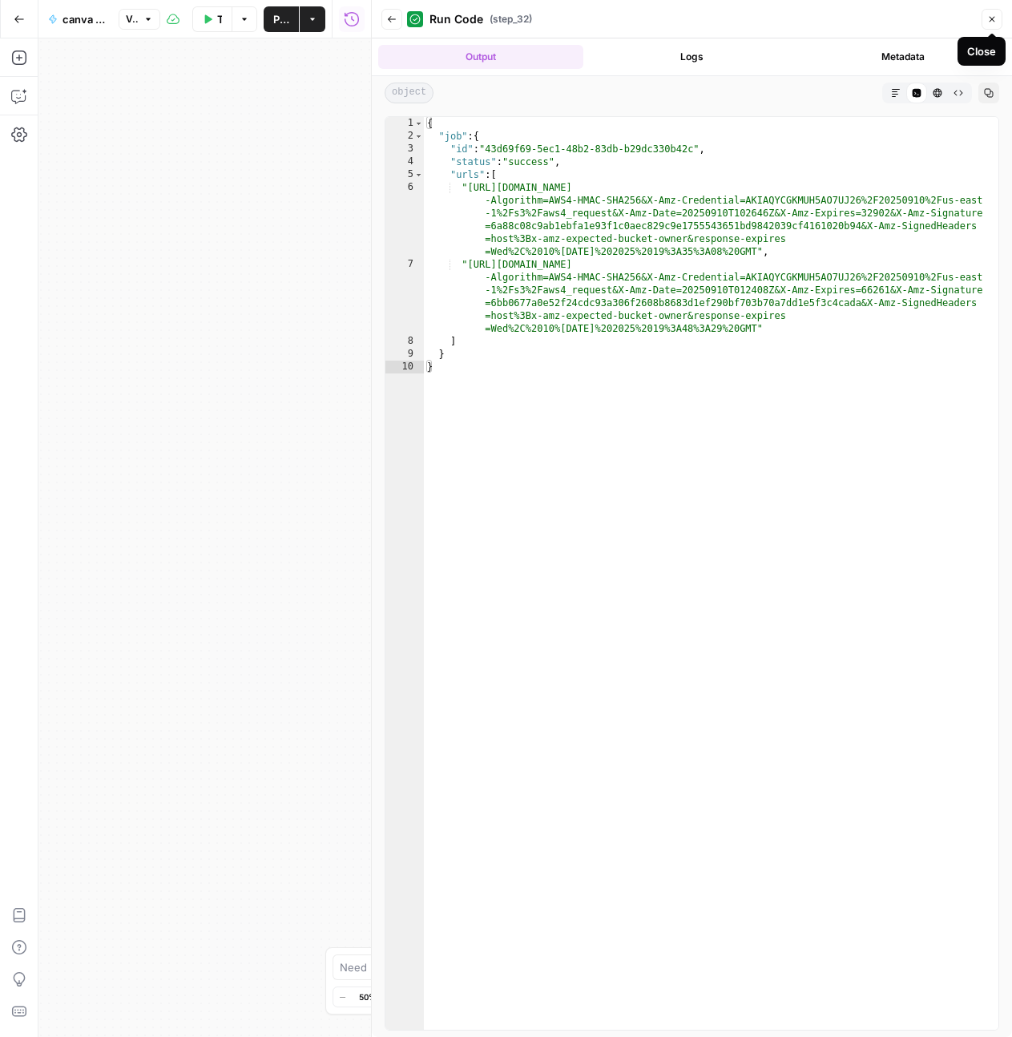
click at [993, 12] on button "Close" at bounding box center [992, 19] width 21 height 21
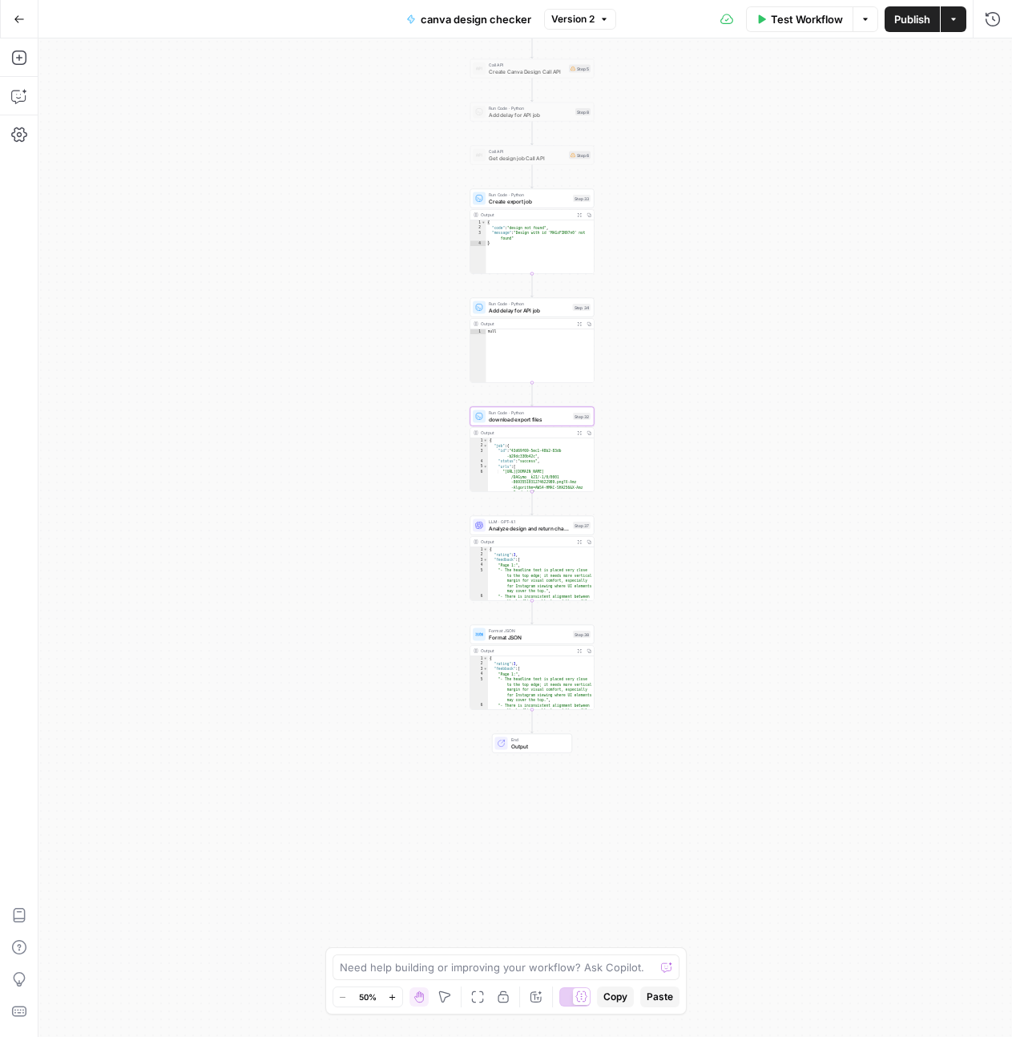
click at [396, 995] on icon "button" at bounding box center [392, 997] width 9 height 9
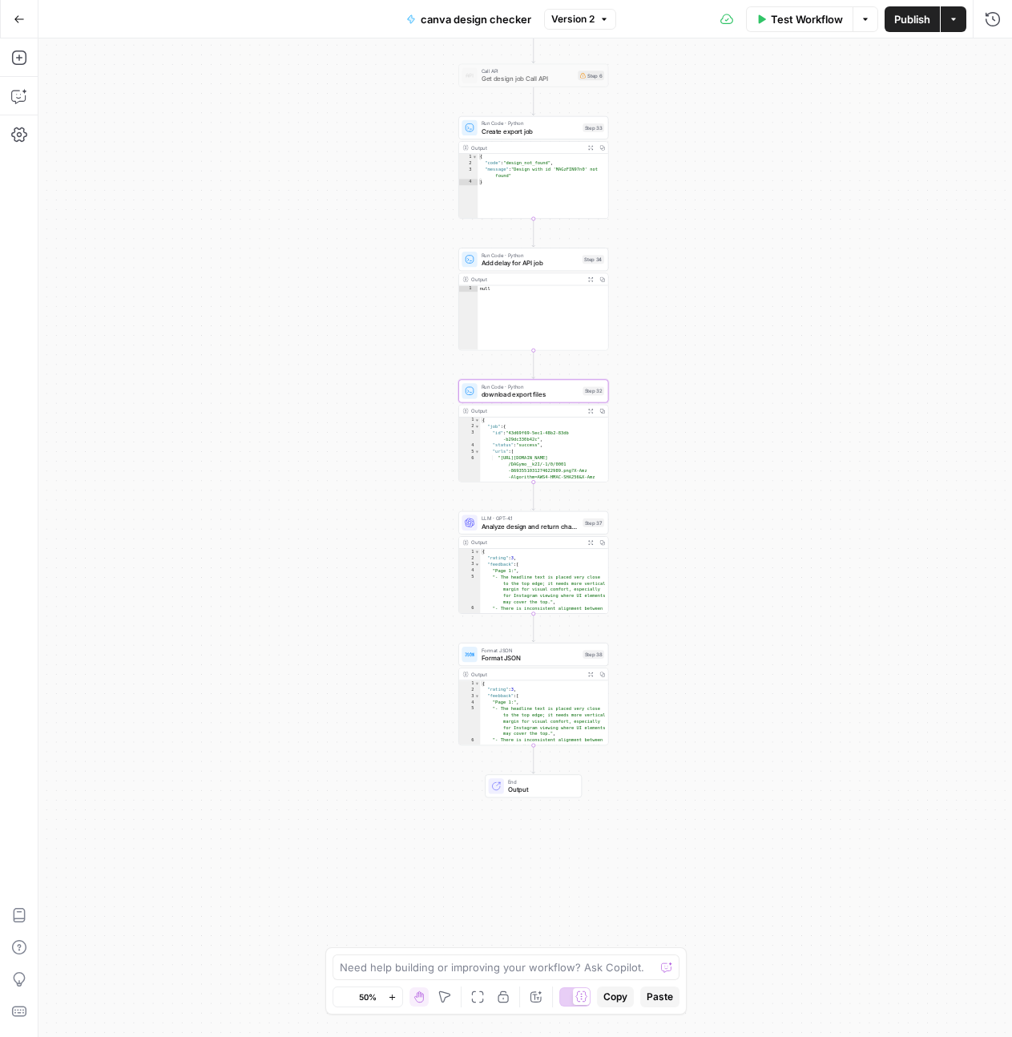
click at [396, 995] on icon "button" at bounding box center [392, 997] width 9 height 9
